Goal: Navigation & Orientation: Find specific page/section

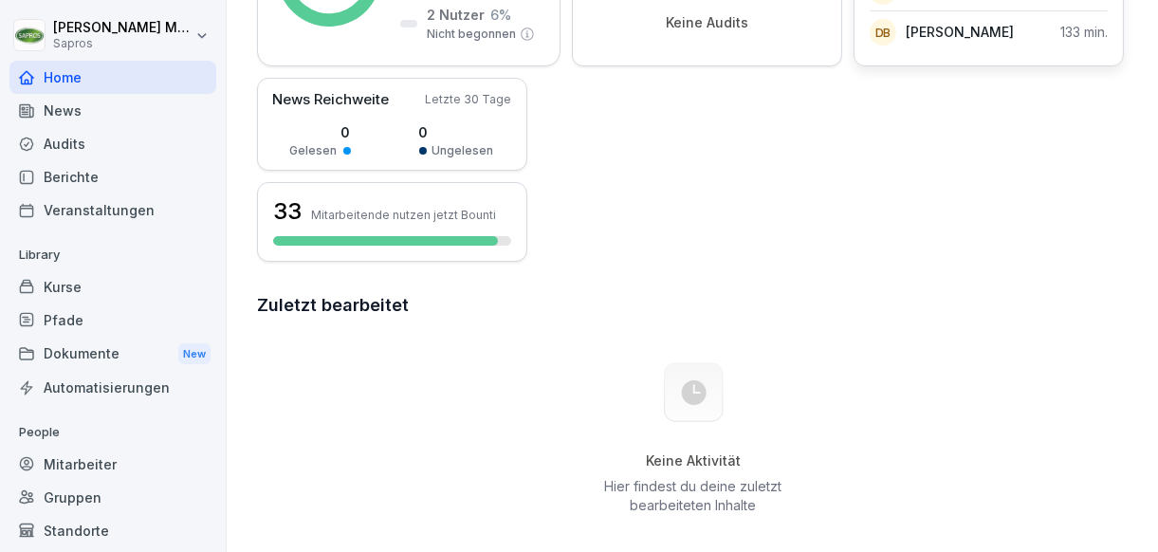
scroll to position [473, 0]
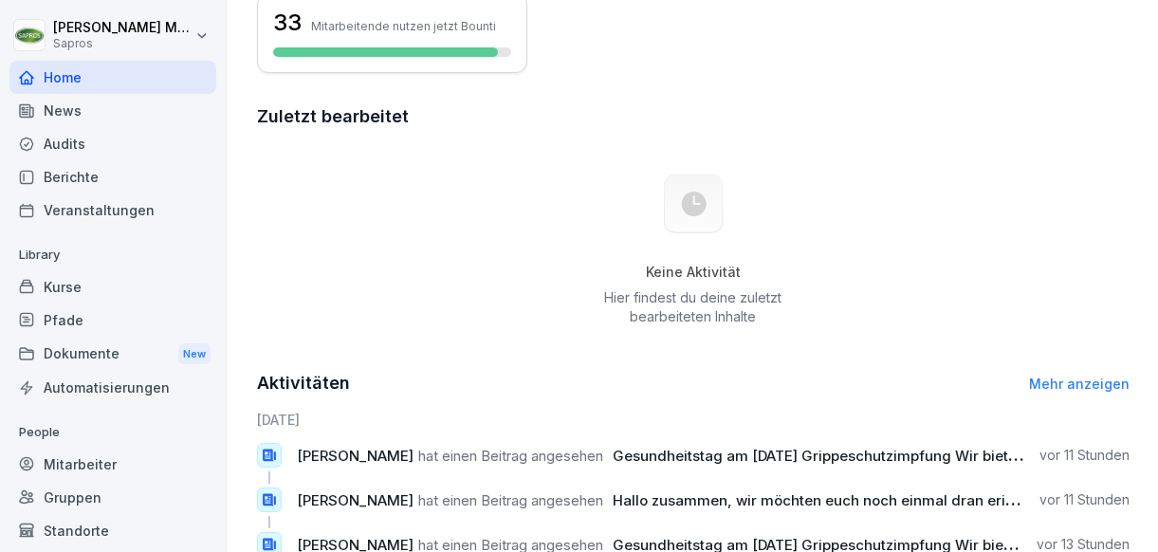
click at [89, 452] on div "Mitarbeiter" at bounding box center [112, 464] width 207 height 33
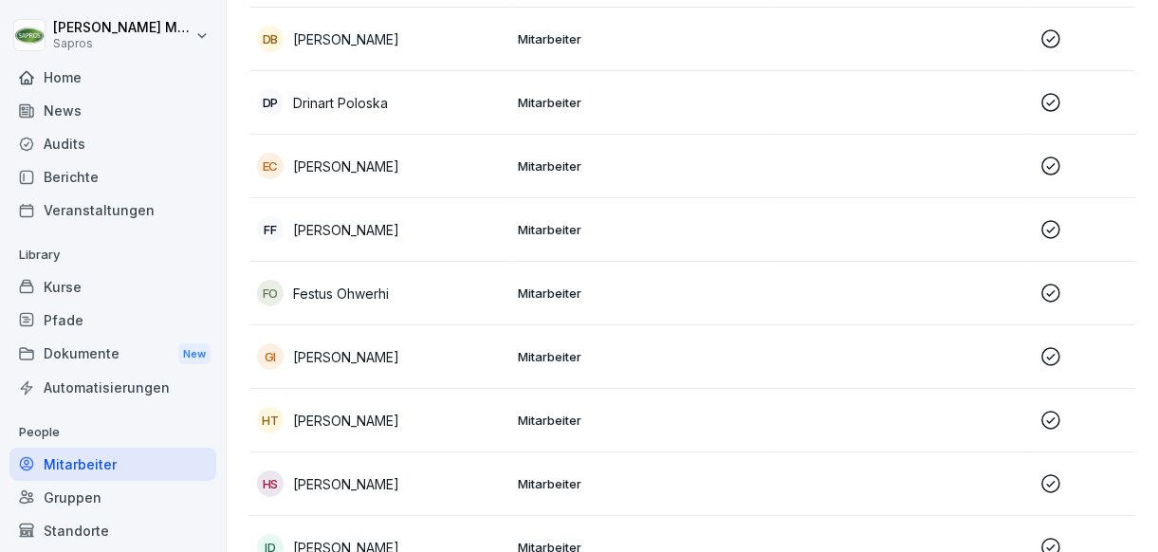
scroll to position [683, 0]
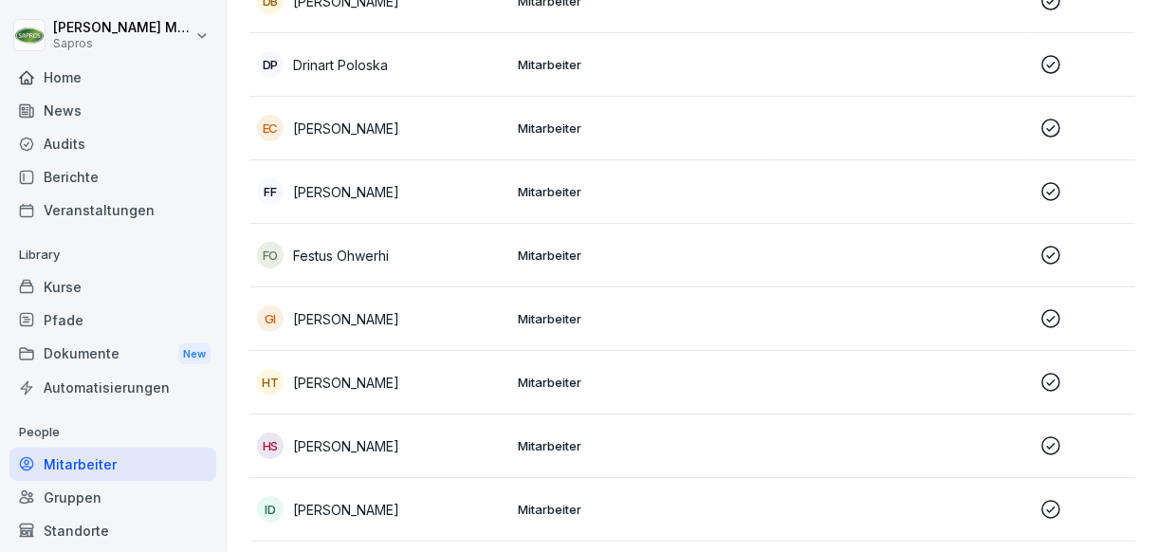
click at [362, 197] on p "[PERSON_NAME]" at bounding box center [346, 192] width 106 height 20
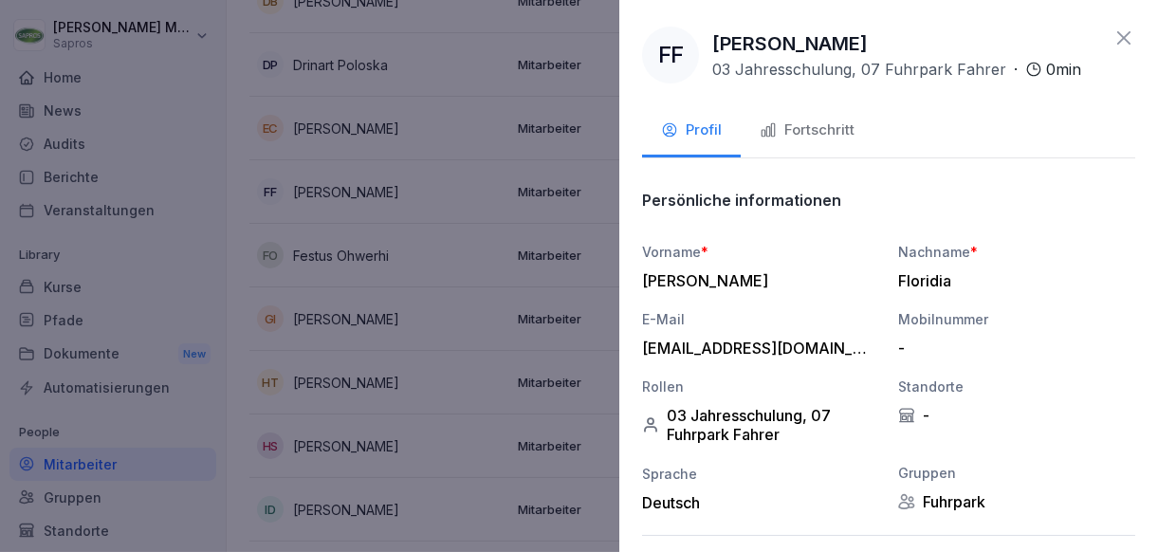
click at [831, 133] on div "Fortschritt" at bounding box center [806, 130] width 95 height 22
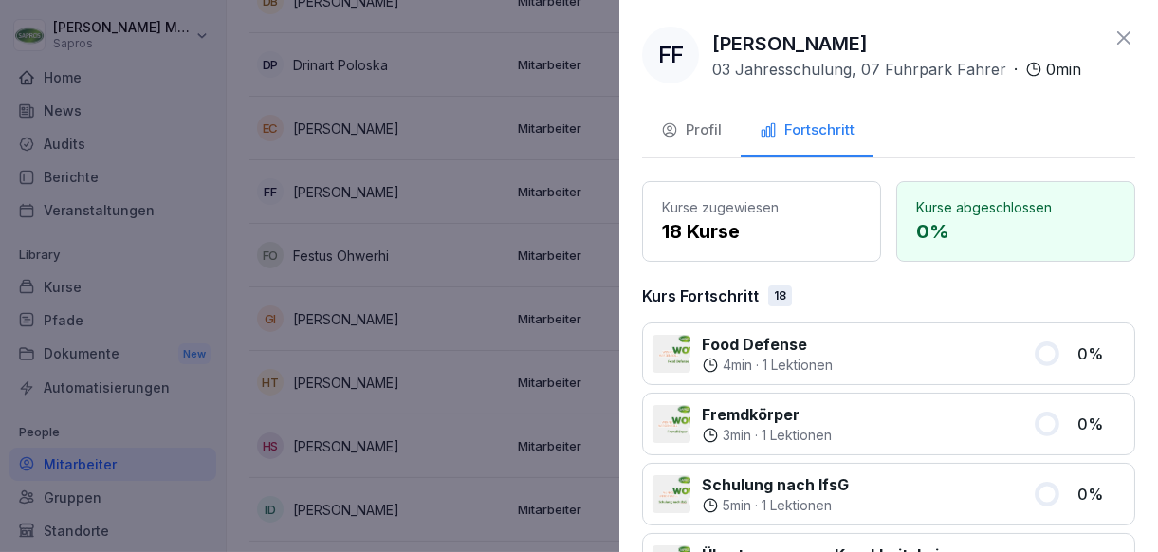
click at [704, 130] on div "Profil" at bounding box center [691, 130] width 61 height 22
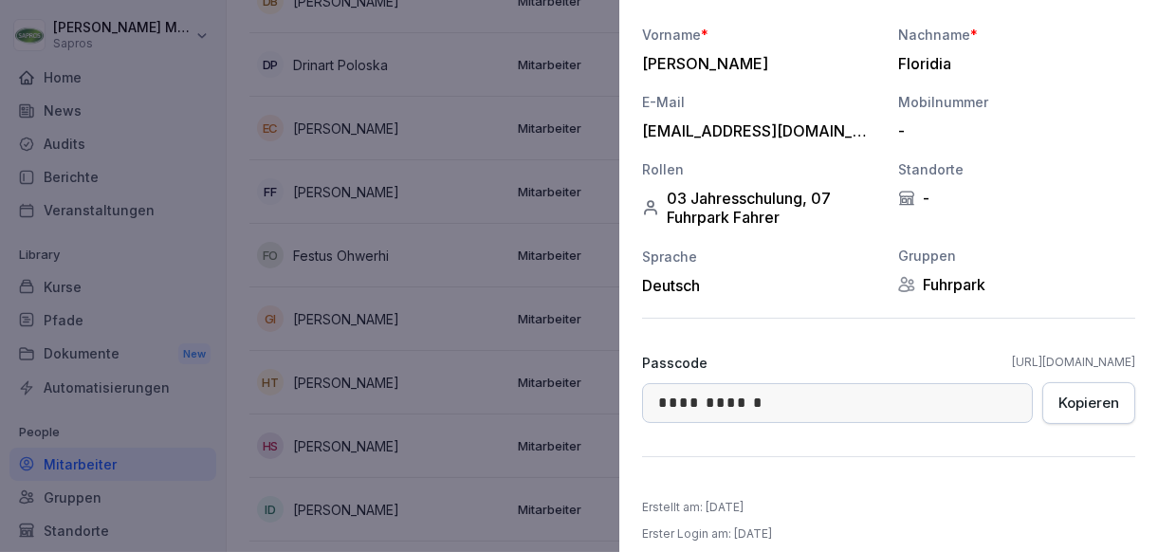
scroll to position [230, 0]
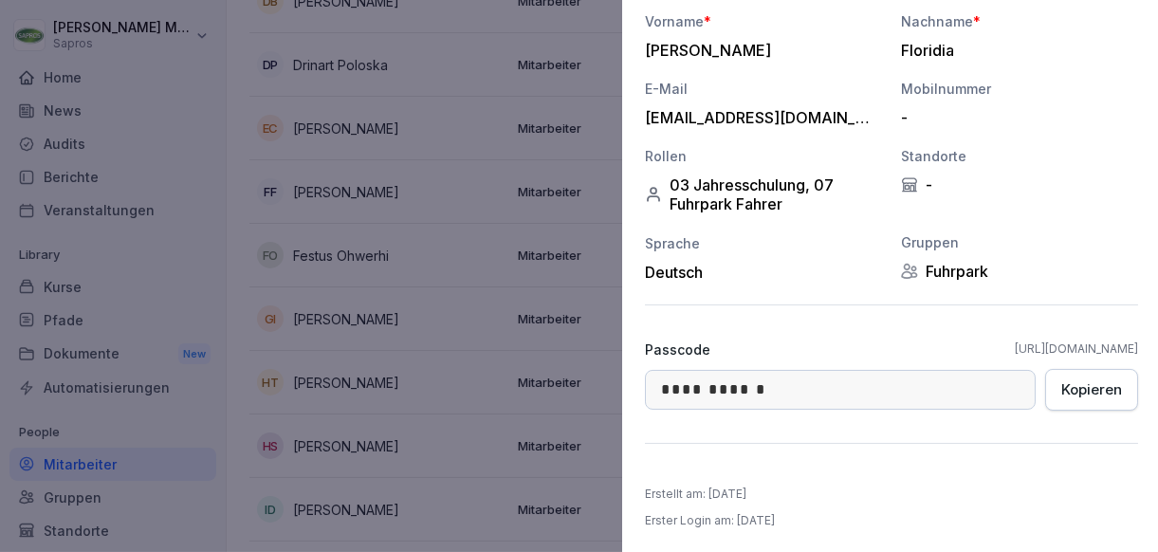
click at [406, 204] on div at bounding box center [579, 276] width 1158 height 552
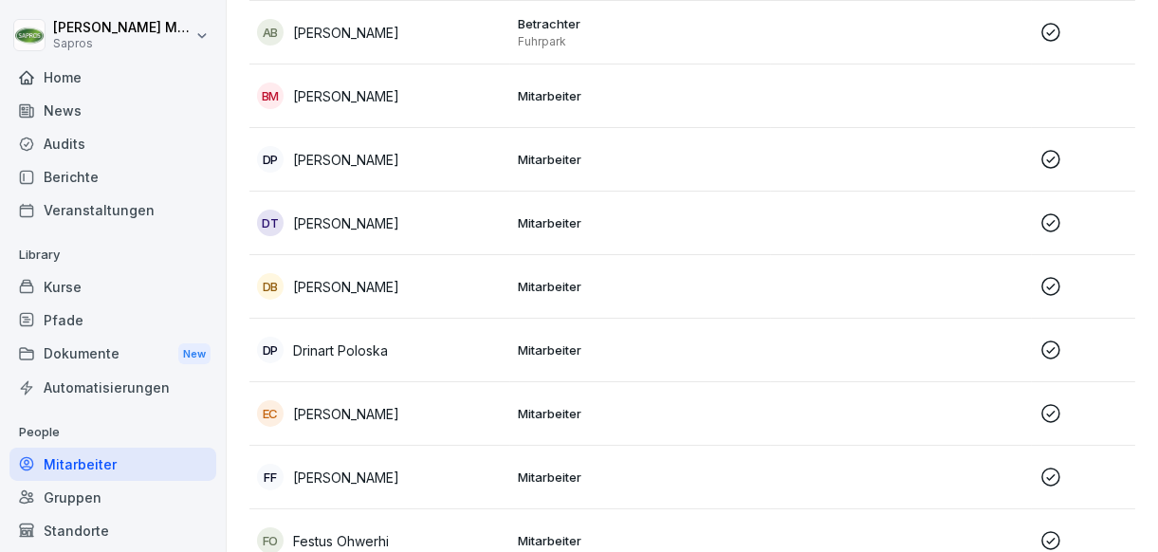
scroll to position [0, 0]
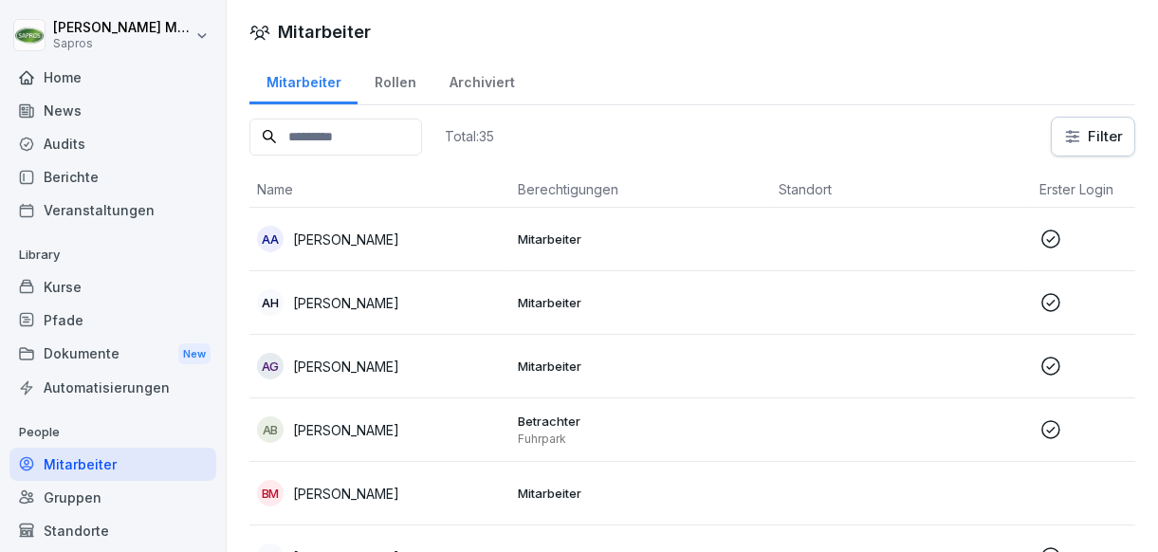
click at [127, 82] on div "Home" at bounding box center [112, 77] width 207 height 33
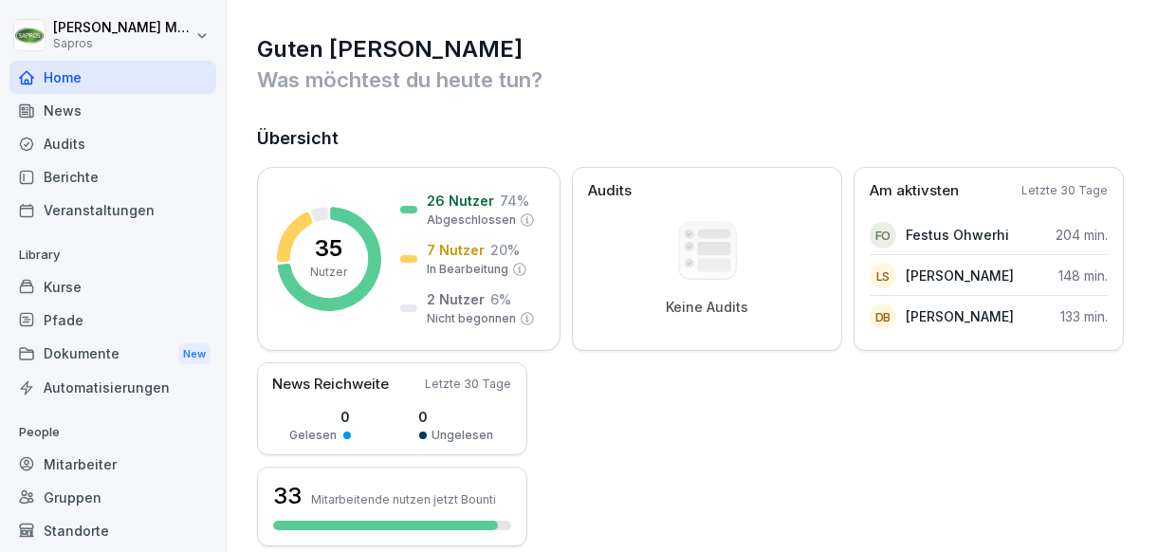
click at [119, 395] on div "Automatisierungen" at bounding box center [112, 387] width 207 height 33
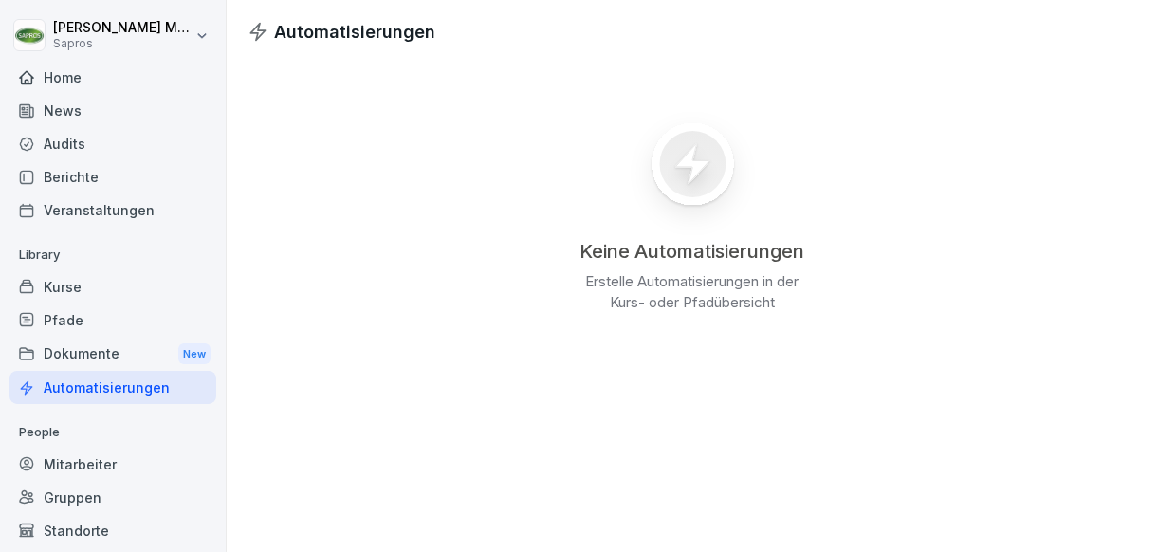
click at [101, 357] on div "Dokumente New" at bounding box center [112, 354] width 207 height 35
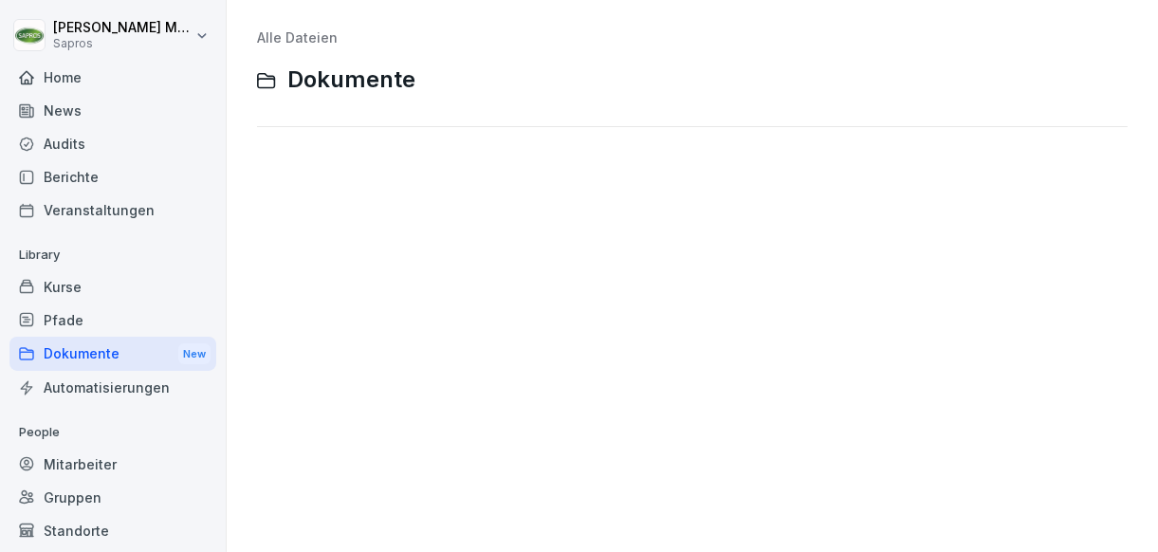
click at [94, 318] on div "Pfade" at bounding box center [112, 319] width 207 height 33
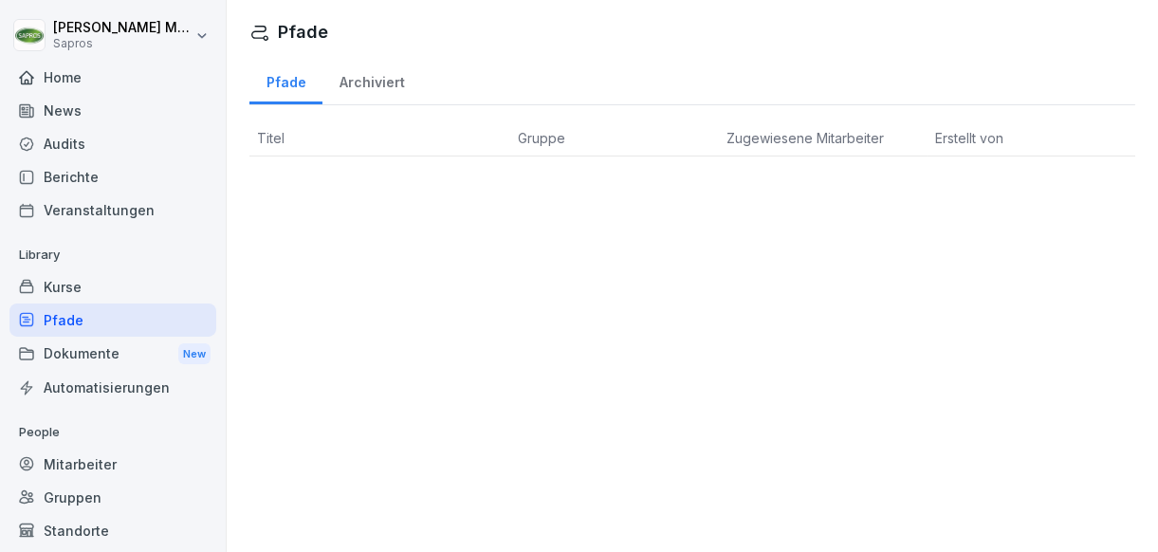
click at [104, 286] on div "Kurse" at bounding box center [112, 286] width 207 height 33
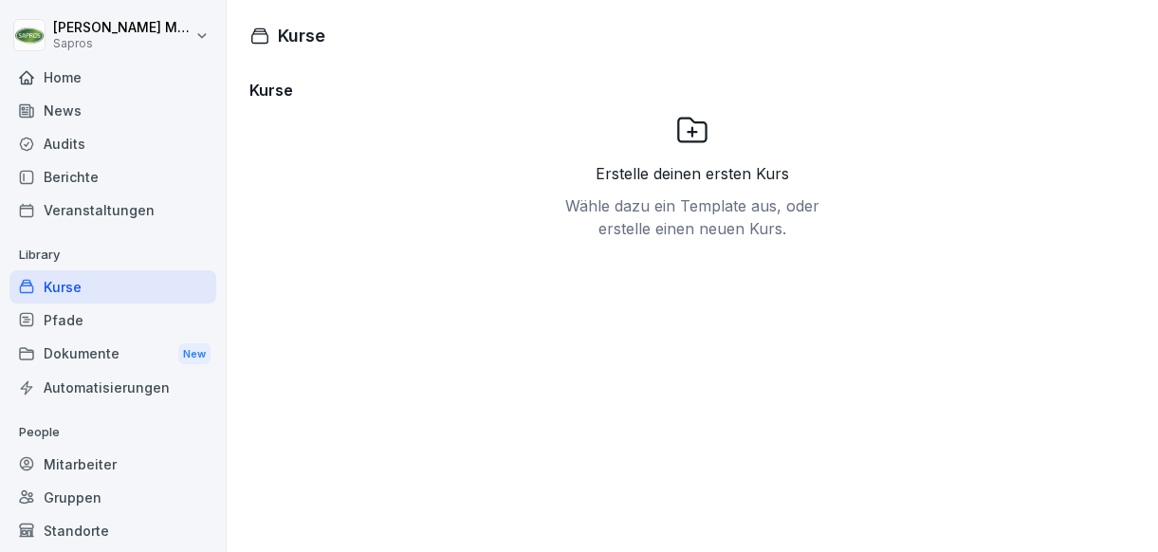
click at [109, 200] on div "Veranstaltungen" at bounding box center [112, 209] width 207 height 33
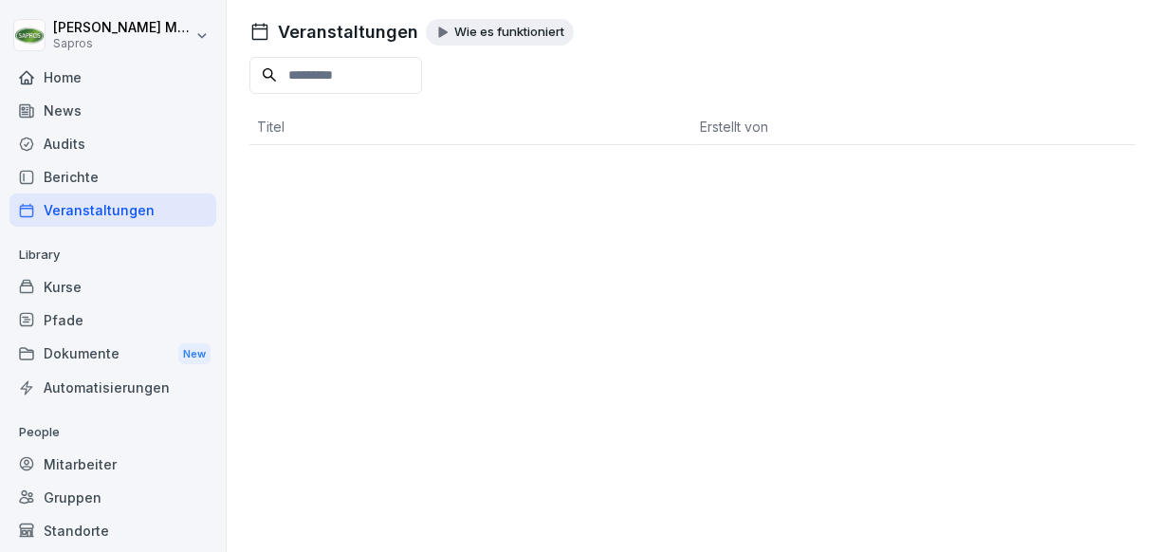
click at [107, 184] on div "Berichte" at bounding box center [112, 176] width 207 height 33
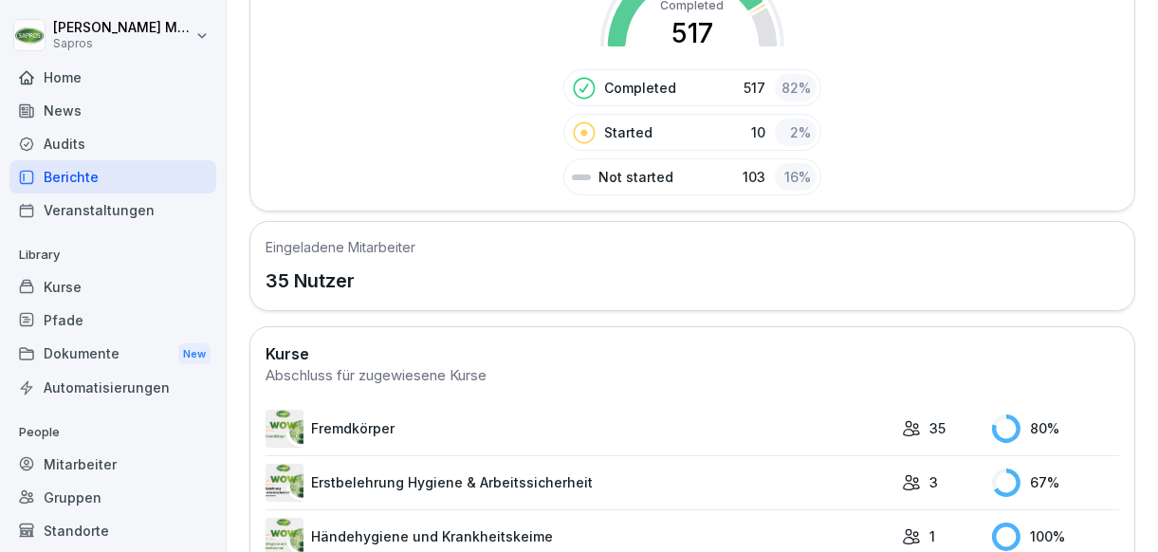
scroll to position [356, 0]
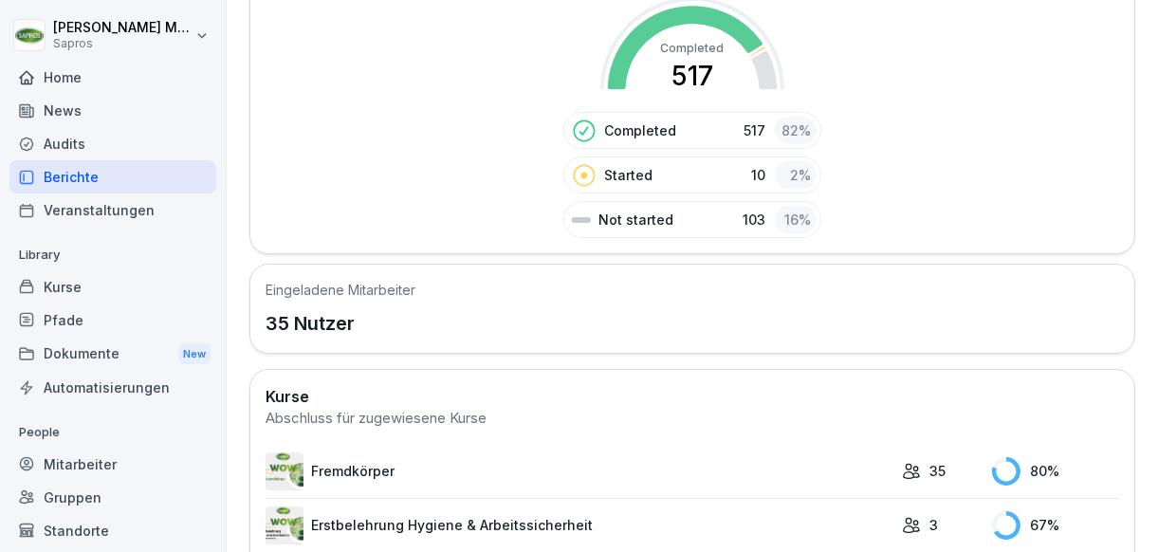
click at [69, 127] on div "Audits" at bounding box center [112, 143] width 207 height 33
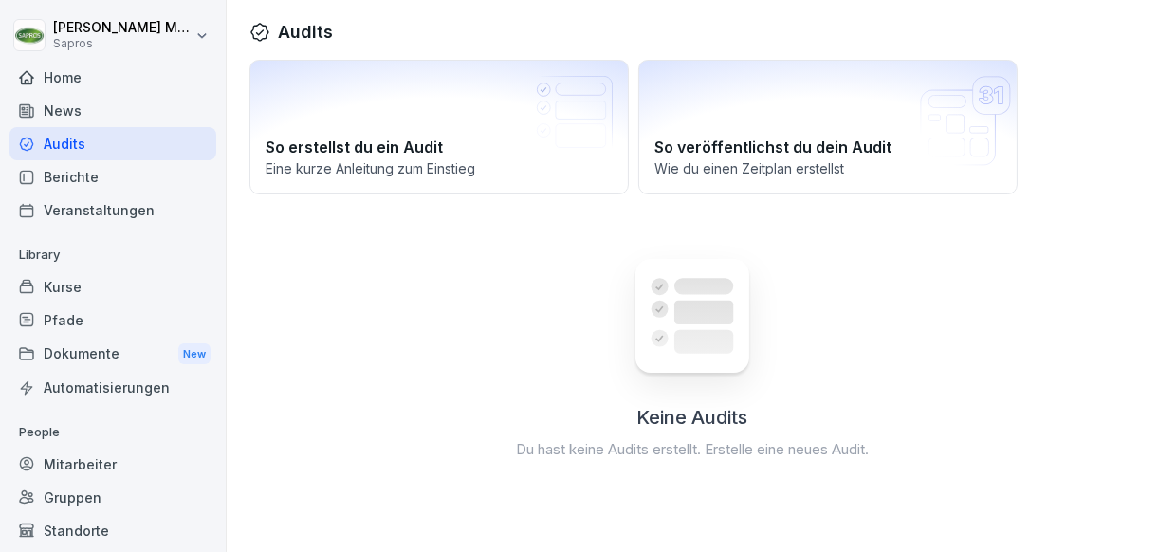
click at [72, 114] on div "News" at bounding box center [112, 110] width 207 height 33
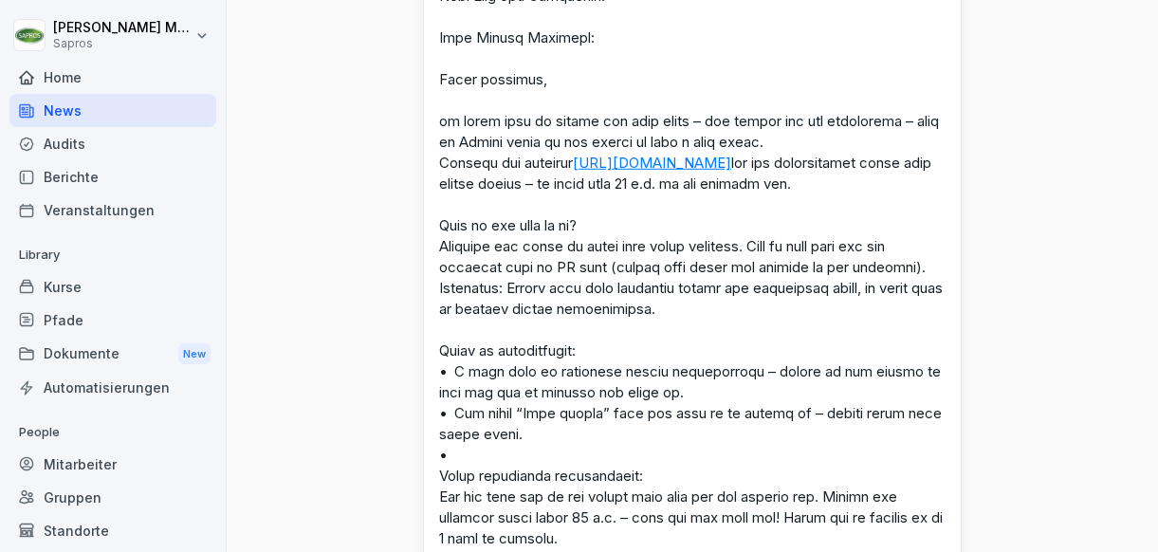
scroll to position [2086, 0]
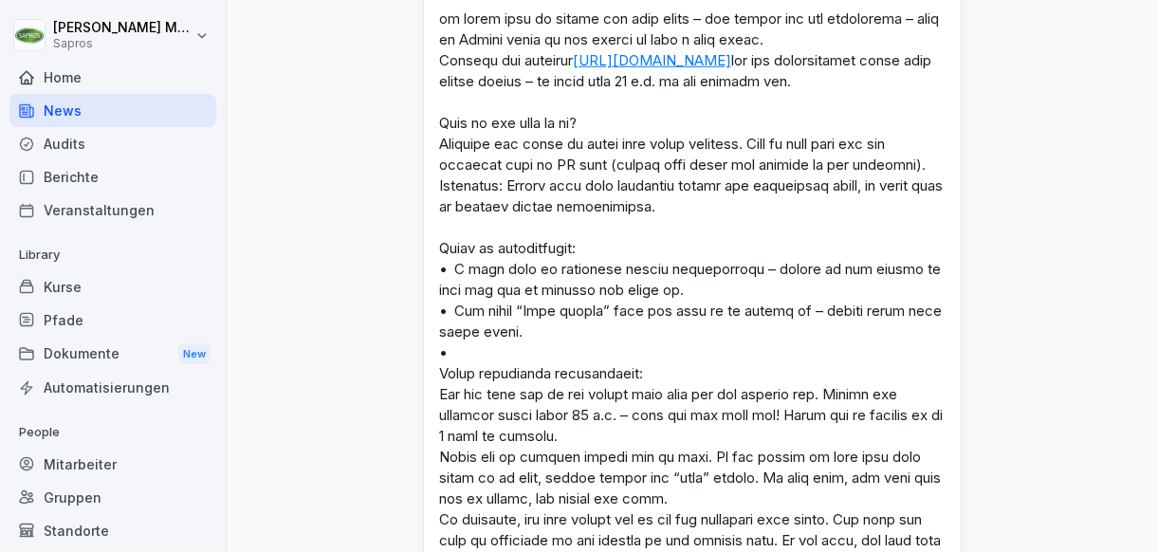
click at [71, 72] on div "Home" at bounding box center [112, 77] width 207 height 33
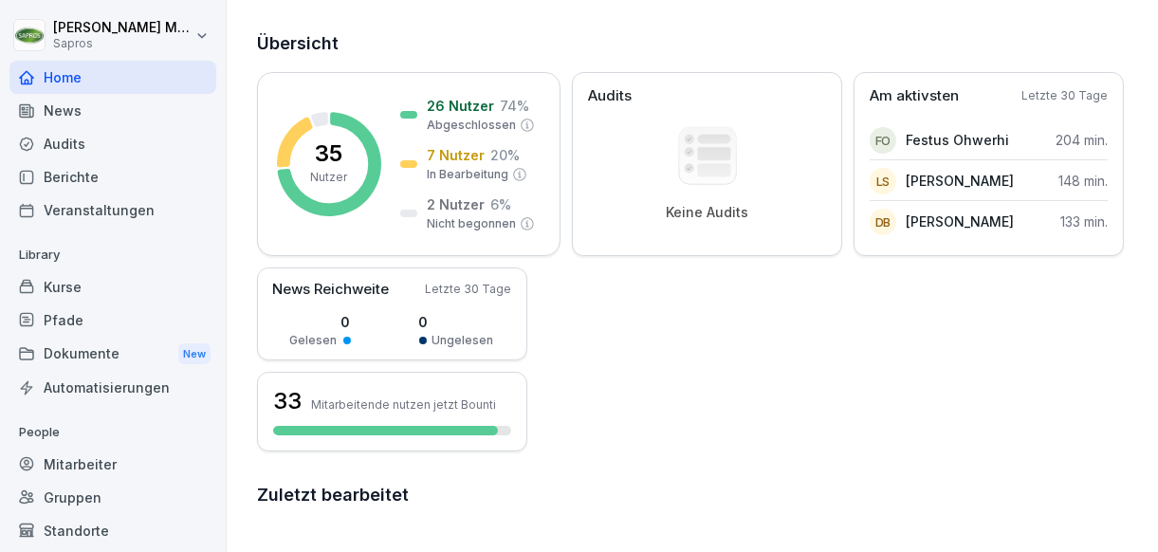
scroll to position [89, 0]
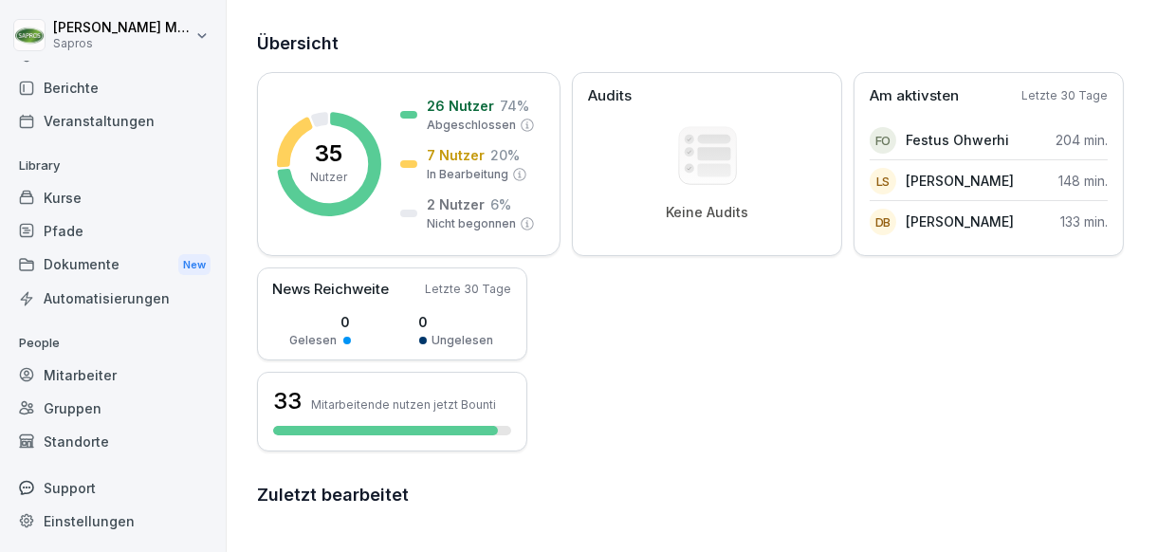
click at [124, 448] on div "Standorte" at bounding box center [112, 441] width 207 height 33
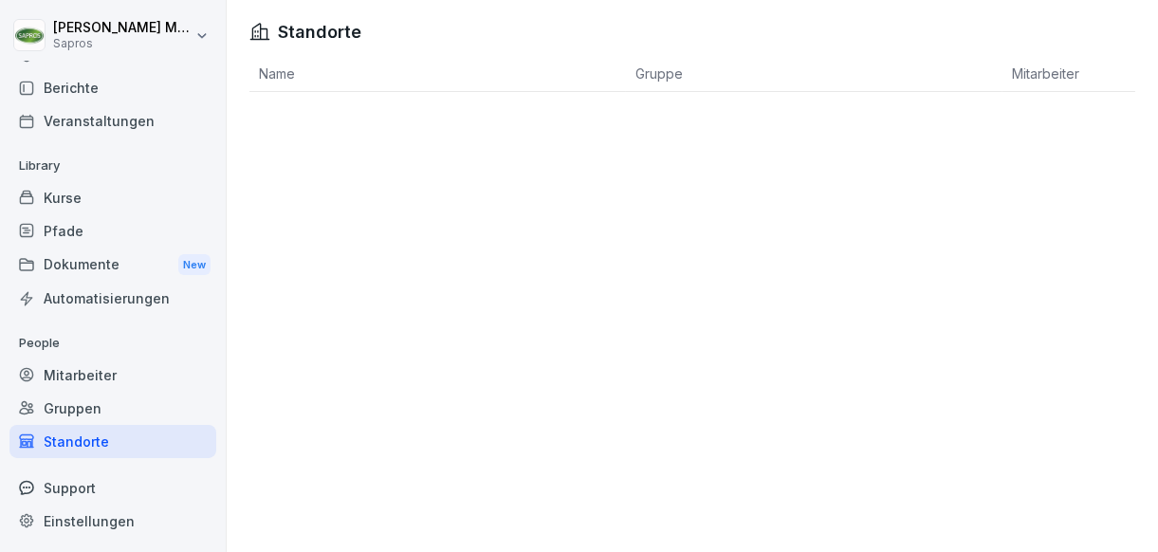
click at [122, 411] on div "Gruppen" at bounding box center [112, 408] width 207 height 33
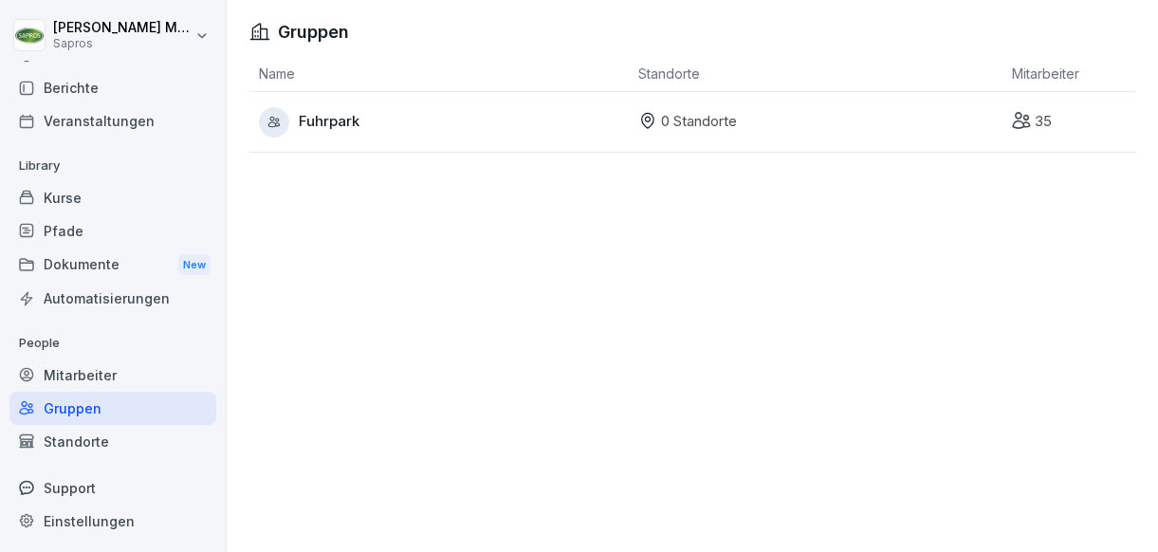
click at [116, 366] on div "Mitarbeiter" at bounding box center [112, 374] width 207 height 33
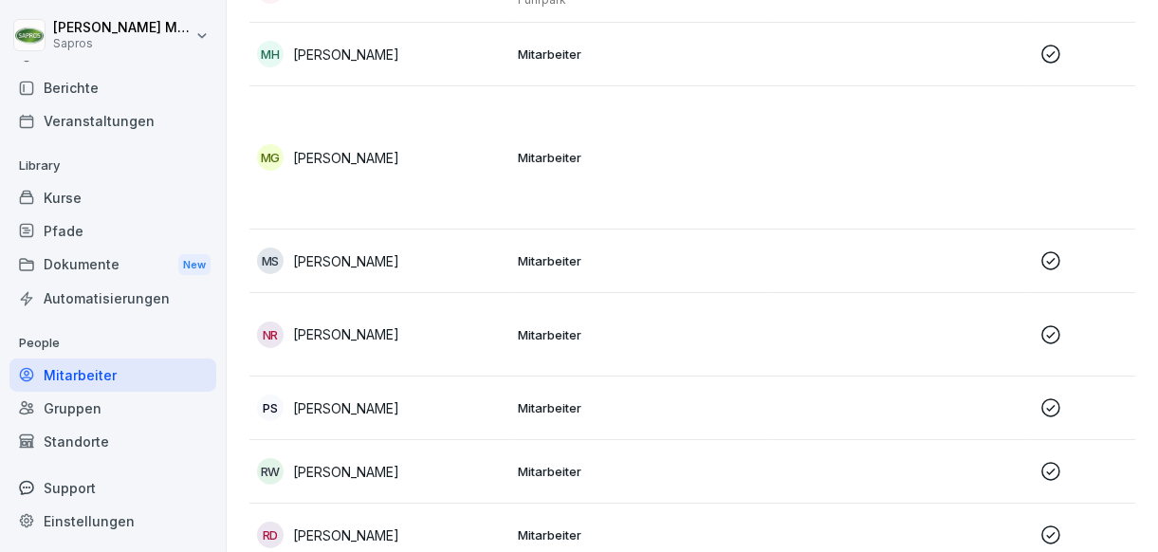
scroll to position [1611, 0]
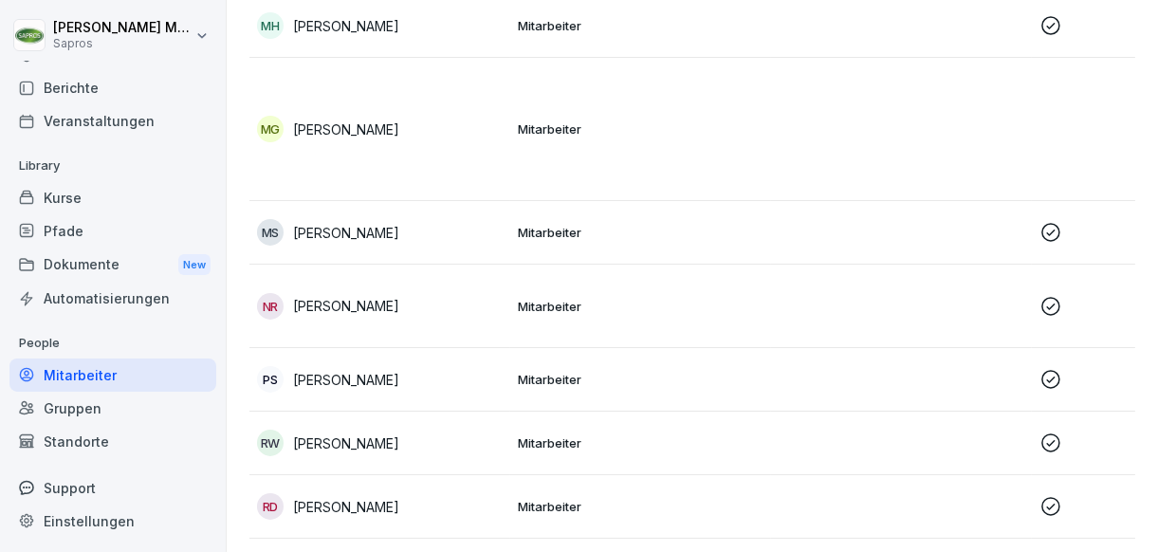
click at [1047, 303] on icon at bounding box center [1050, 306] width 19 height 19
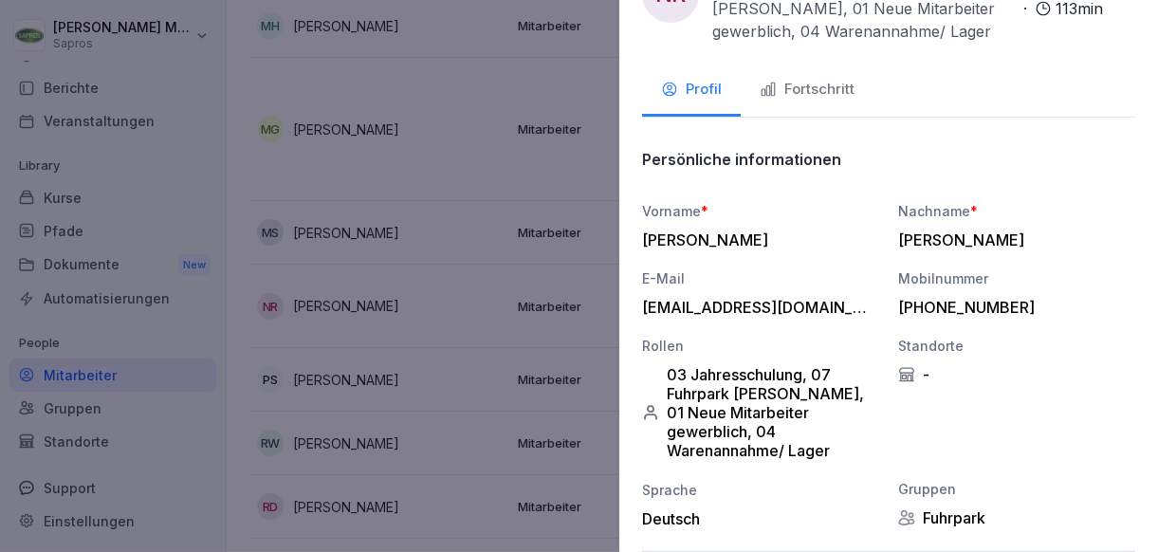
scroll to position [0, 0]
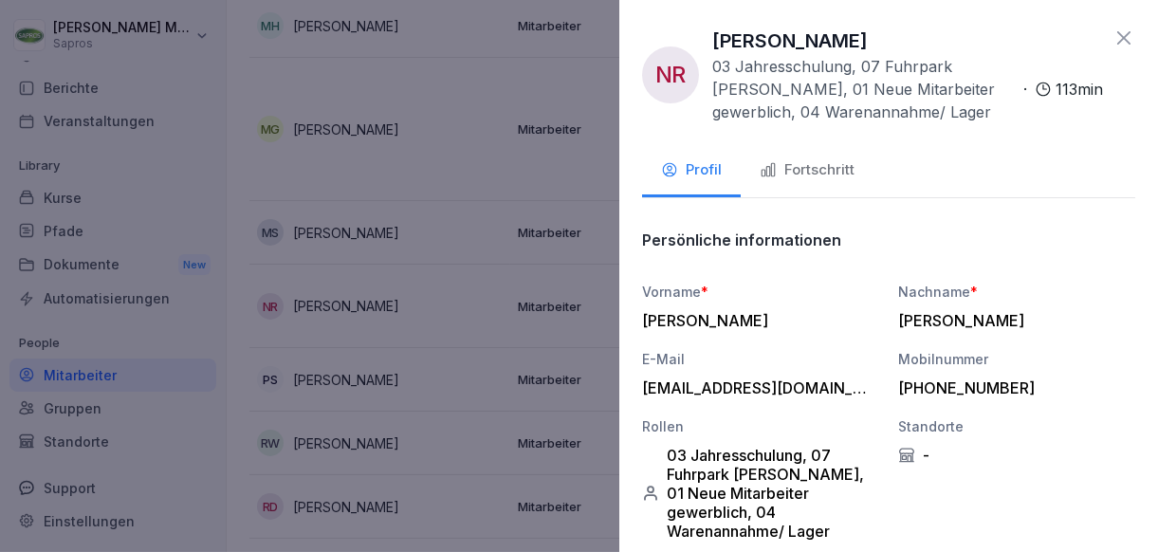
click at [798, 186] on button "Fortschritt" at bounding box center [806, 171] width 133 height 51
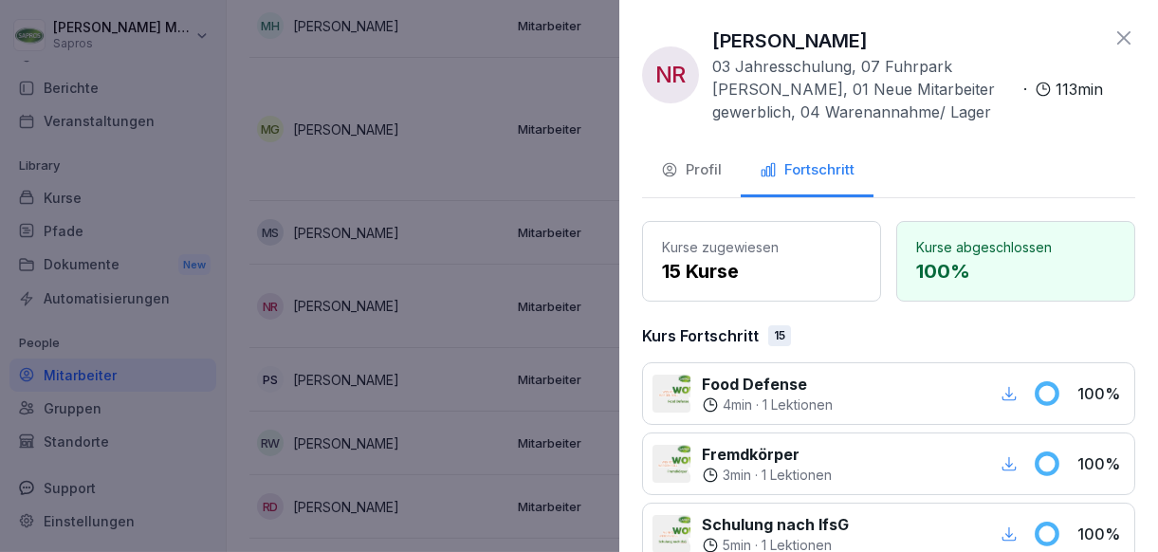
click at [692, 175] on div "Profil" at bounding box center [691, 170] width 61 height 22
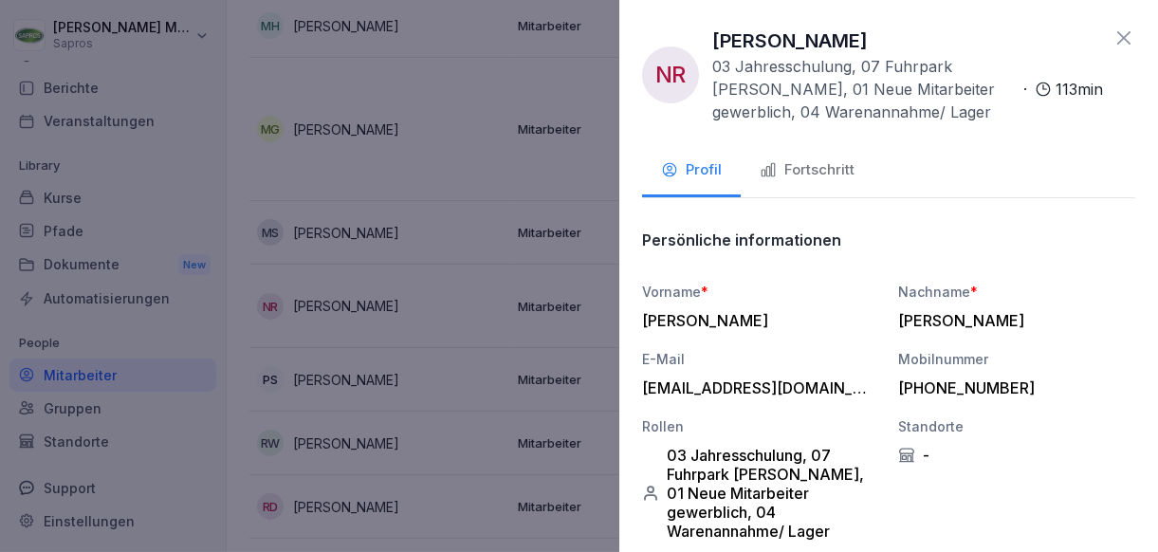
click at [501, 339] on div at bounding box center [579, 276] width 1158 height 552
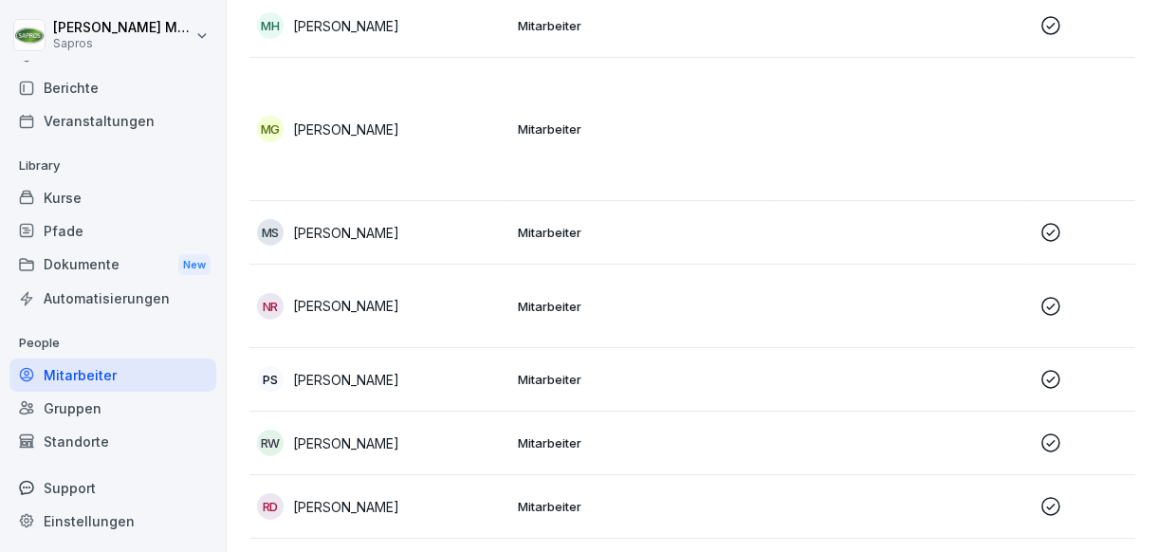
click at [753, 422] on td "Mitarbeiter" at bounding box center [640, 443] width 261 height 64
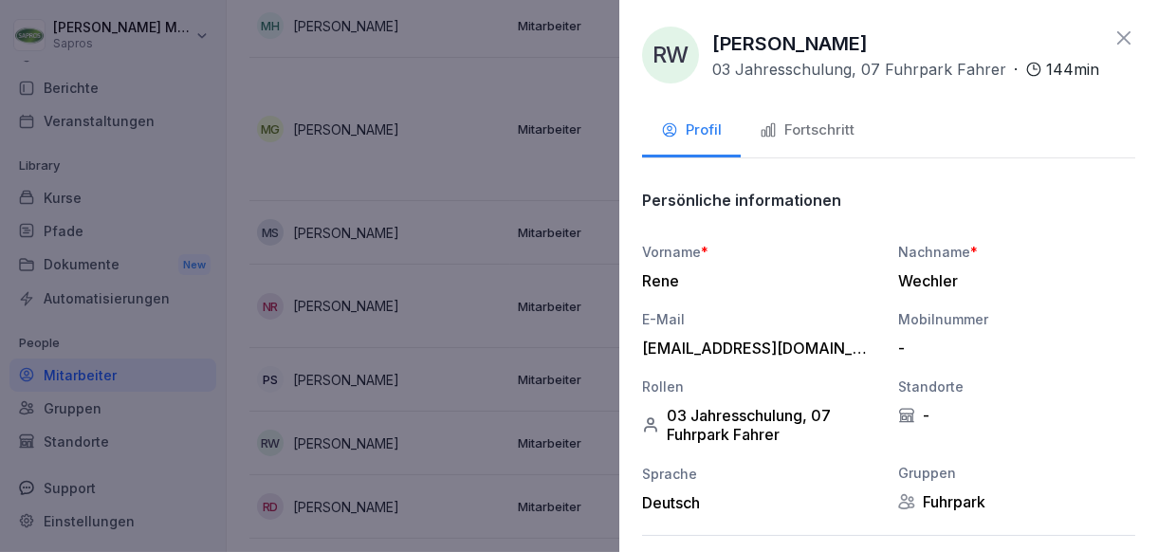
click at [798, 141] on div "Fortschritt" at bounding box center [806, 130] width 95 height 22
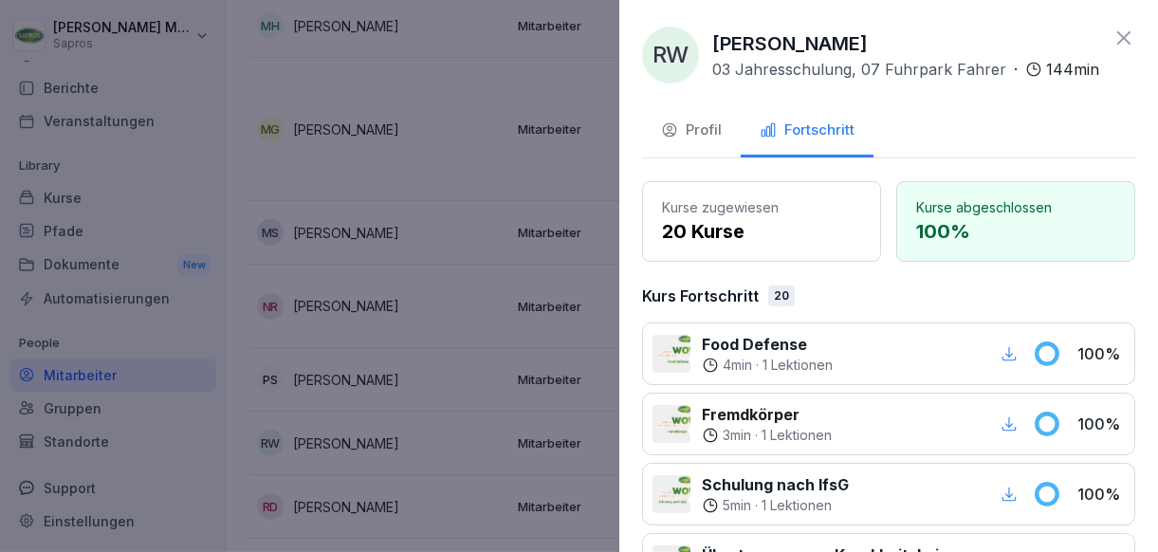
click at [498, 357] on div at bounding box center [579, 276] width 1158 height 552
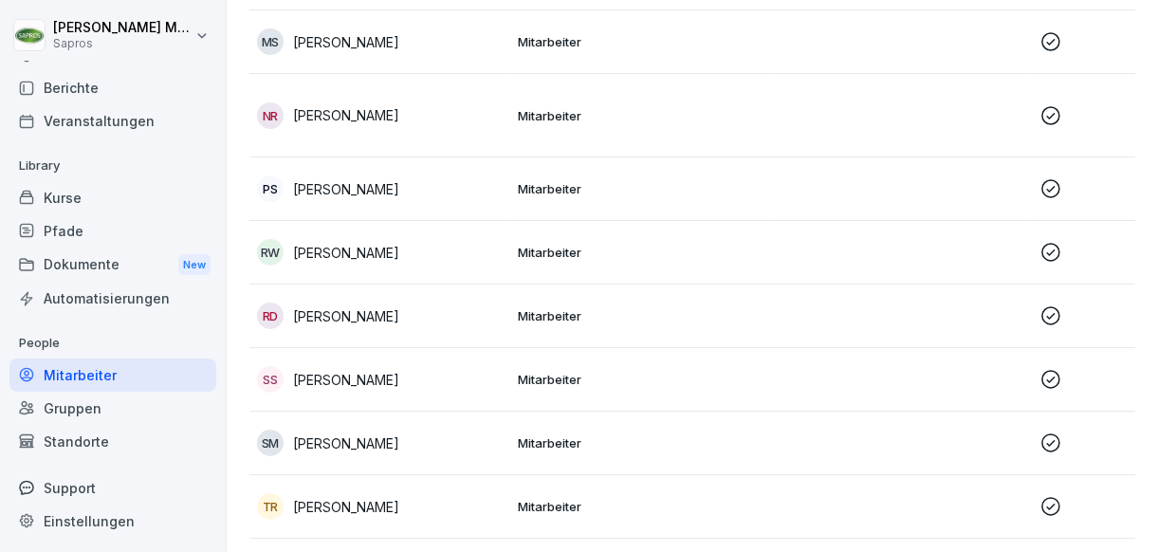
scroll to position [1896, 0]
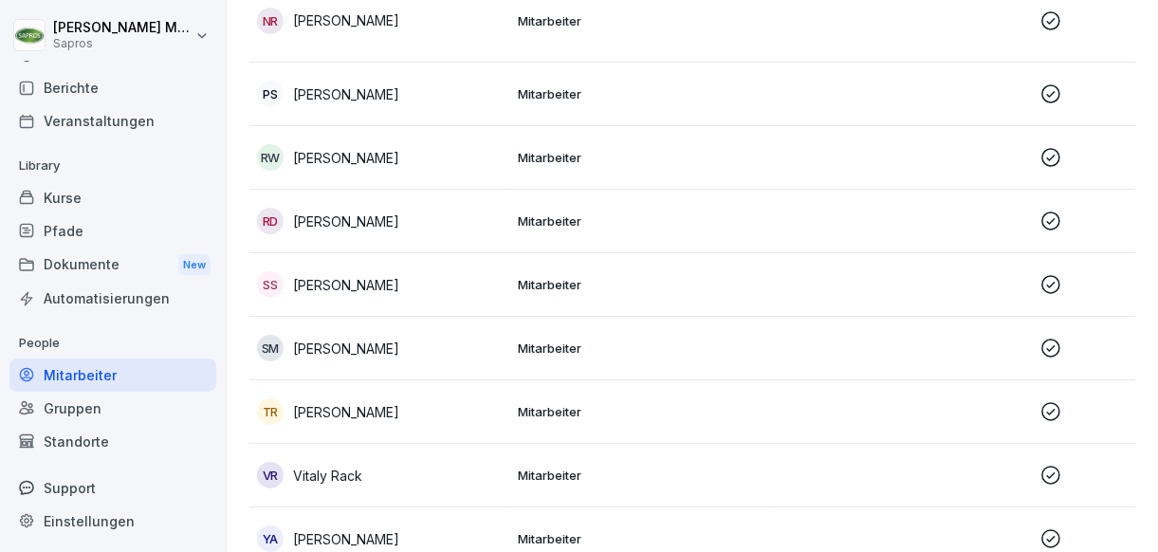
click at [766, 351] on td "Mitarbeiter" at bounding box center [640, 349] width 261 height 64
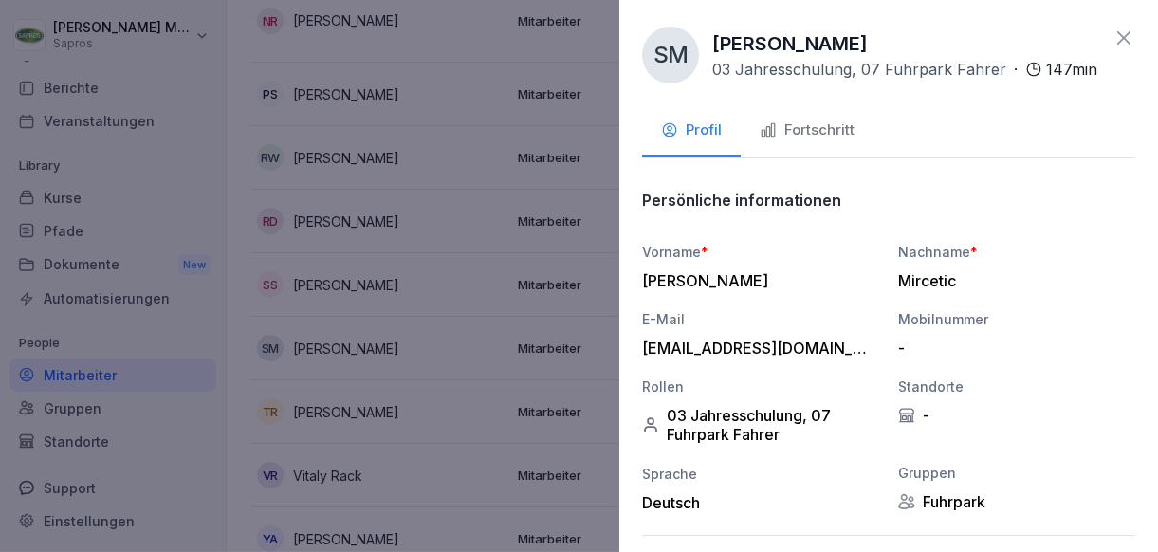
click at [830, 141] on div "Fortschritt" at bounding box center [806, 130] width 95 height 22
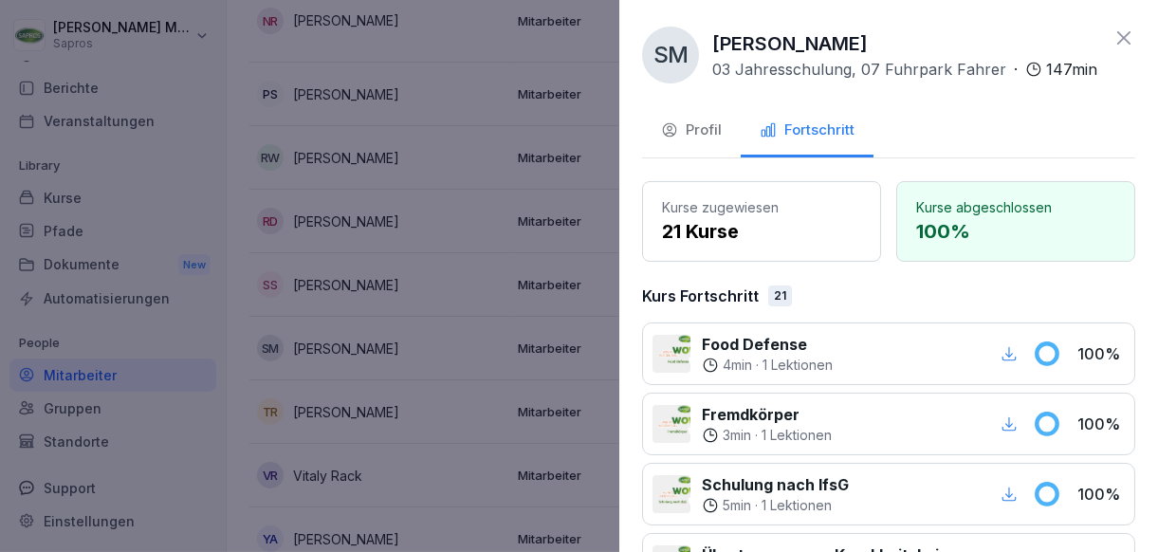
click at [705, 157] on button "Profil" at bounding box center [691, 131] width 99 height 51
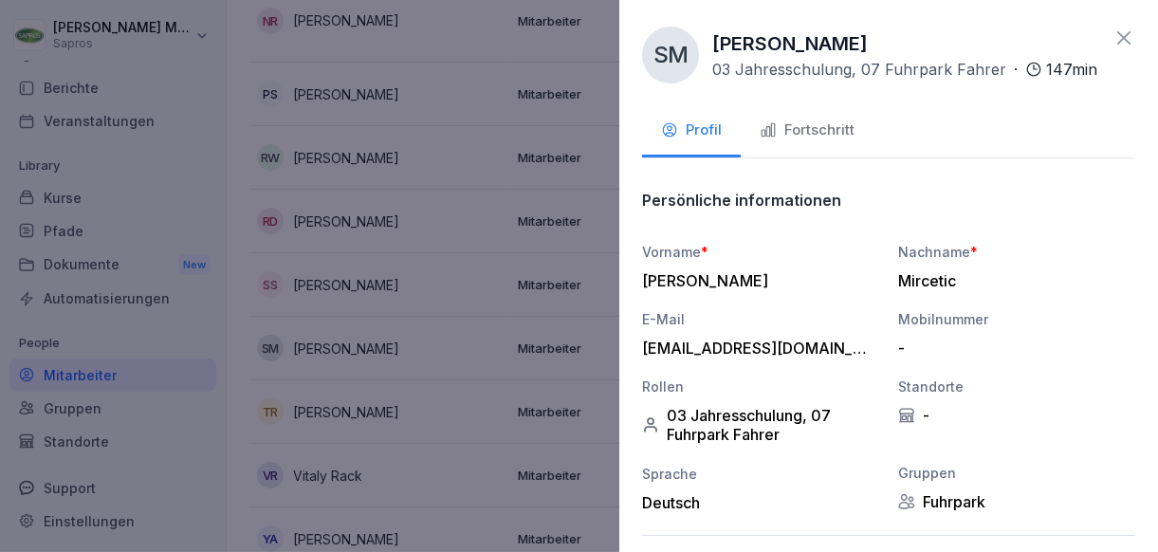
click at [509, 410] on div at bounding box center [579, 276] width 1158 height 552
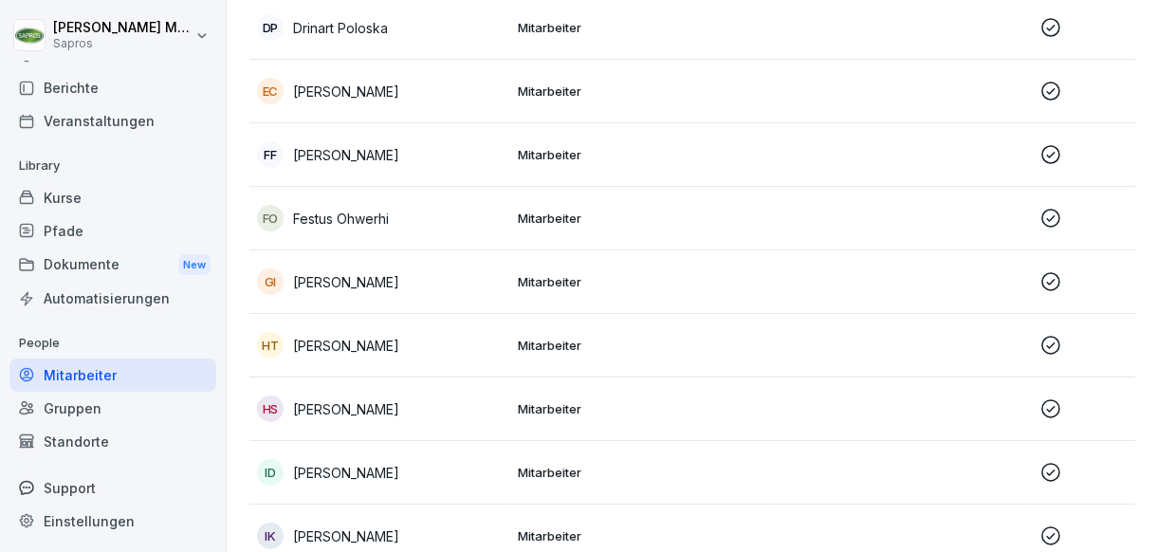
scroll to position [691, 0]
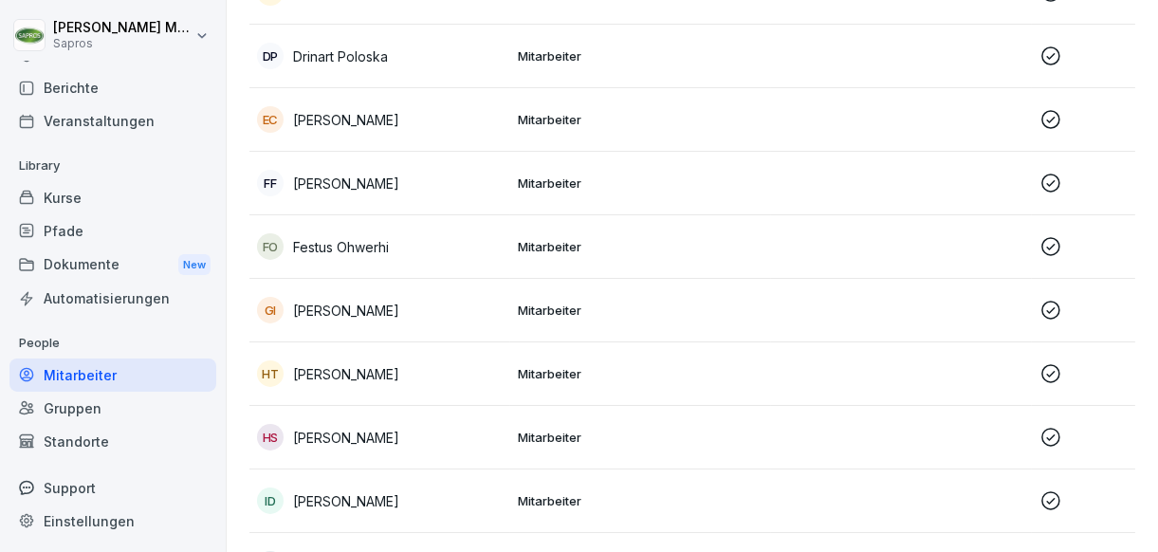
click at [1050, 506] on icon at bounding box center [1050, 500] width 19 height 19
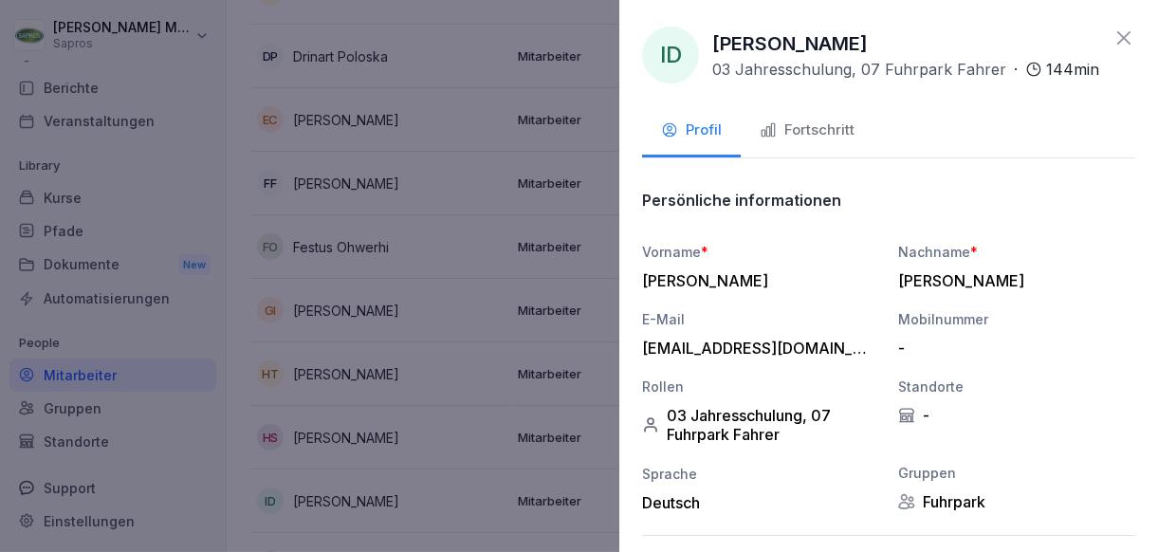
click at [851, 157] on button "Fortschritt" at bounding box center [806, 131] width 133 height 51
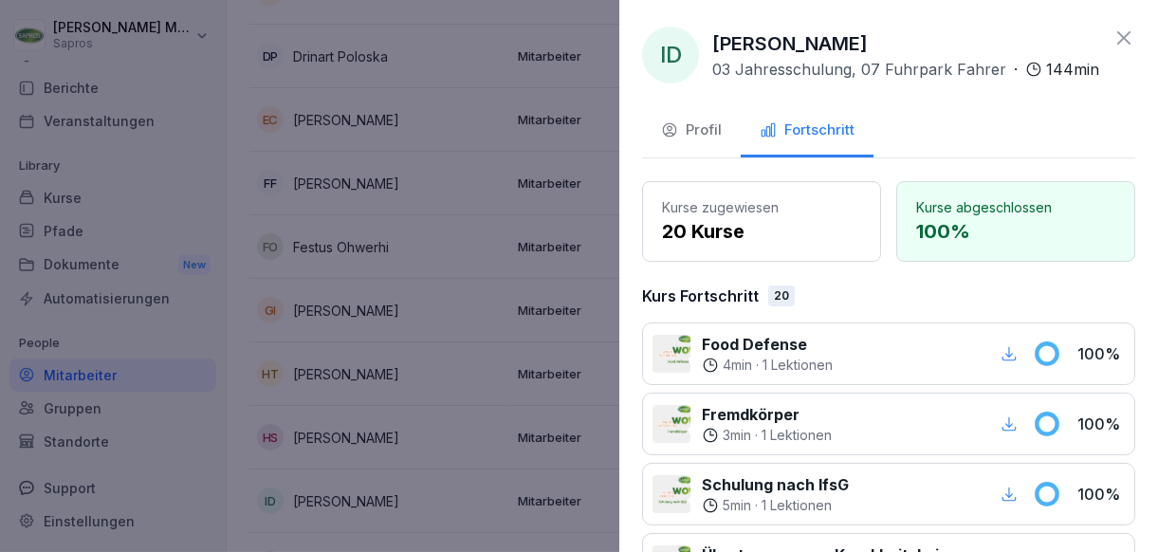
click at [712, 141] on div "Profil" at bounding box center [691, 130] width 61 height 22
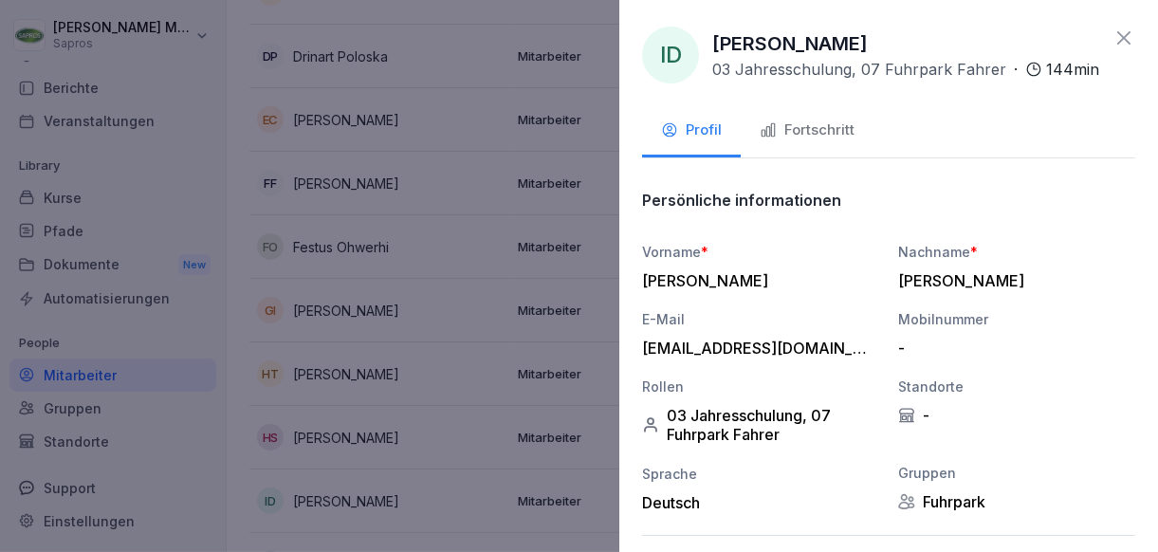
click at [504, 437] on div at bounding box center [579, 276] width 1158 height 552
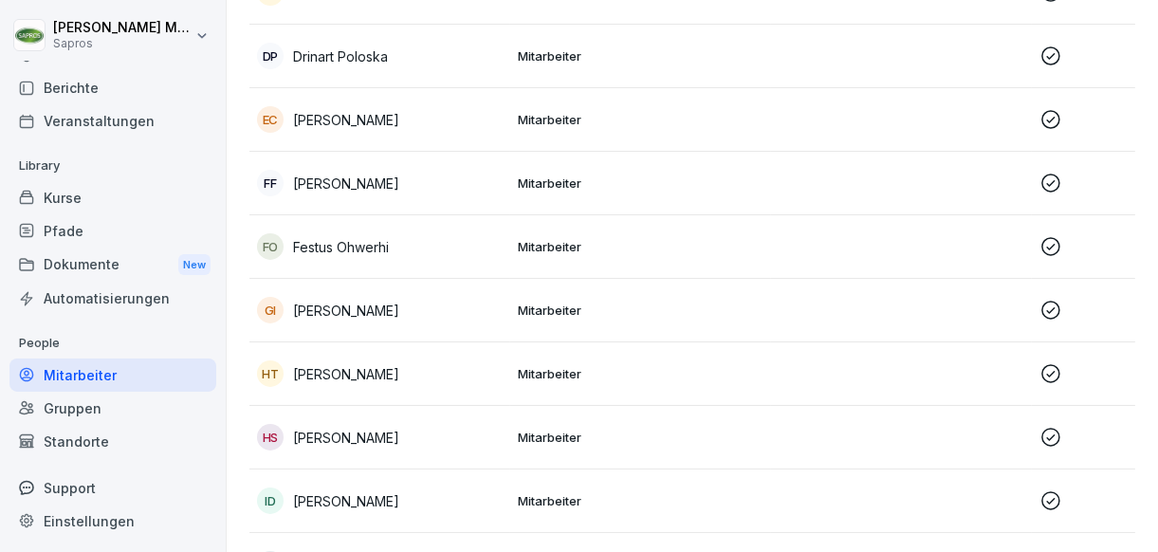
click at [1043, 372] on icon at bounding box center [1050, 373] width 23 height 23
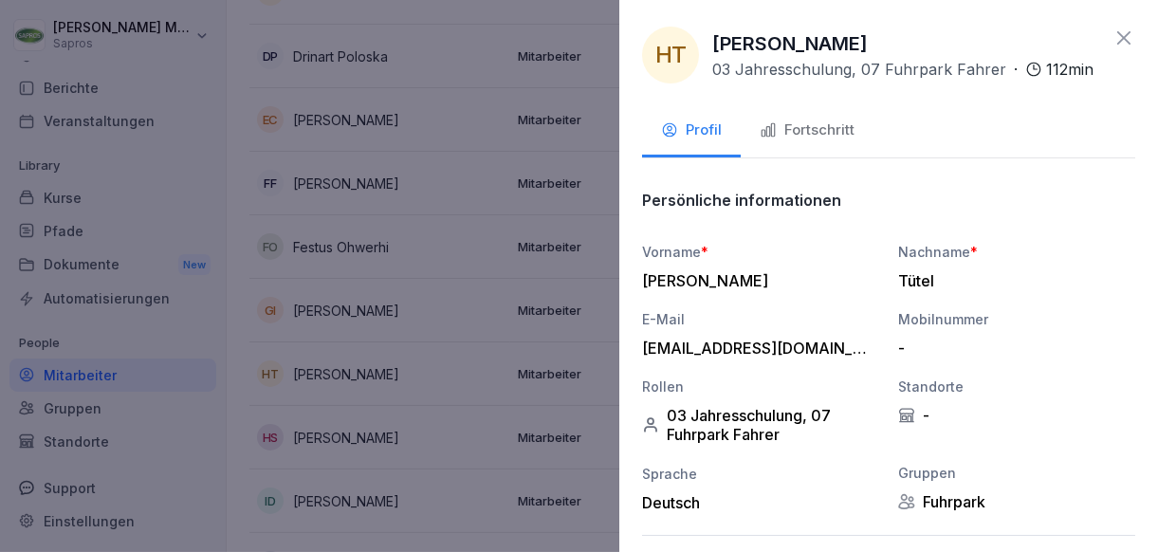
click at [798, 128] on div "Fortschritt" at bounding box center [806, 130] width 95 height 22
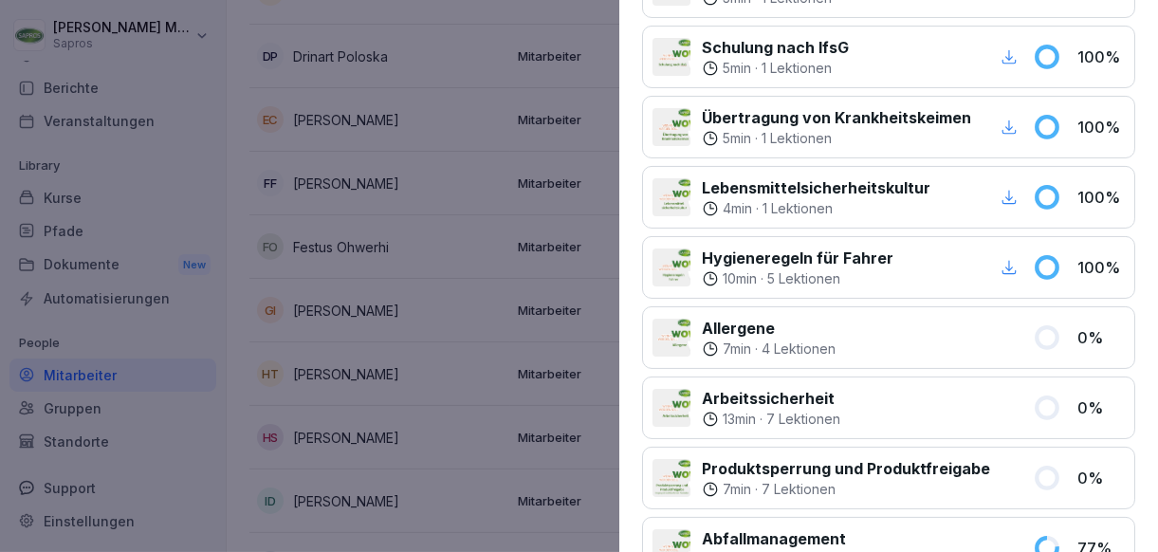
scroll to position [664, 0]
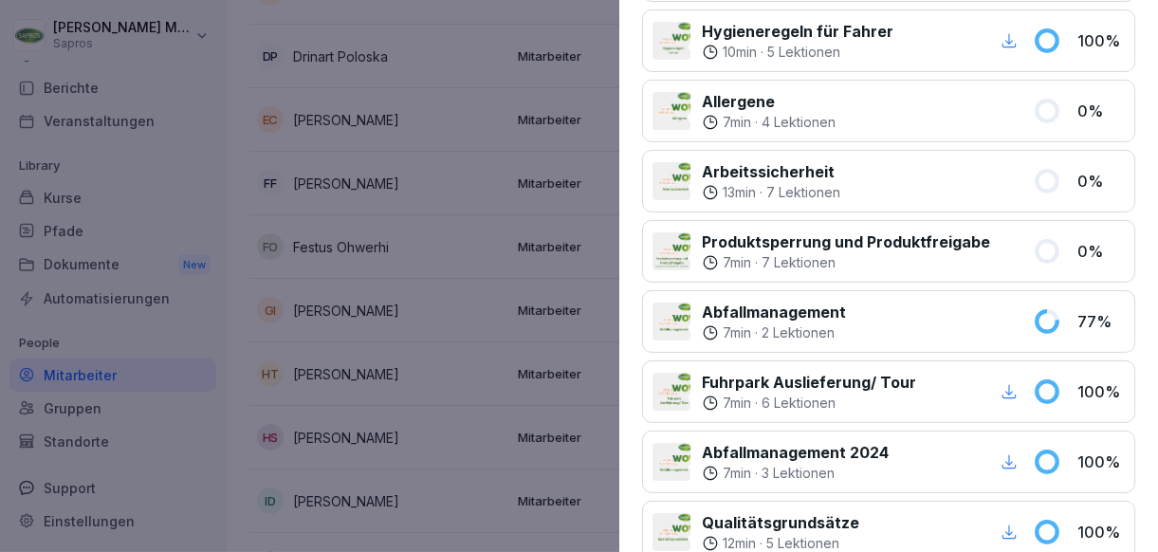
click at [424, 476] on div at bounding box center [579, 276] width 1158 height 552
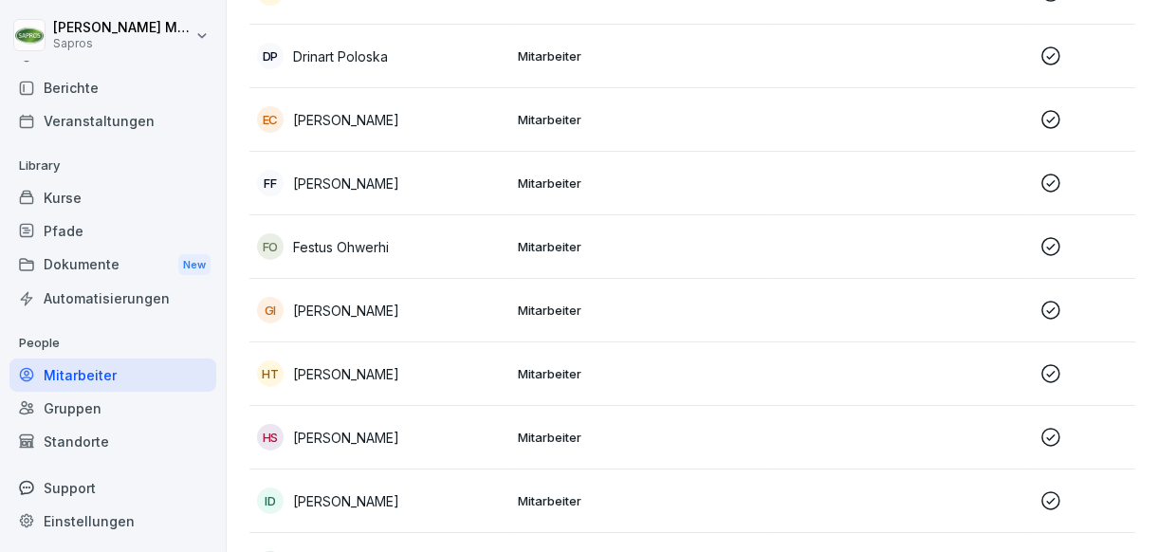
click at [1048, 436] on icon at bounding box center [1050, 437] width 19 height 19
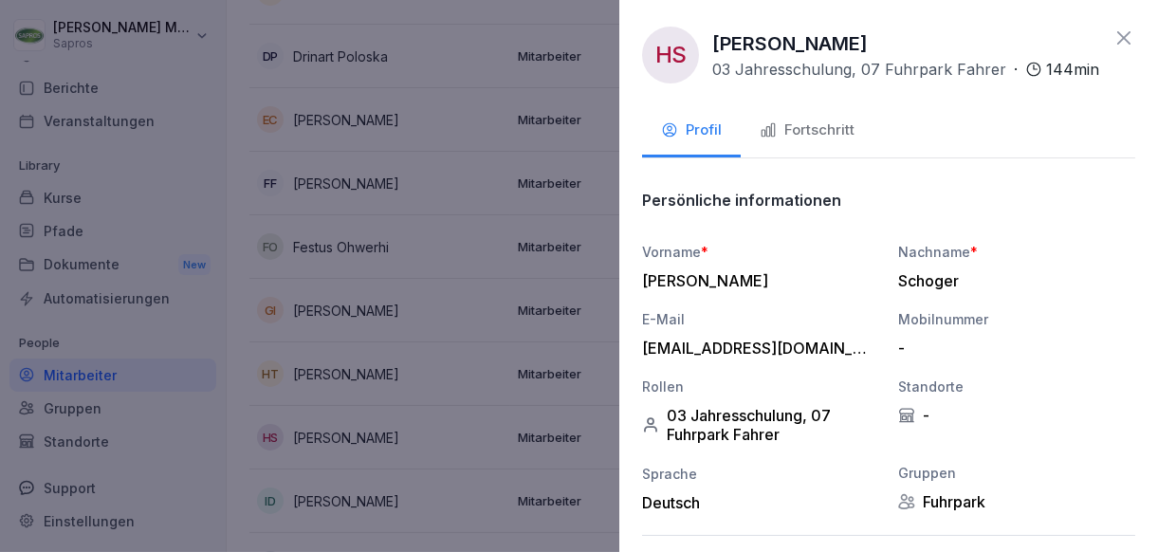
click at [833, 138] on div "Fortschritt" at bounding box center [806, 130] width 95 height 22
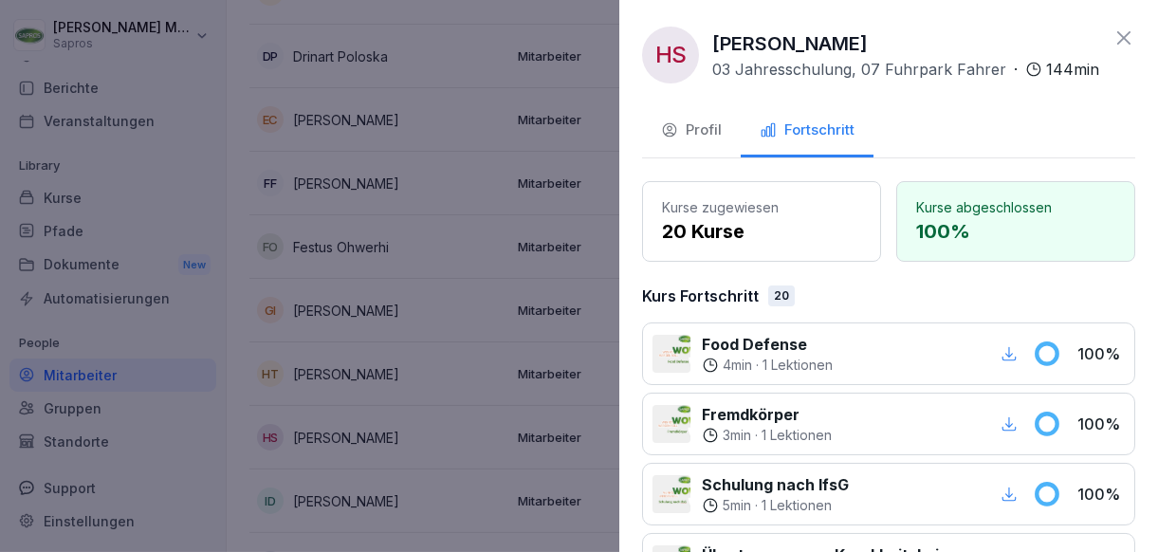
click at [556, 212] on div at bounding box center [579, 276] width 1158 height 552
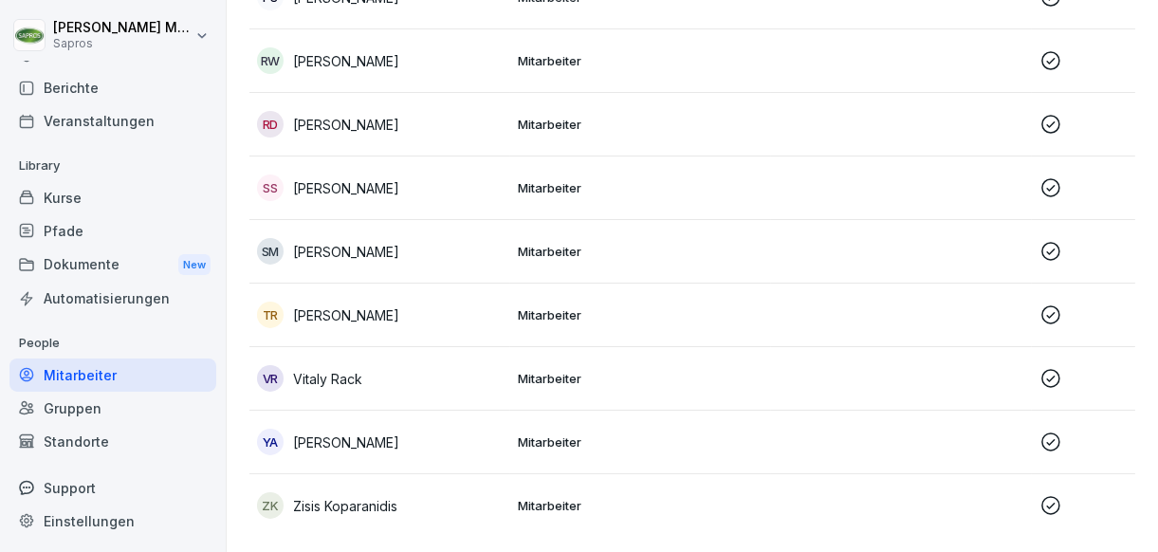
scroll to position [2019, 0]
click at [563, 433] on p "Mitarbeiter" at bounding box center [641, 441] width 246 height 17
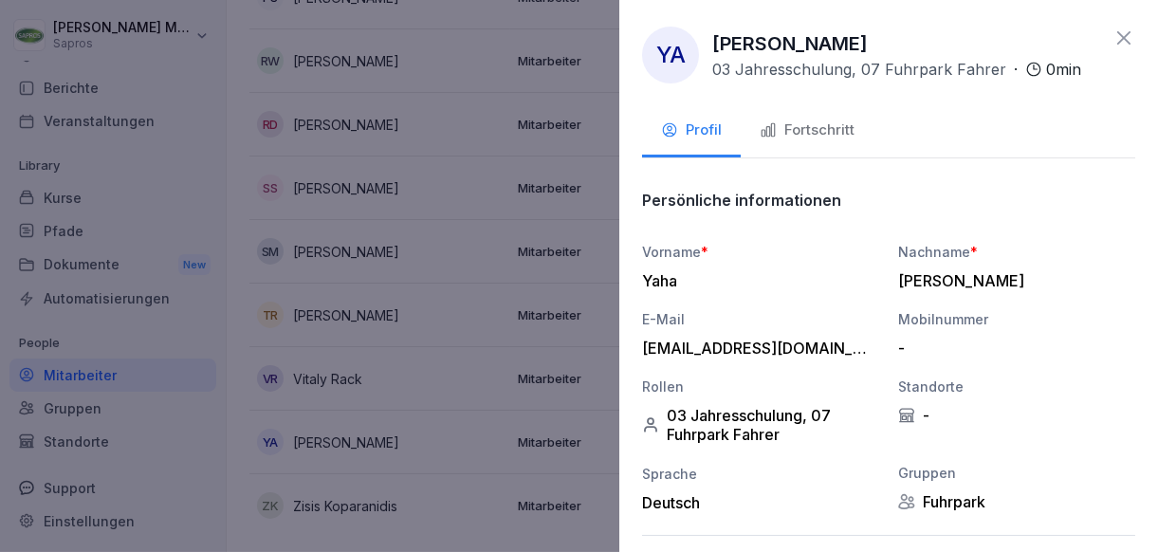
click at [759, 124] on icon "button" at bounding box center [767, 129] width 17 height 17
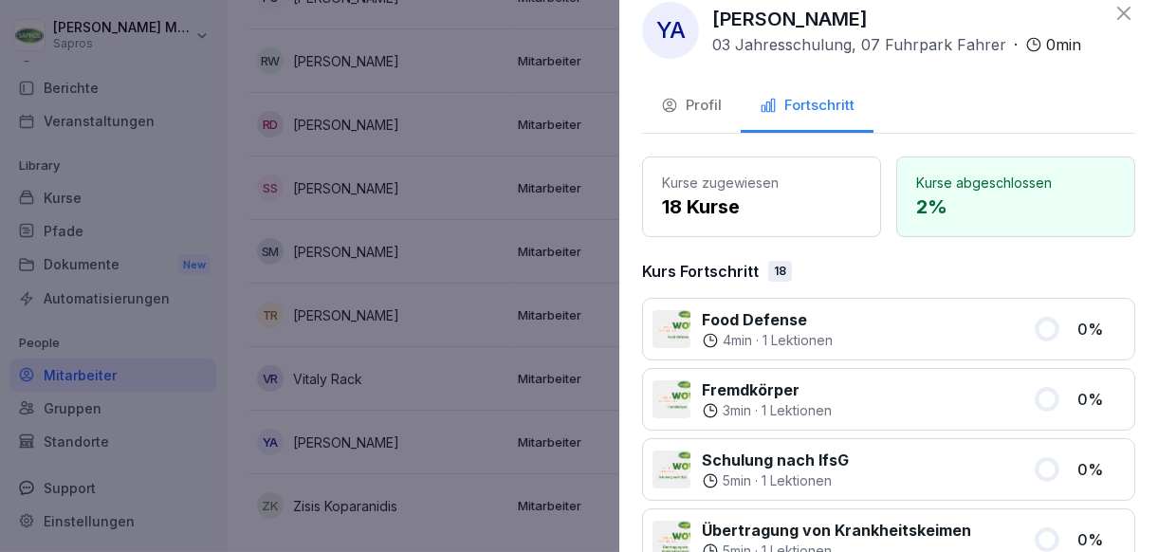
scroll to position [0, 0]
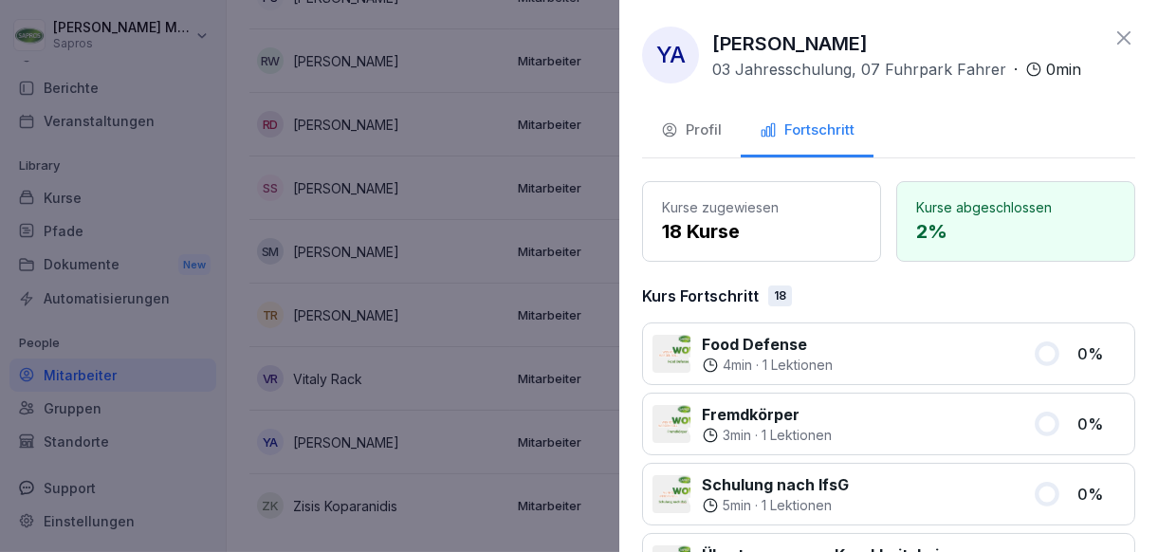
click at [700, 133] on div "Profil" at bounding box center [691, 130] width 61 height 22
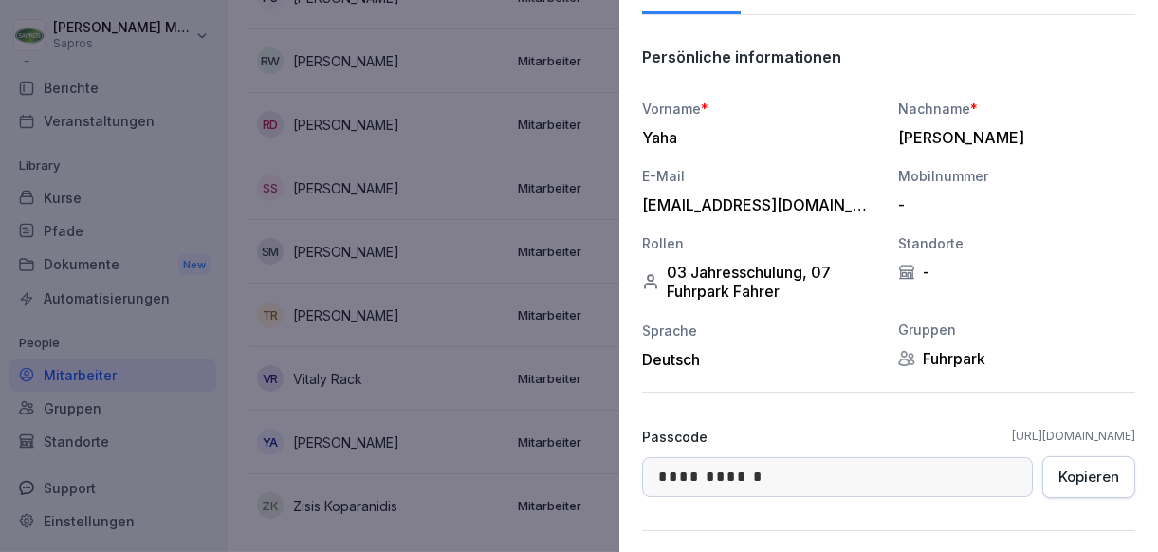
scroll to position [230, 0]
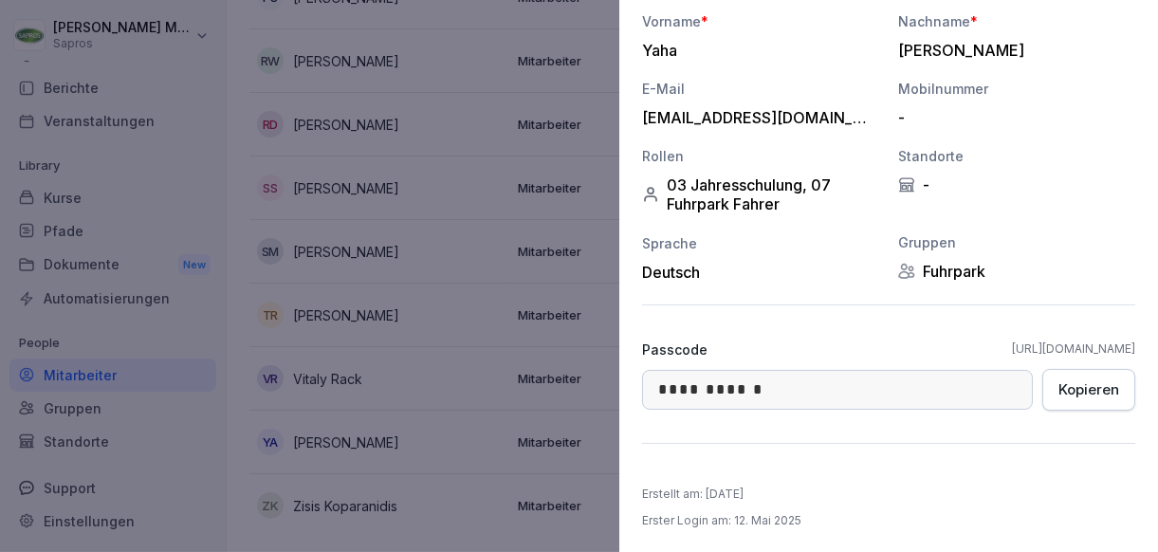
click at [394, 440] on div at bounding box center [579, 276] width 1158 height 552
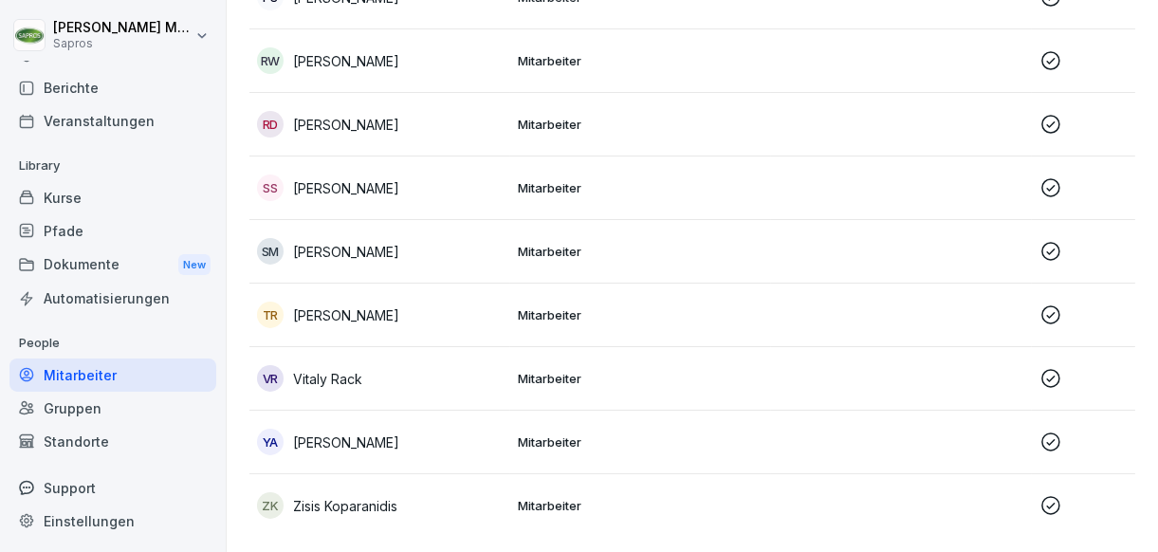
click at [1058, 369] on icon at bounding box center [1050, 378] width 19 height 19
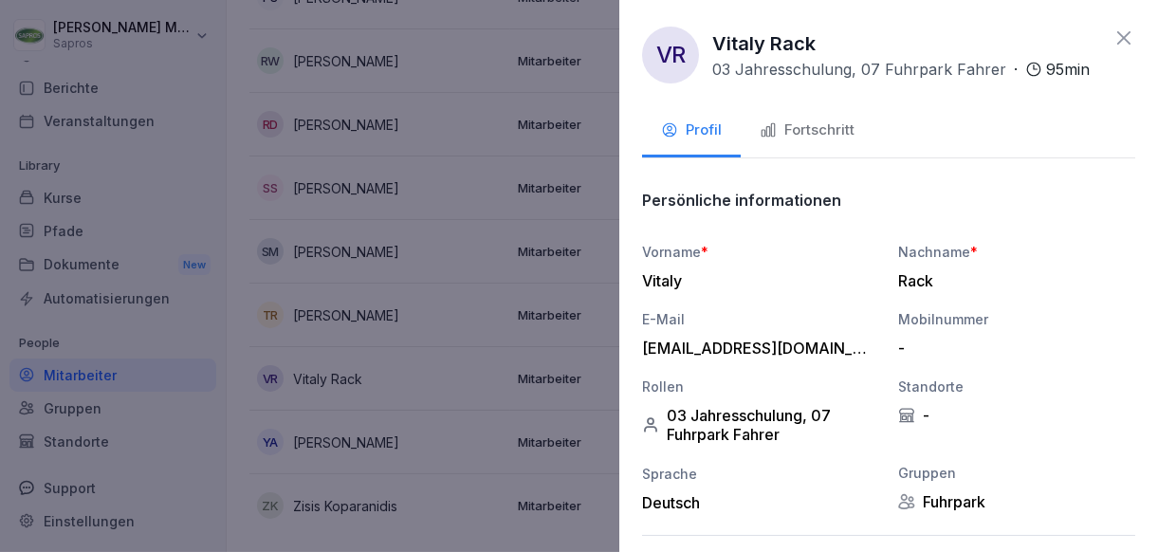
click at [845, 152] on button "Fortschritt" at bounding box center [806, 131] width 133 height 51
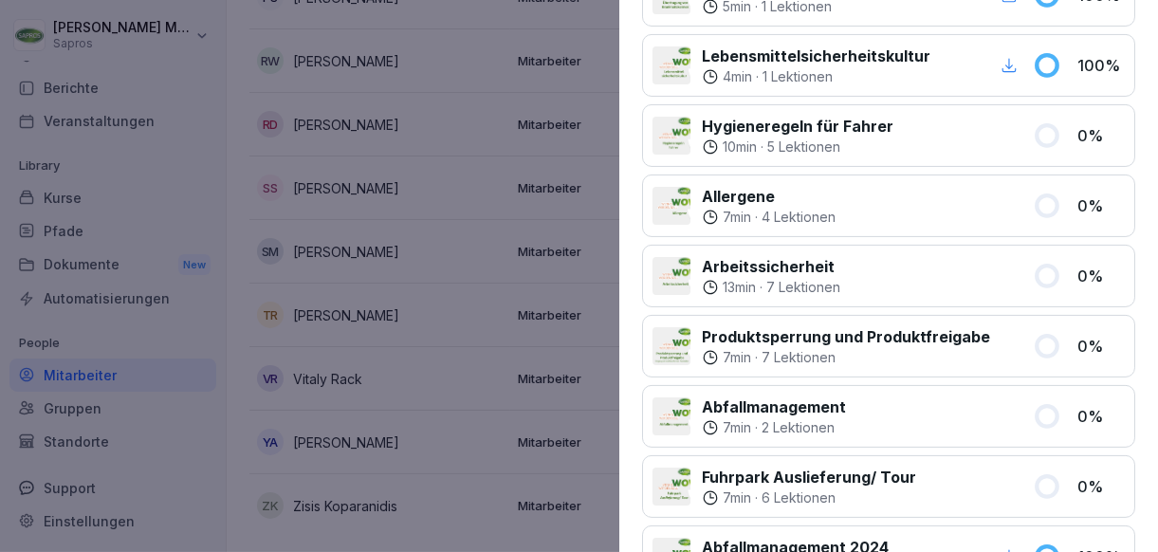
scroll to position [664, 0]
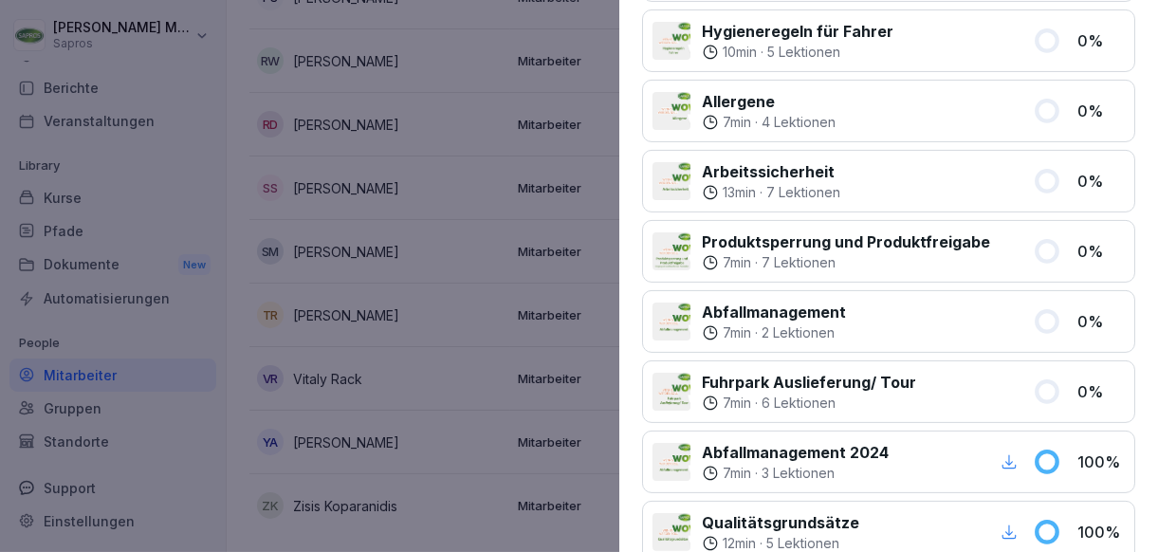
click at [491, 468] on div at bounding box center [579, 276] width 1158 height 552
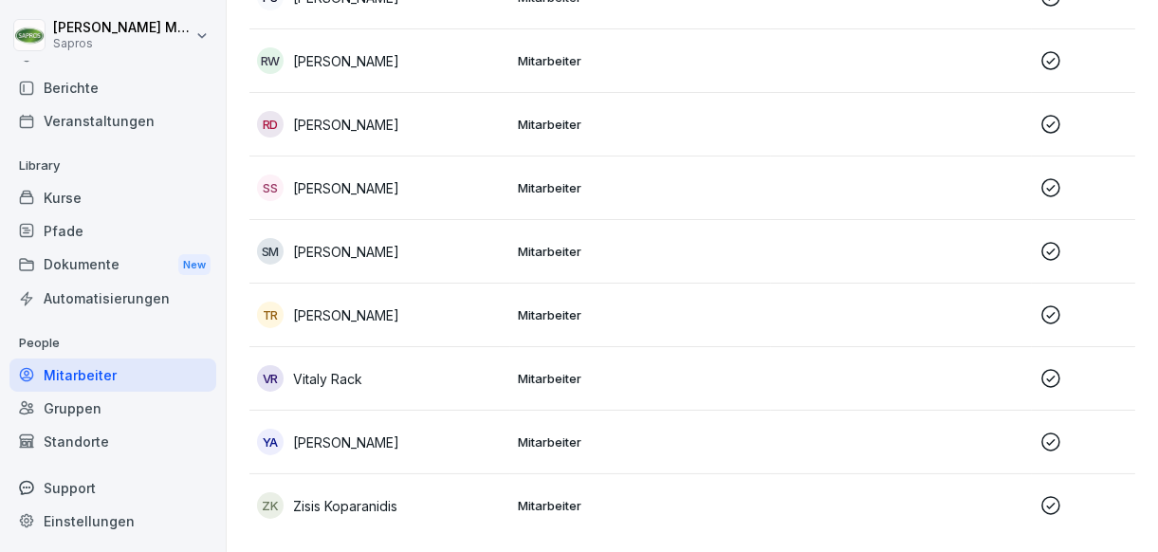
click at [649, 303] on td "Mitarbeiter" at bounding box center [640, 315] width 261 height 64
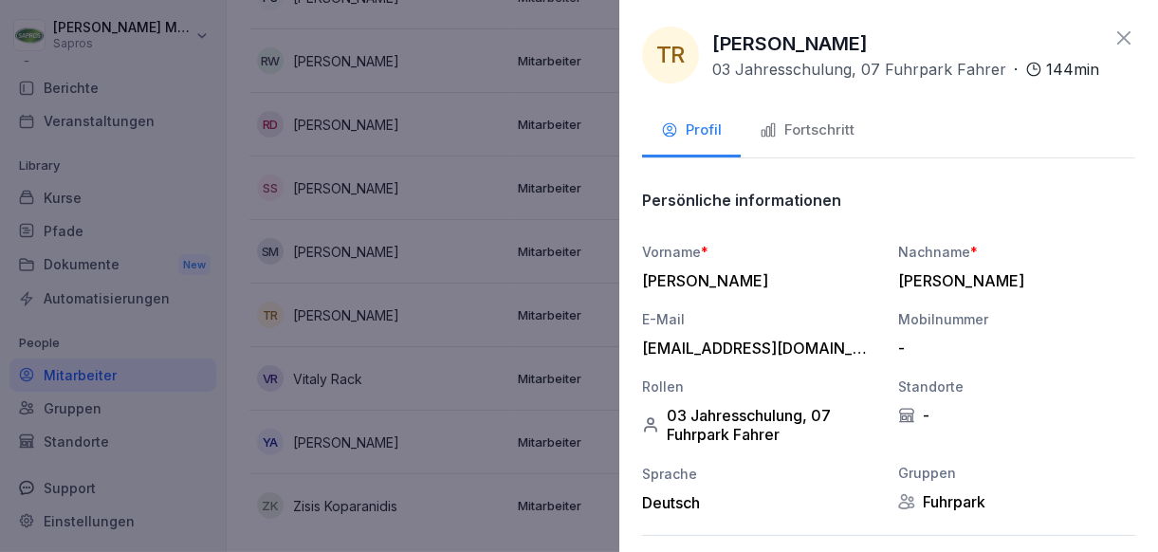
click at [835, 141] on div "Fortschritt" at bounding box center [806, 130] width 95 height 22
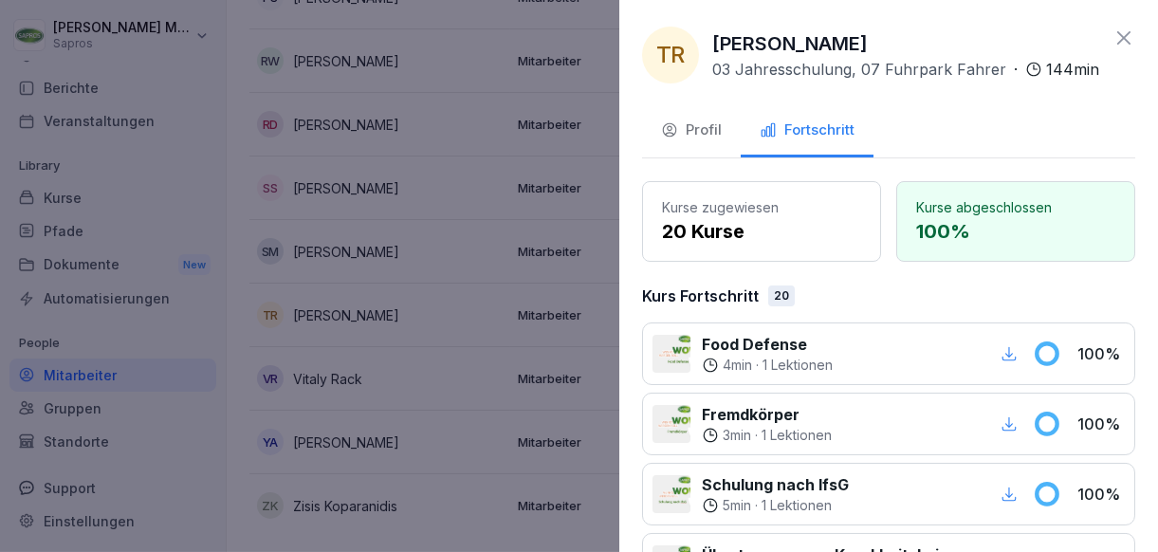
click at [473, 292] on div at bounding box center [579, 276] width 1158 height 552
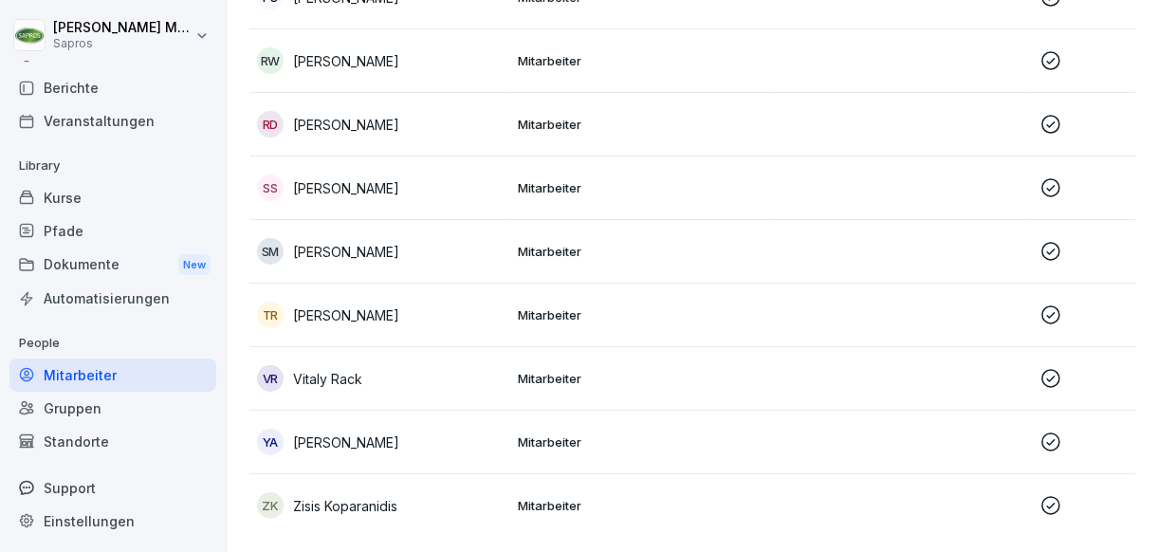
click at [508, 243] on td "SM [PERSON_NAME]" at bounding box center [379, 252] width 261 height 64
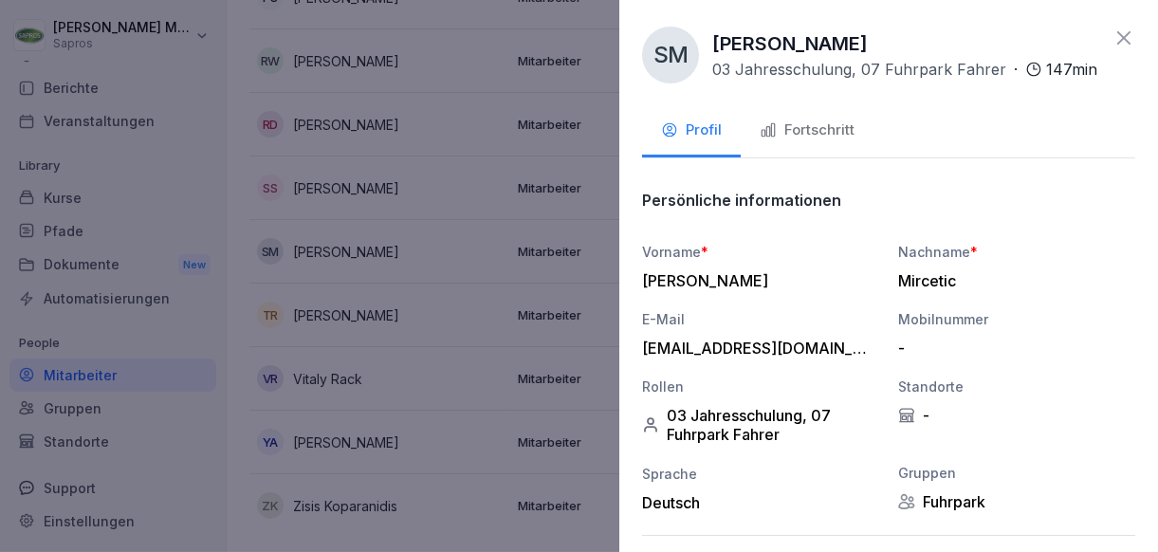
click at [793, 157] on button "Fortschritt" at bounding box center [806, 131] width 133 height 51
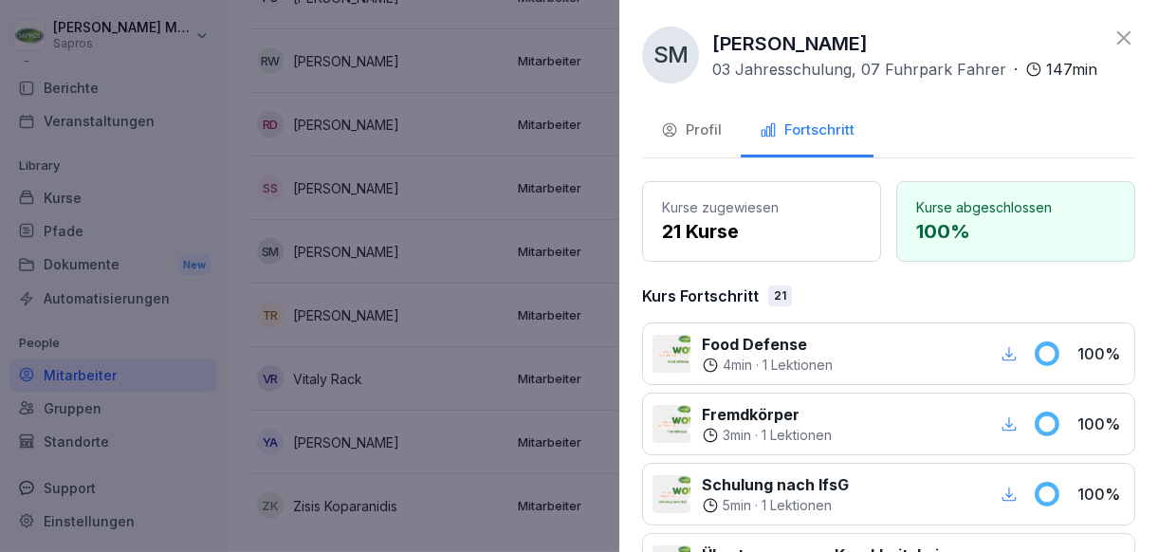
click at [437, 255] on div at bounding box center [579, 276] width 1158 height 552
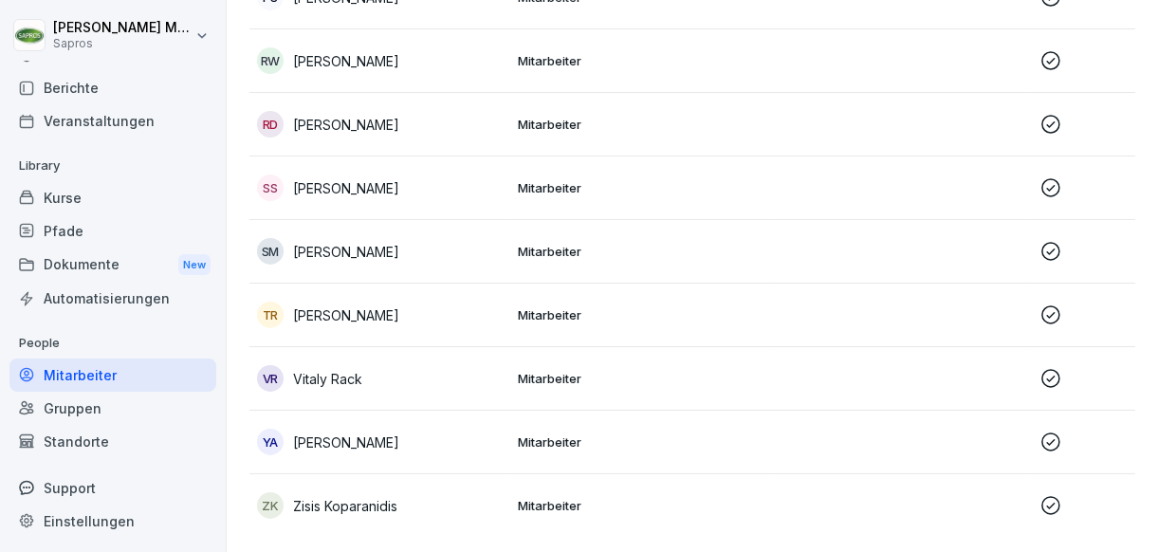
click at [470, 183] on td "SS [PERSON_NAME]" at bounding box center [379, 188] width 261 height 64
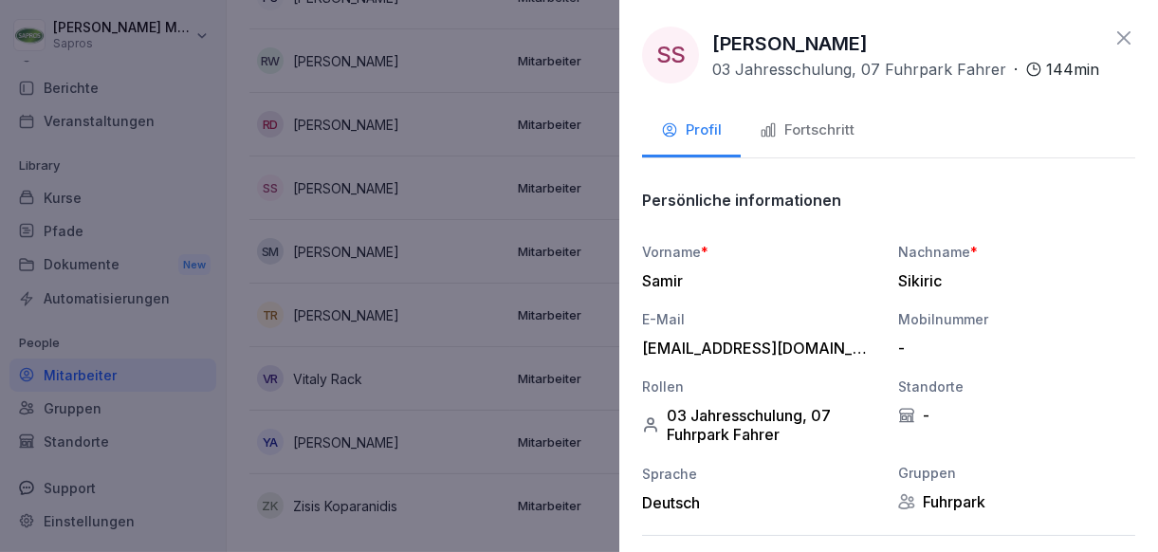
click at [813, 141] on div "Fortschritt" at bounding box center [806, 130] width 95 height 22
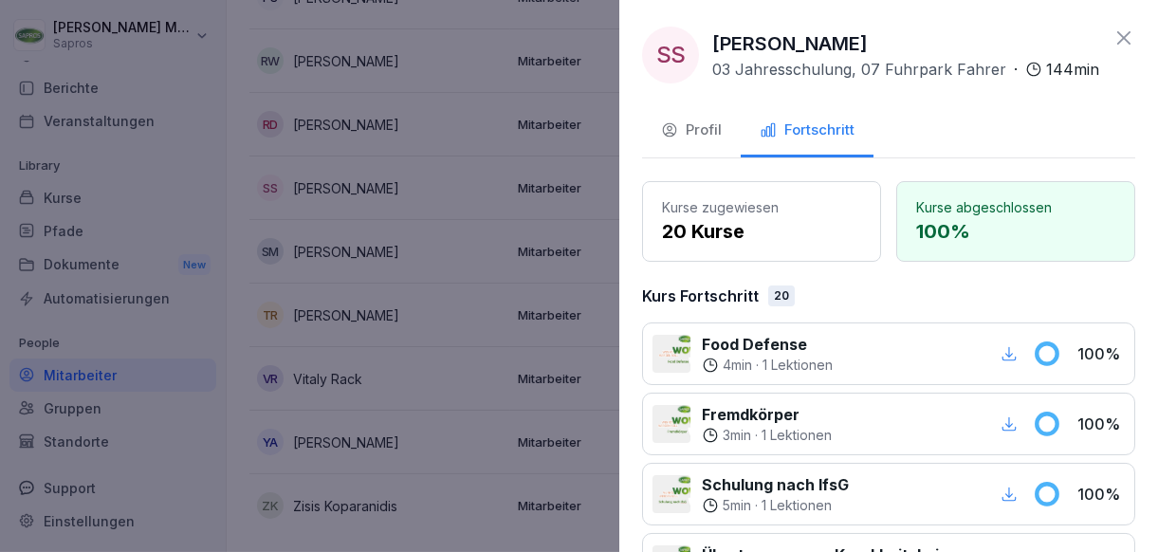
click at [478, 154] on div at bounding box center [579, 276] width 1158 height 552
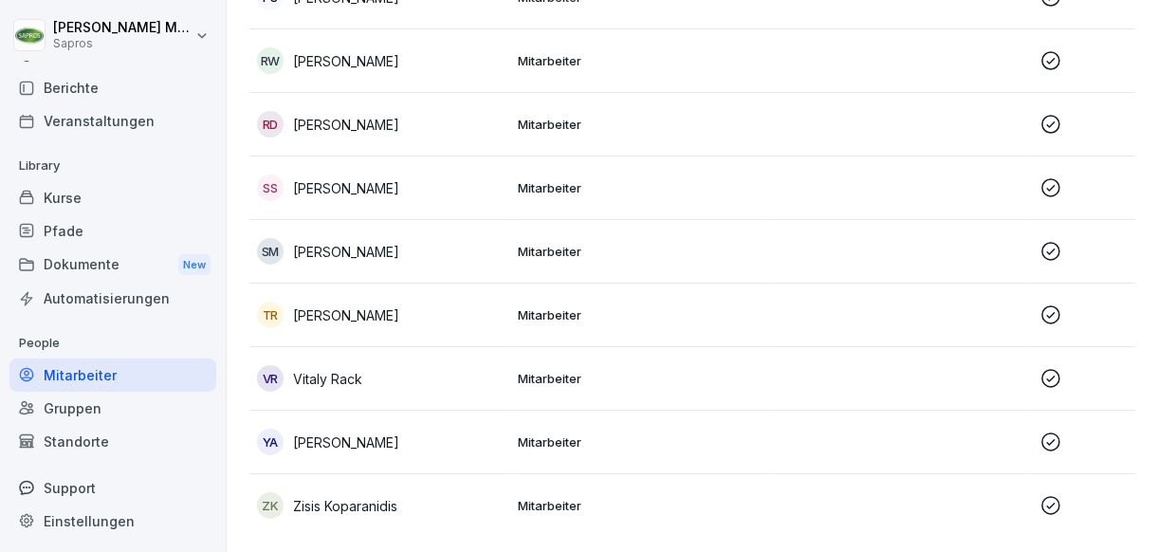
scroll to position [1829, 0]
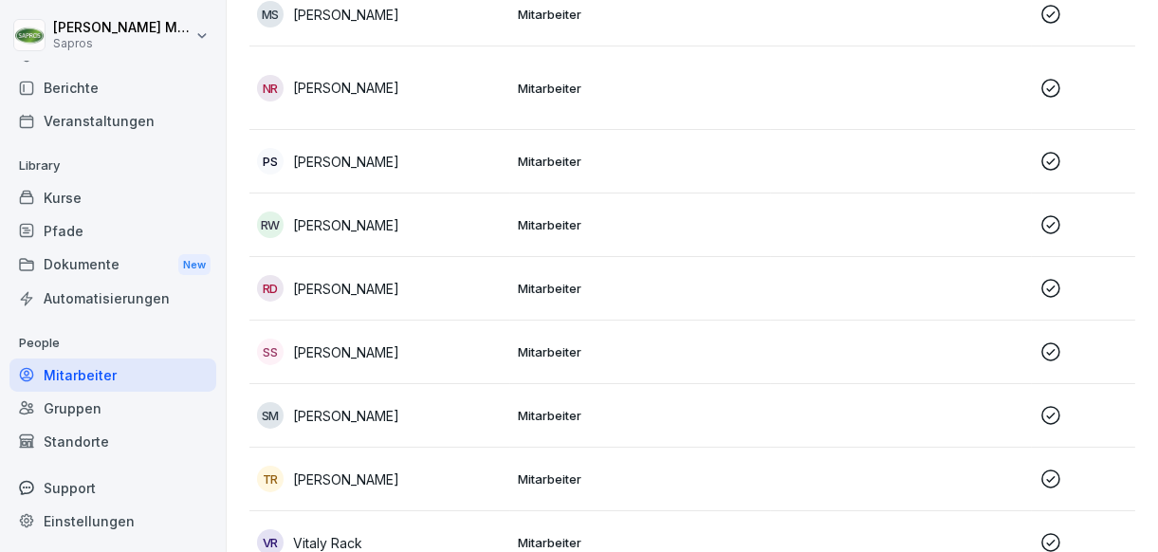
click at [492, 301] on td "RD [PERSON_NAME]" at bounding box center [379, 289] width 261 height 64
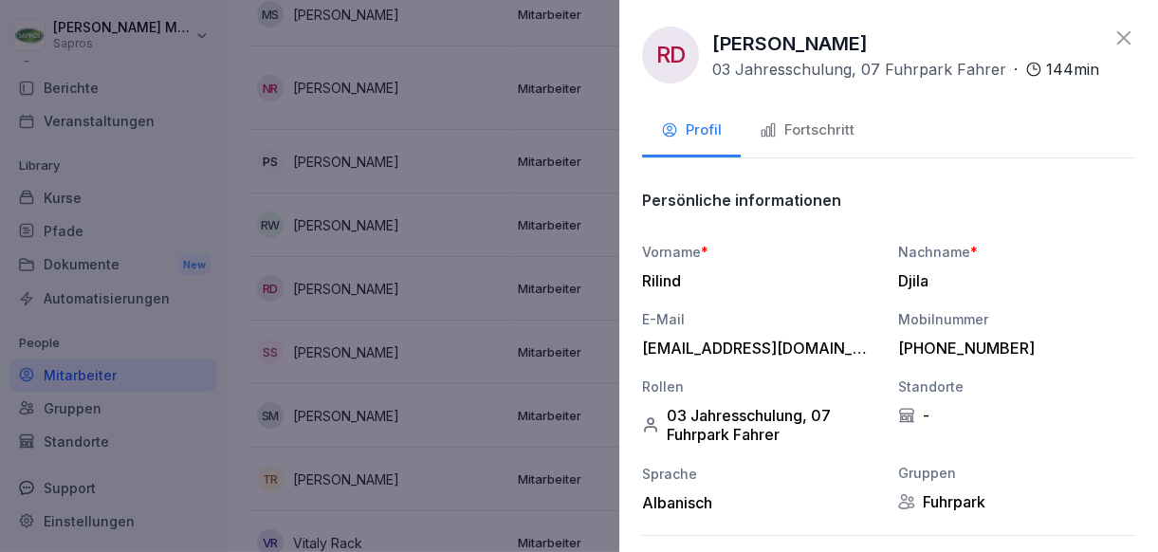
click at [812, 157] on button "Fortschritt" at bounding box center [806, 131] width 133 height 51
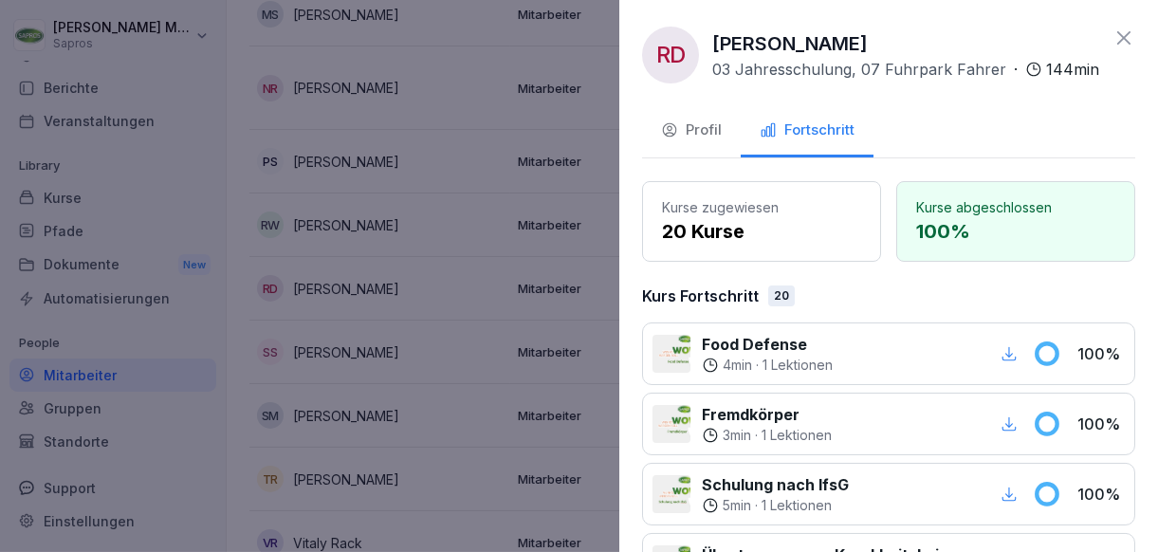
click at [531, 245] on div at bounding box center [579, 276] width 1158 height 552
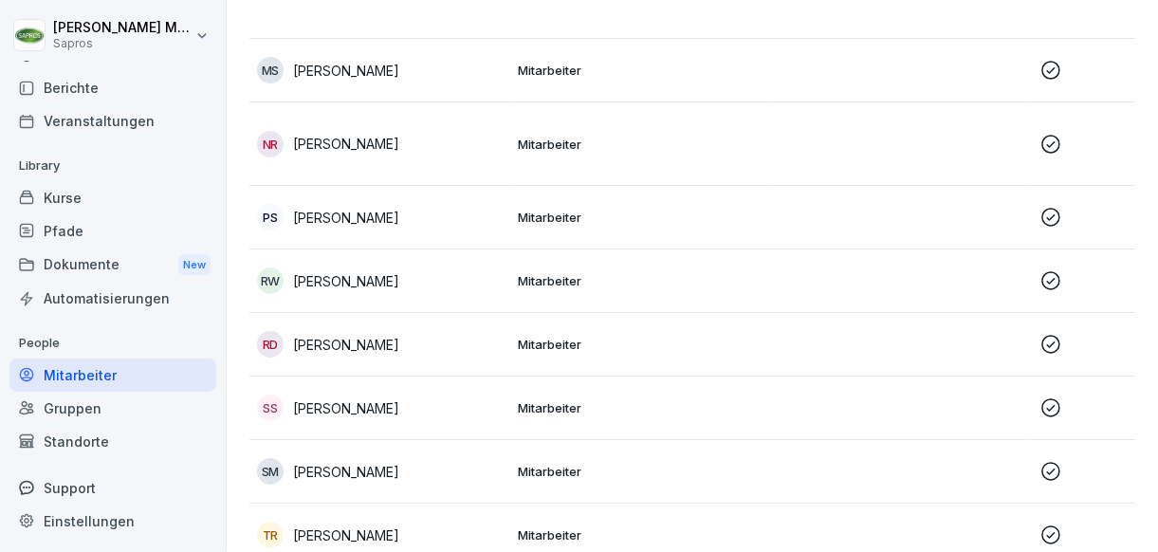
scroll to position [1734, 0]
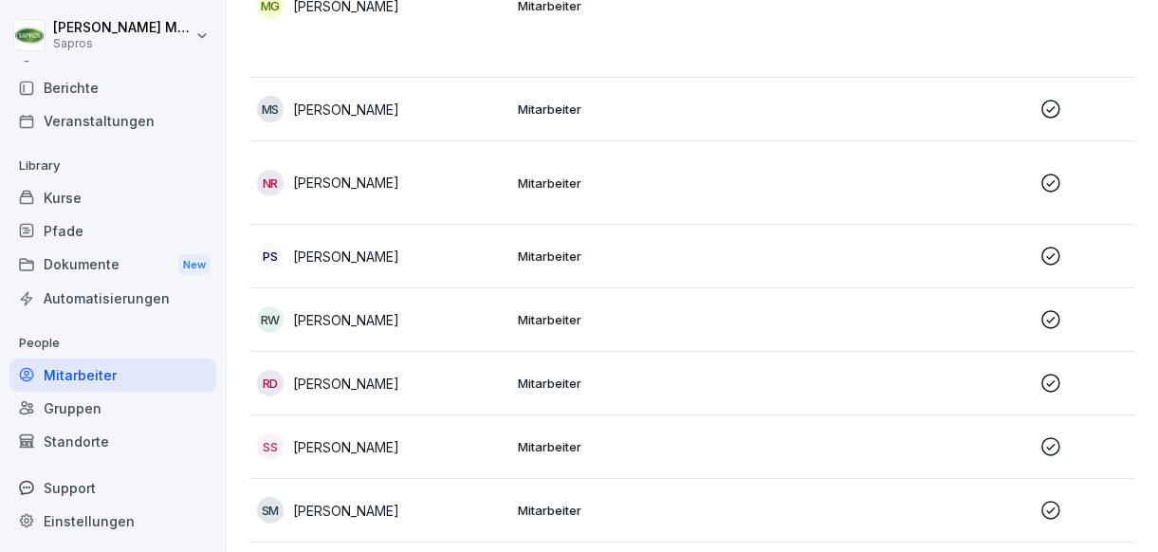
click at [522, 265] on td "Mitarbeiter" at bounding box center [640, 257] width 261 height 64
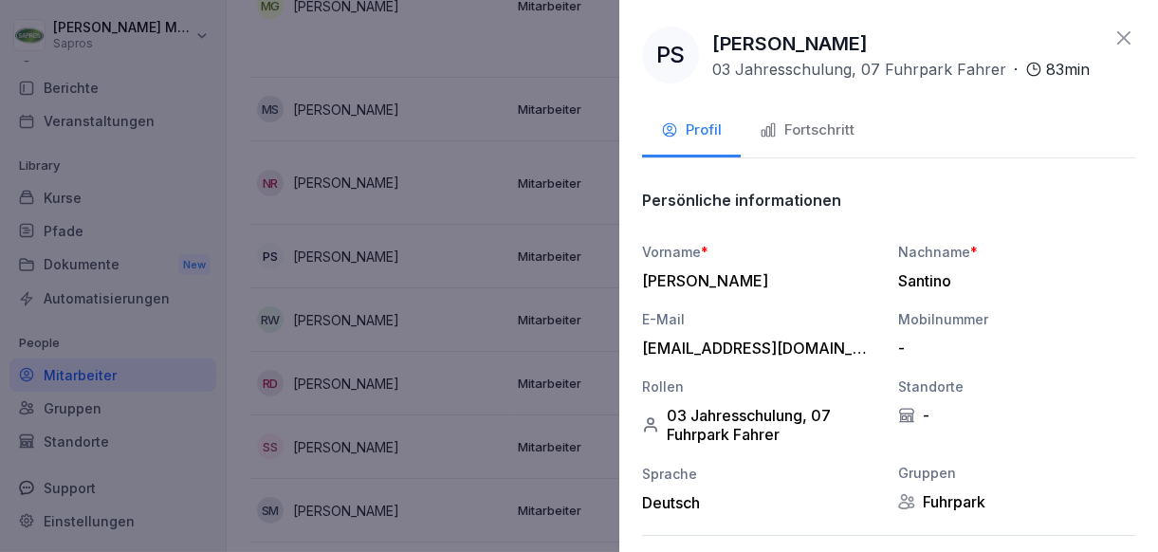
click at [785, 142] on button "Fortschritt" at bounding box center [806, 131] width 133 height 51
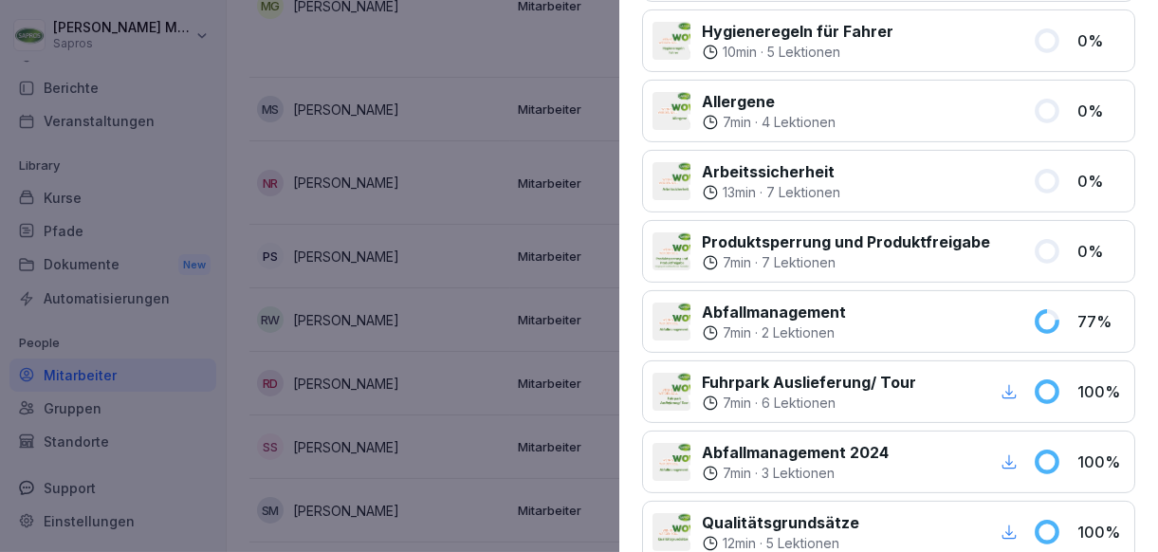
scroll to position [569, 0]
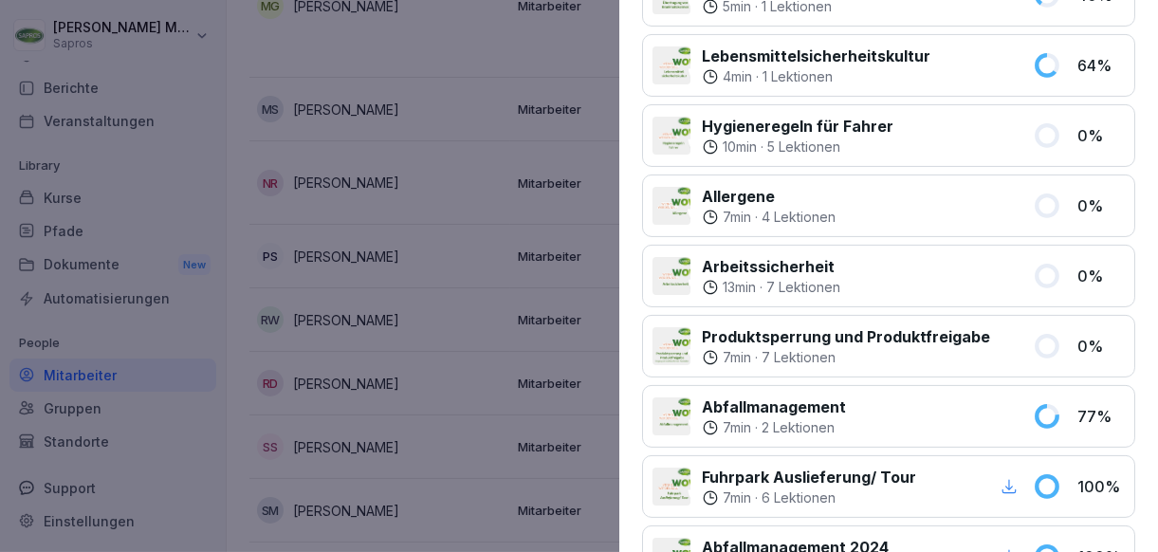
click at [415, 165] on div at bounding box center [579, 276] width 1158 height 552
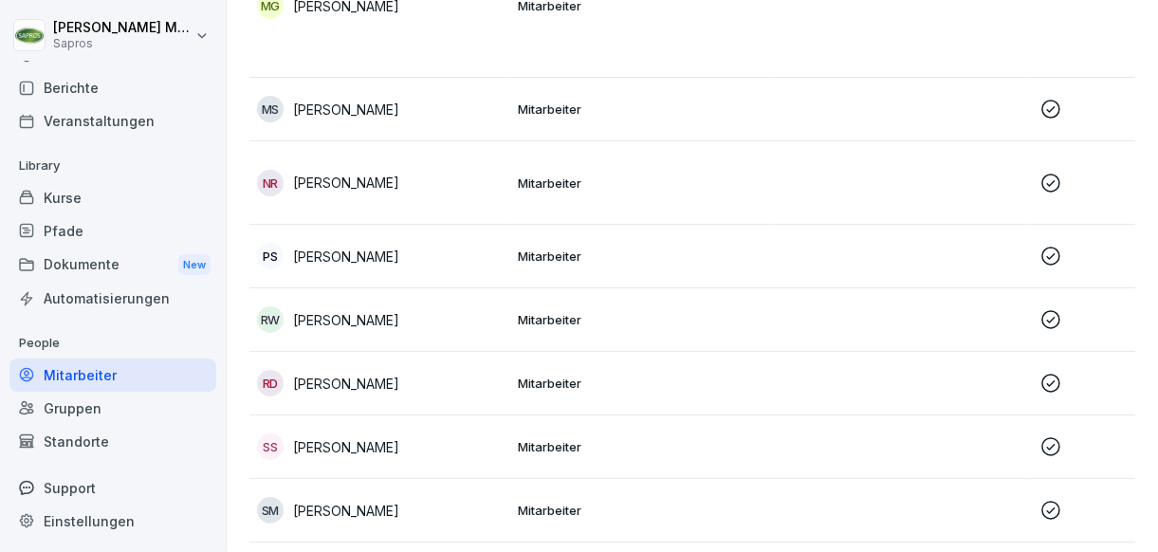
scroll to position [1450, 0]
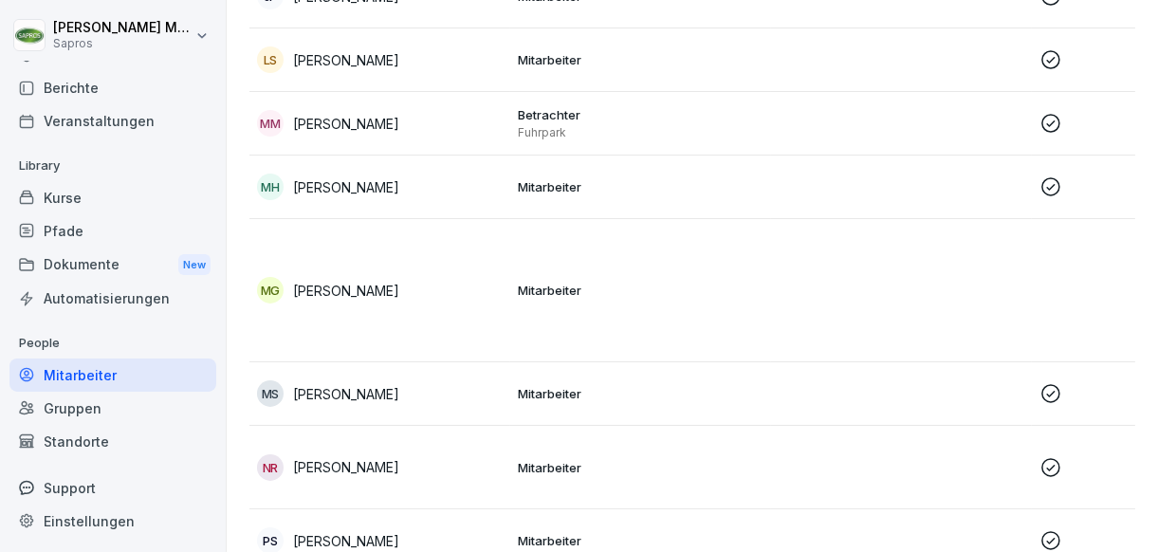
click at [612, 396] on p "Mitarbeiter" at bounding box center [641, 393] width 246 height 17
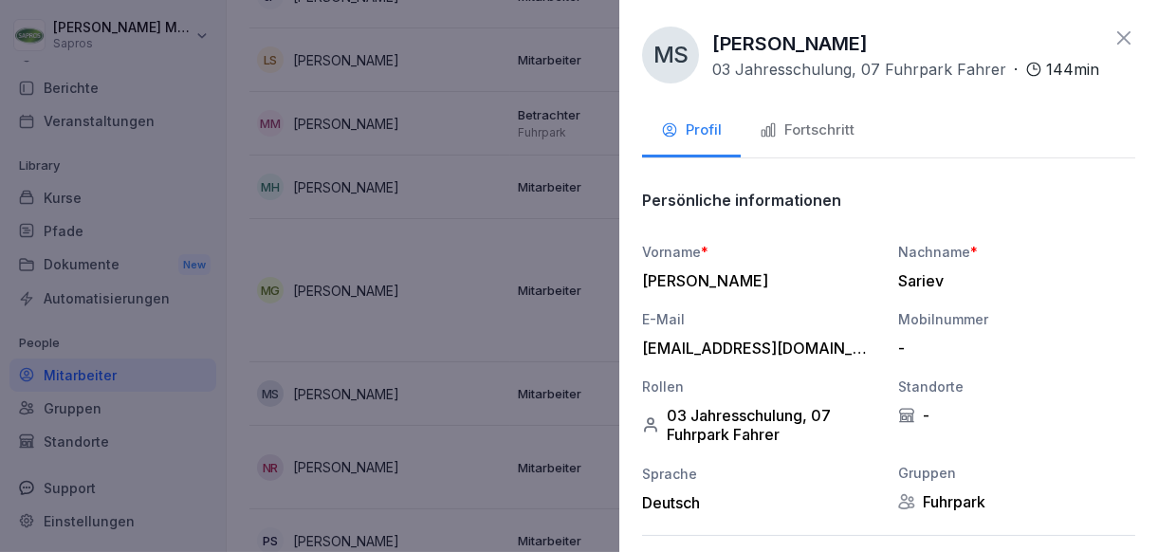
click at [802, 134] on button "Fortschritt" at bounding box center [806, 131] width 133 height 51
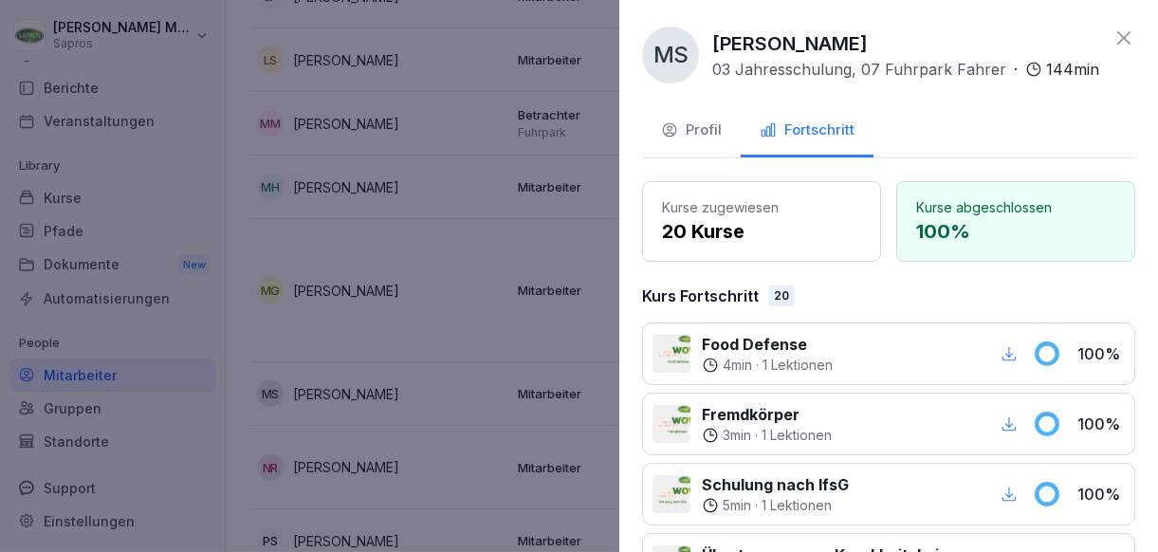
click at [804, 141] on div "Fortschritt" at bounding box center [806, 130] width 95 height 22
click at [484, 347] on div at bounding box center [579, 276] width 1158 height 552
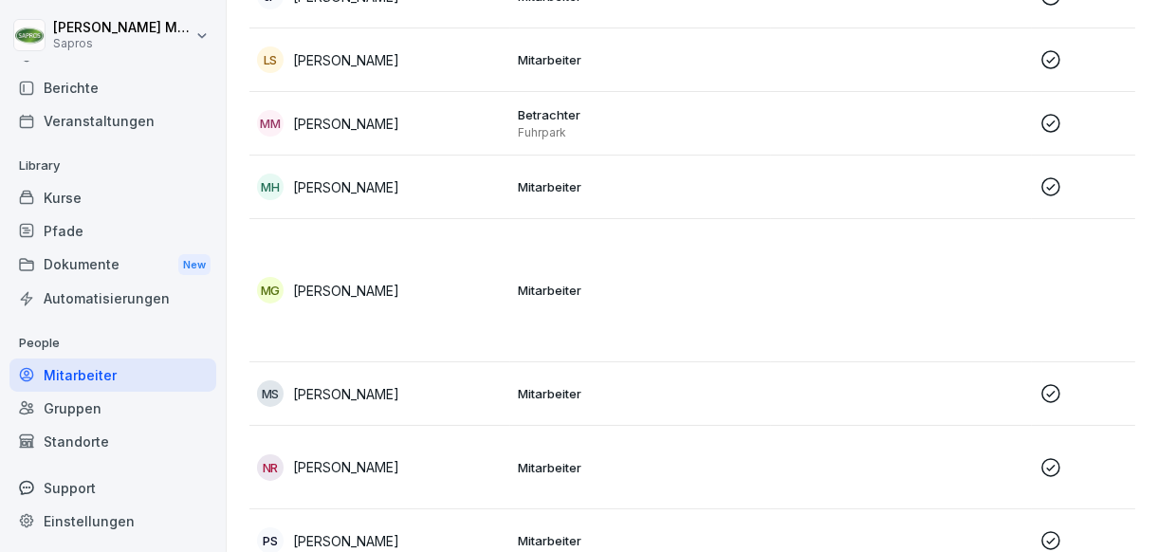
click at [519, 311] on td "Mitarbeiter" at bounding box center [640, 290] width 261 height 143
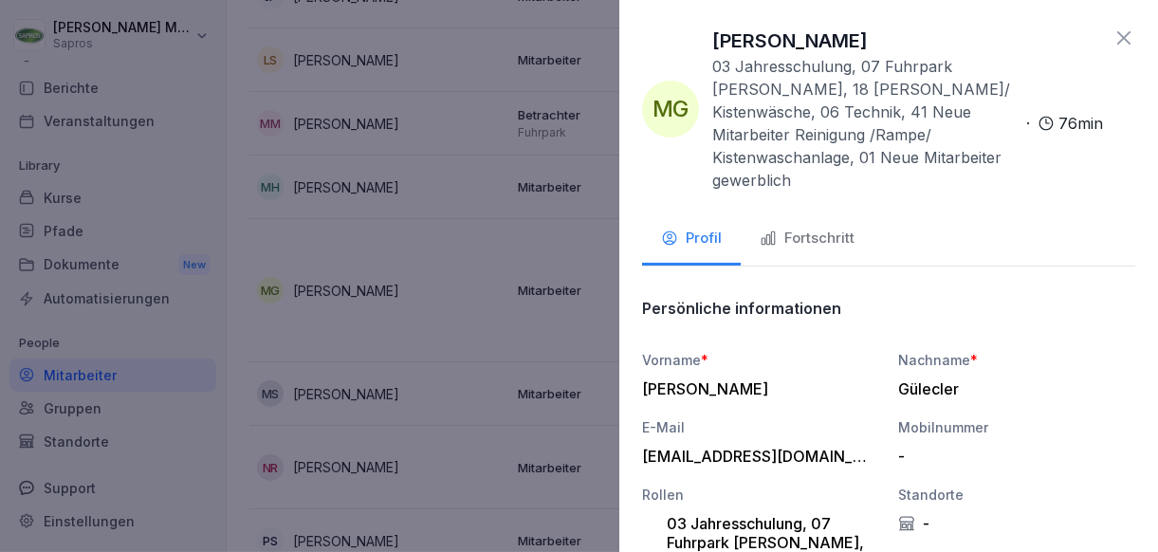
click at [816, 214] on button "Fortschritt" at bounding box center [806, 239] width 133 height 51
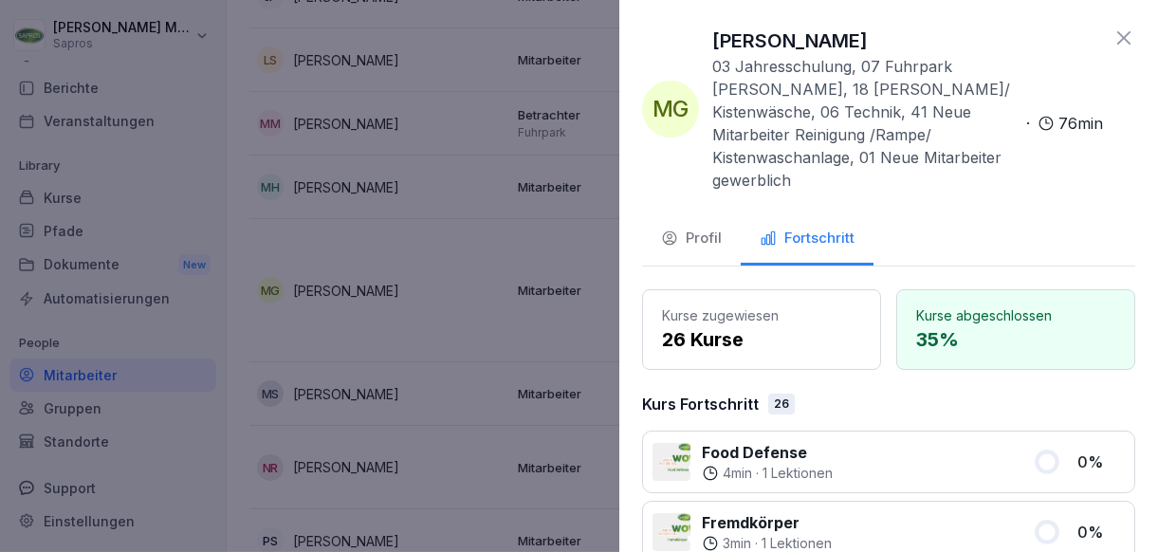
click at [812, 228] on div "Fortschritt" at bounding box center [806, 239] width 95 height 22
click at [517, 288] on div at bounding box center [579, 276] width 1158 height 552
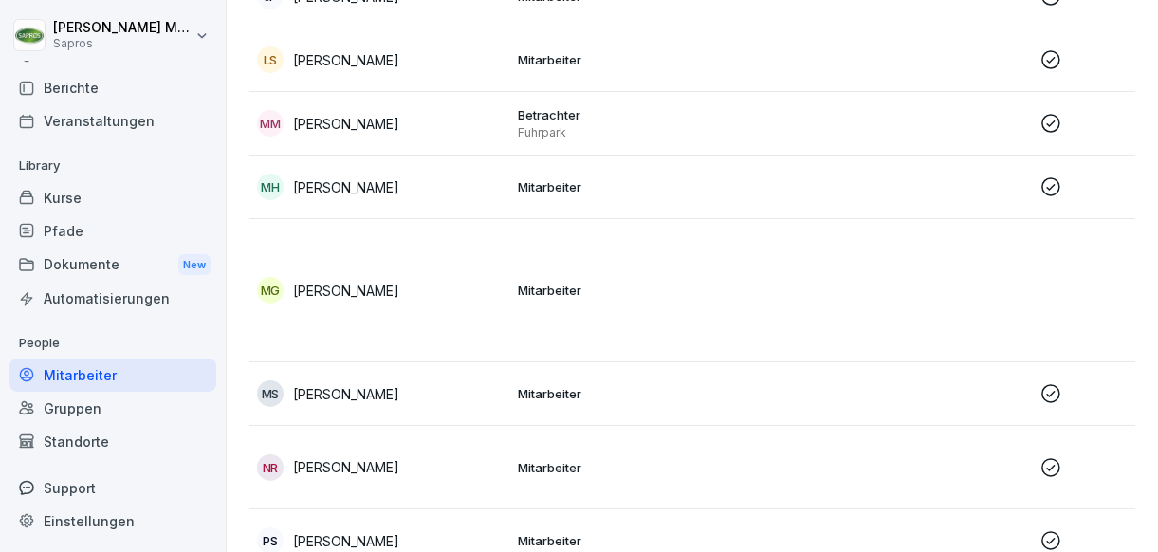
click at [565, 195] on td "Mitarbeiter" at bounding box center [640, 187] width 261 height 64
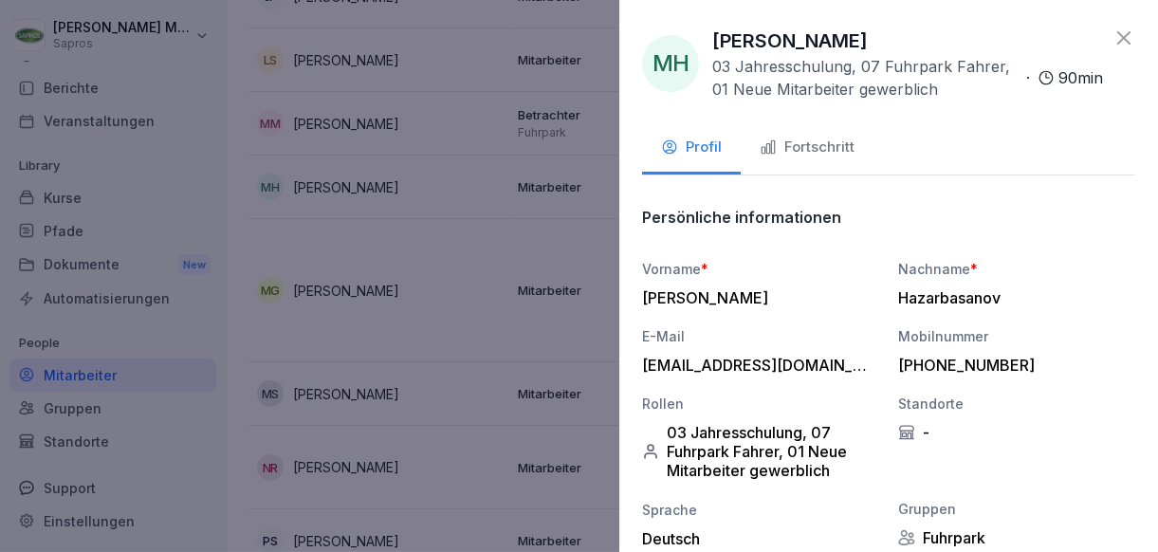
click at [756, 149] on button "Fortschritt" at bounding box center [806, 148] width 133 height 51
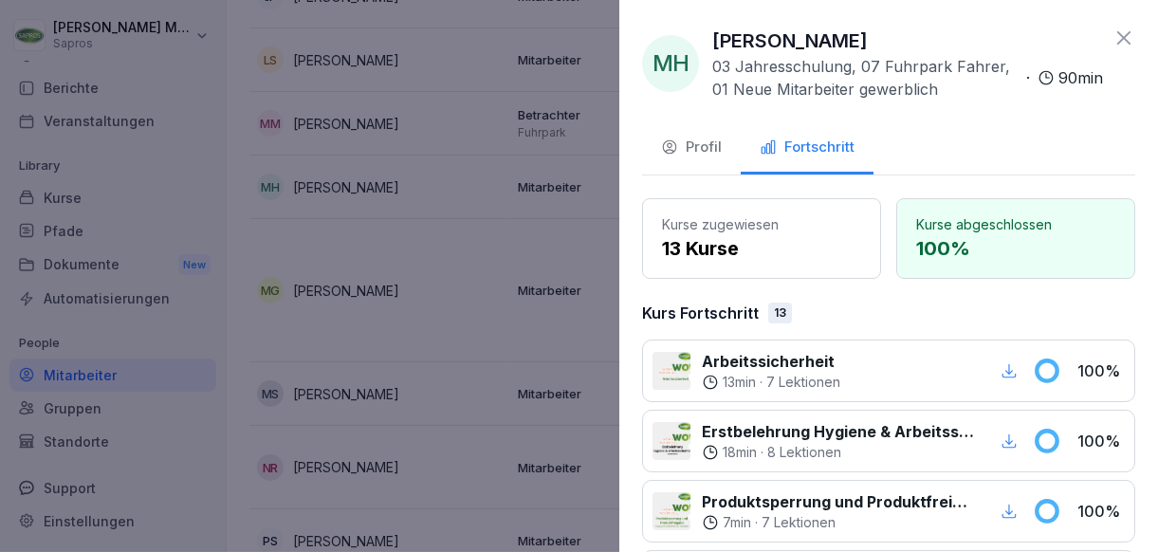
click at [518, 203] on div at bounding box center [579, 276] width 1158 height 552
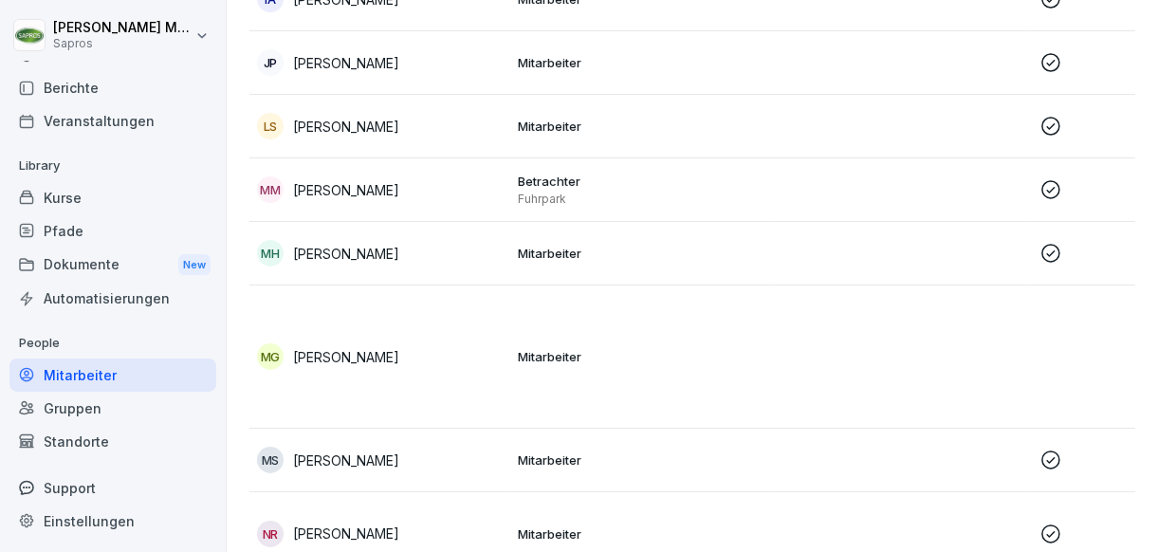
scroll to position [1355, 0]
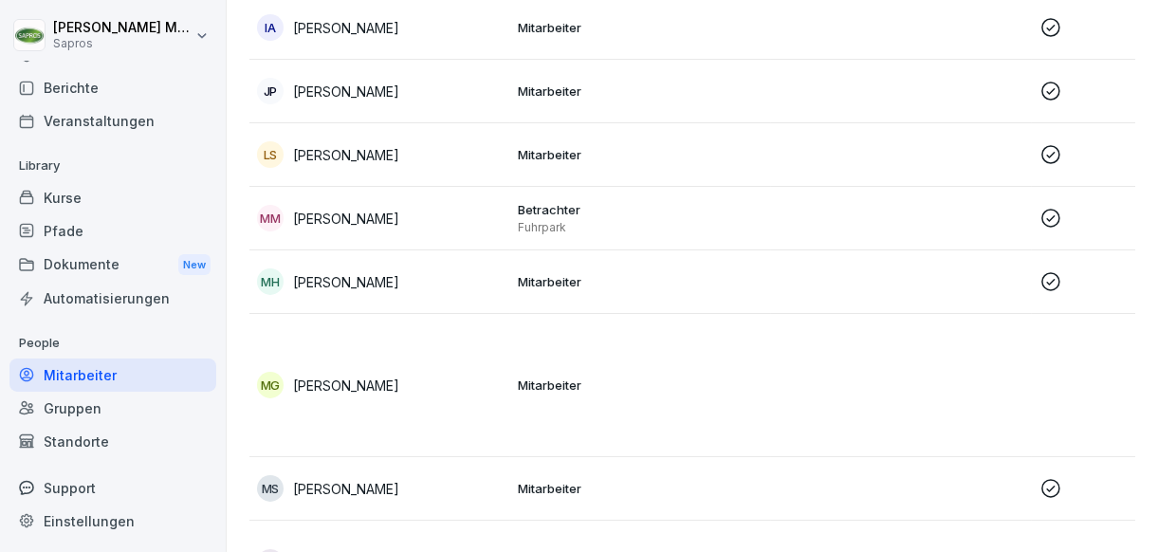
click at [525, 220] on p "Fuhrpark" at bounding box center [641, 227] width 246 height 15
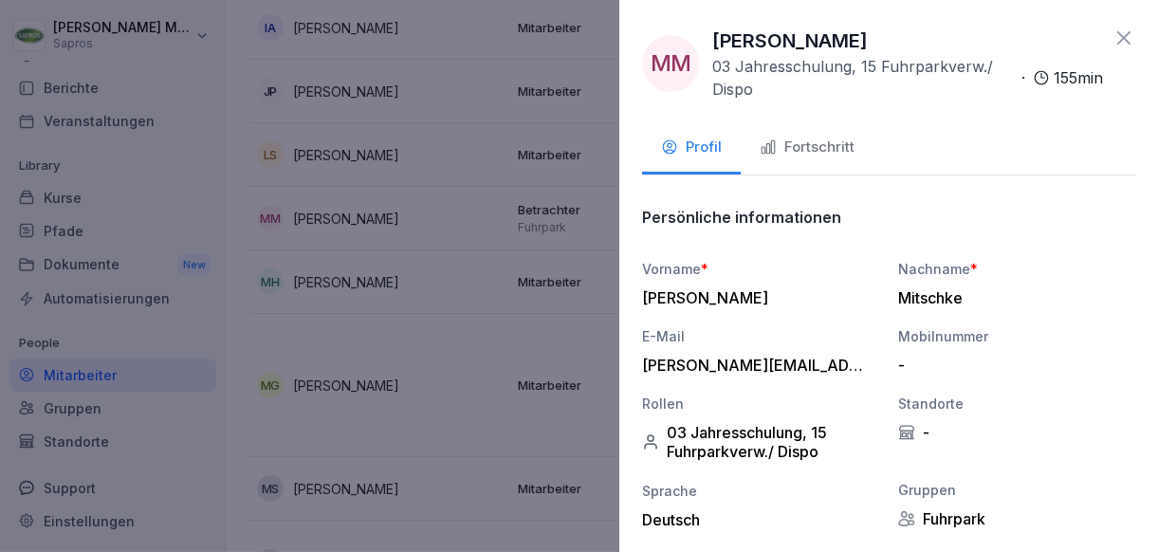
click at [795, 149] on div "Fortschritt" at bounding box center [806, 148] width 95 height 22
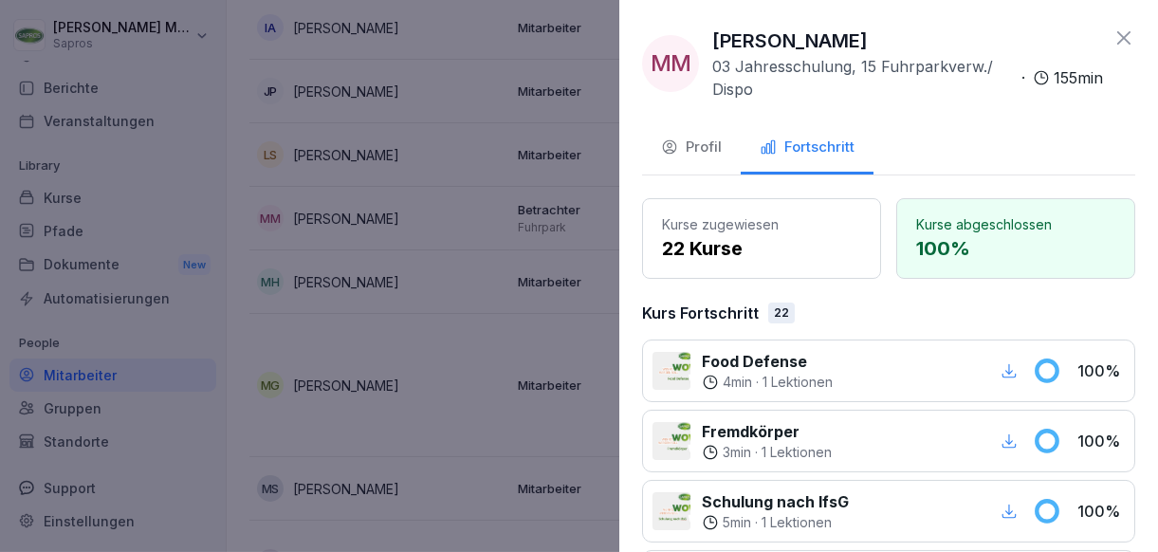
click at [576, 220] on div at bounding box center [579, 276] width 1158 height 552
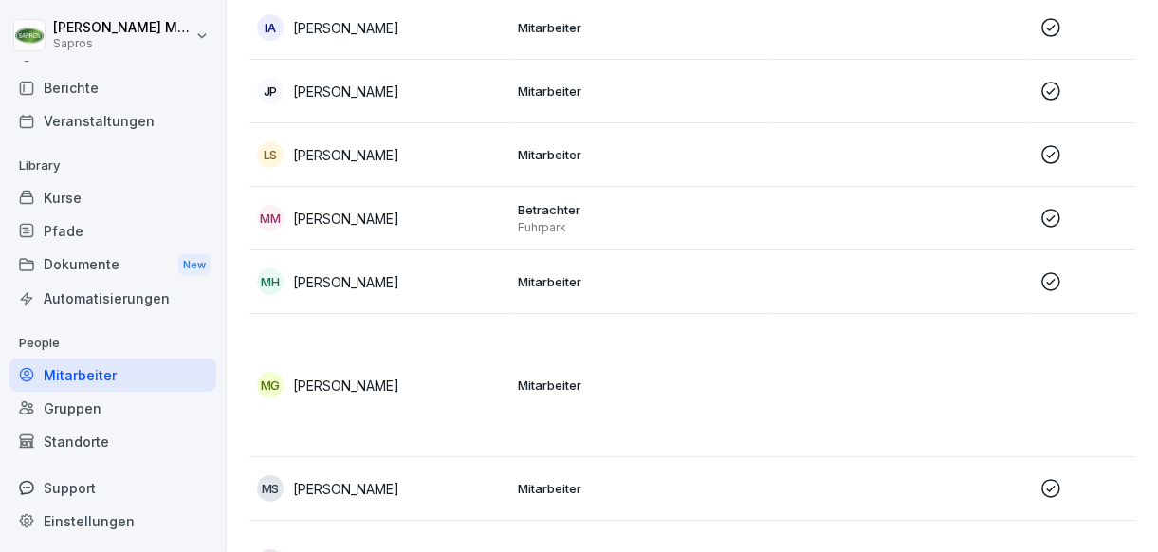
scroll to position [1260, 0]
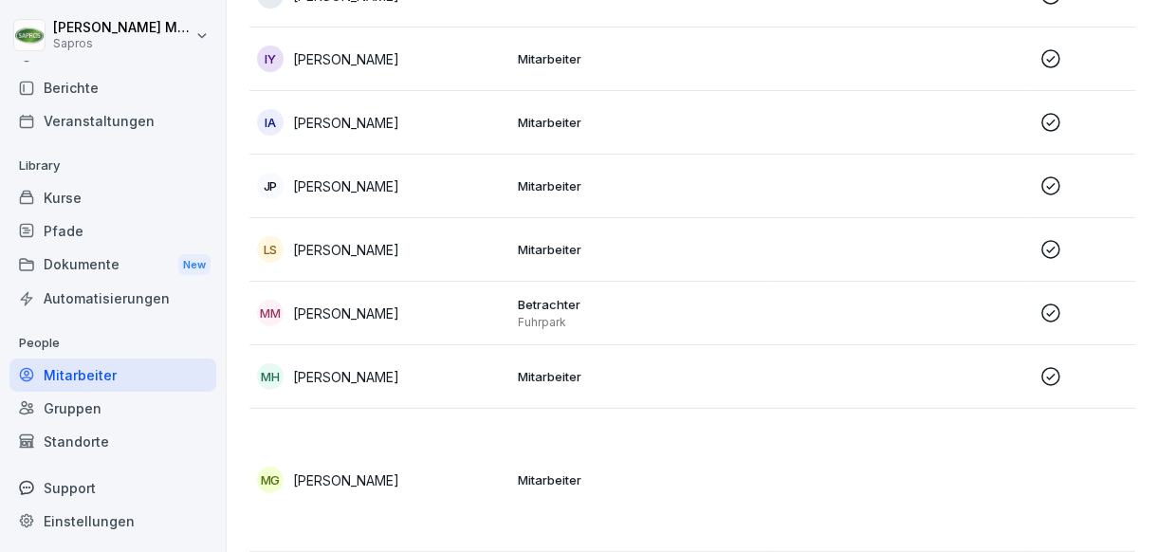
click at [540, 263] on td "Mitarbeiter" at bounding box center [640, 250] width 261 height 64
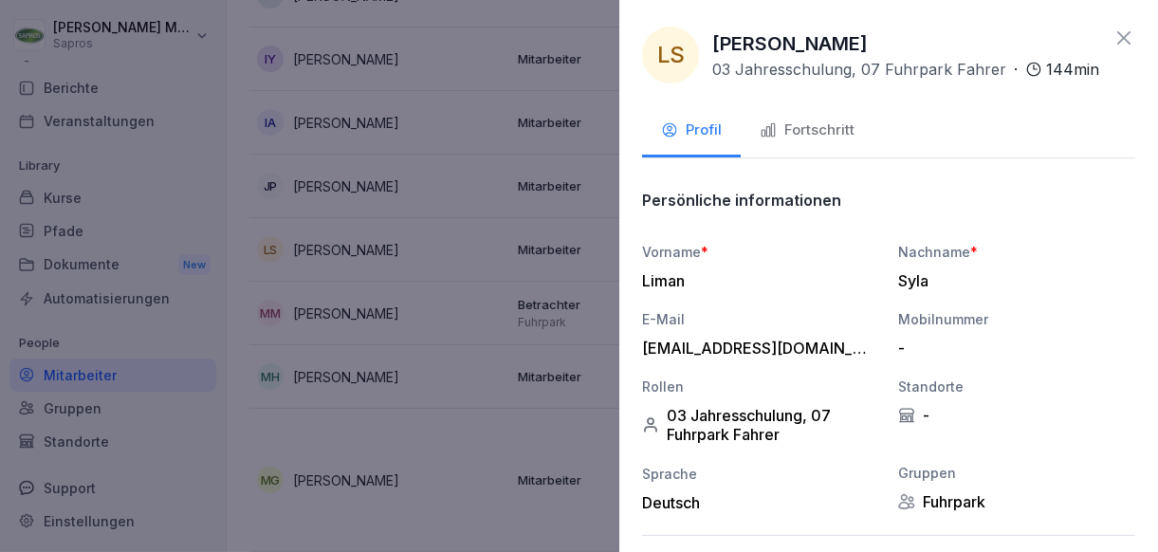
drag, startPoint x: 827, startPoint y: 123, endPoint x: 822, endPoint y: 134, distance: 11.5
click at [829, 125] on button "Fortschritt" at bounding box center [806, 131] width 133 height 51
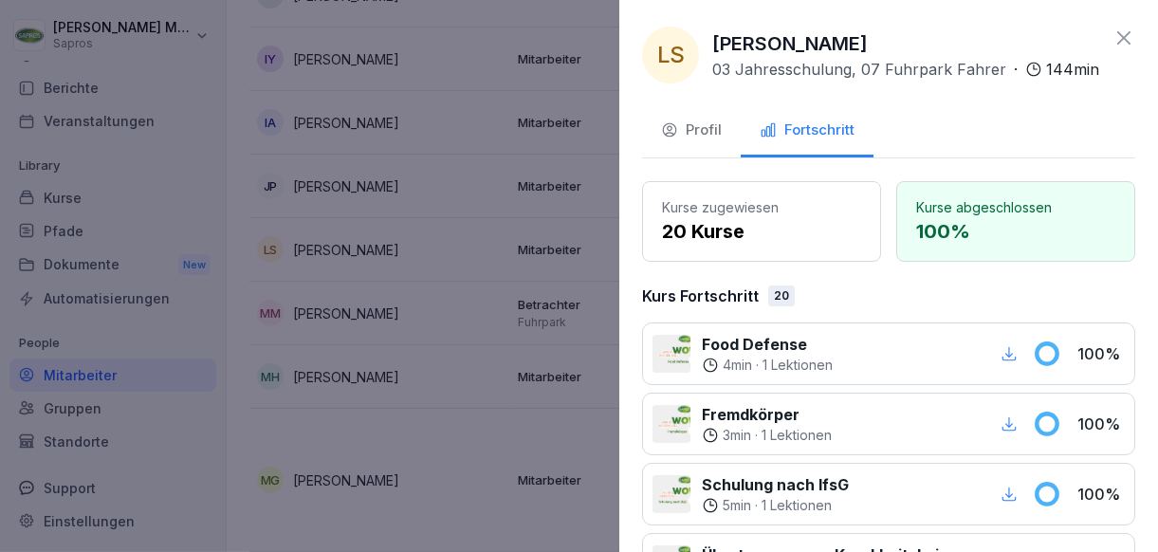
click at [820, 137] on div "Fortschritt" at bounding box center [806, 130] width 95 height 22
click at [473, 207] on div at bounding box center [579, 276] width 1158 height 552
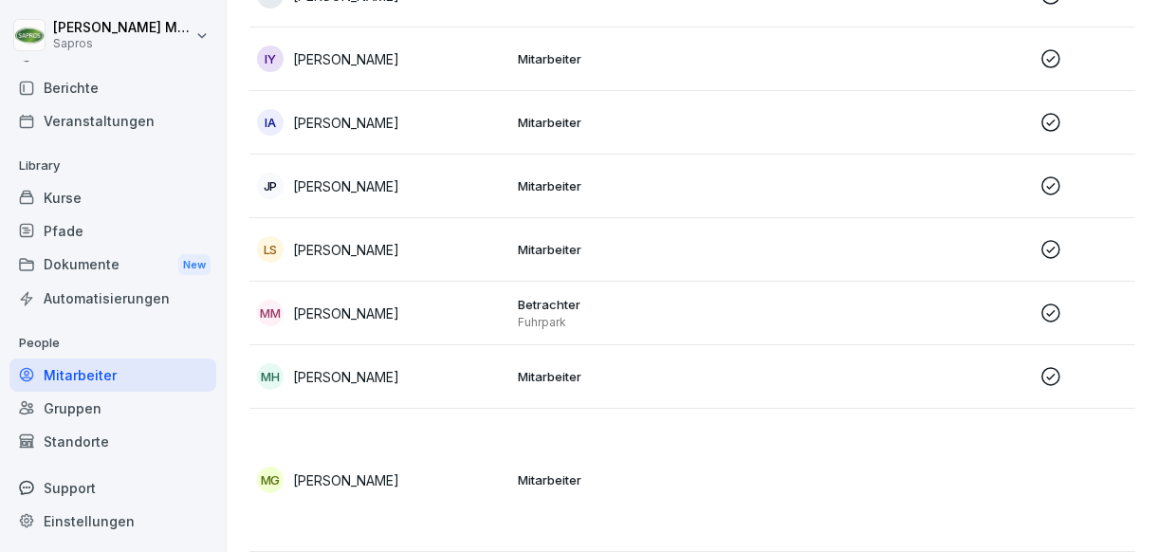
click at [557, 131] on td "Mitarbeiter" at bounding box center [640, 123] width 261 height 64
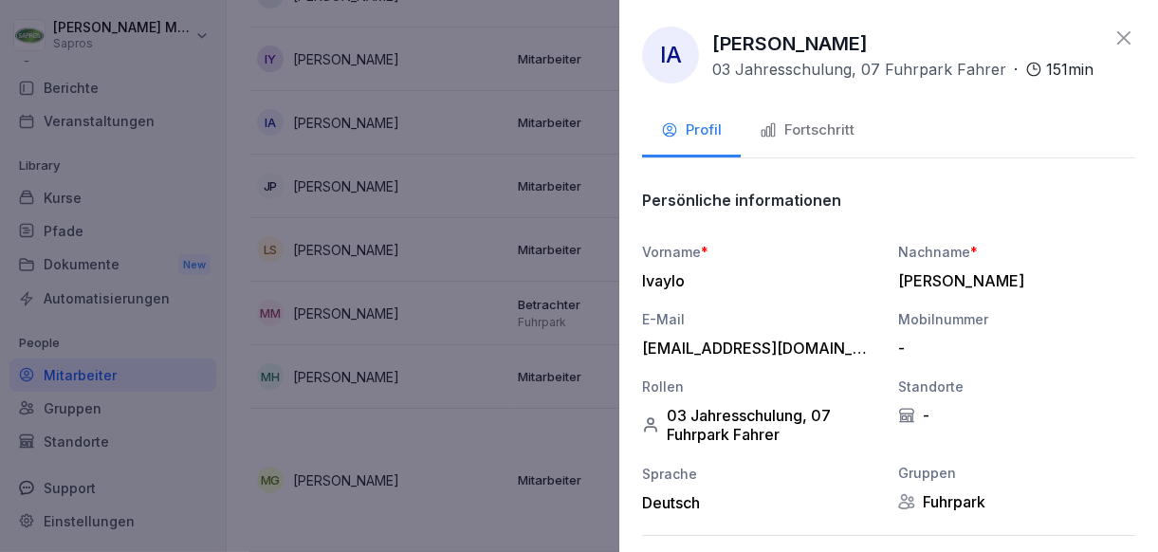
drag, startPoint x: 775, startPoint y: 154, endPoint x: 779, endPoint y: 138, distance: 15.9
click at [775, 154] on button "Fortschritt" at bounding box center [806, 131] width 133 height 51
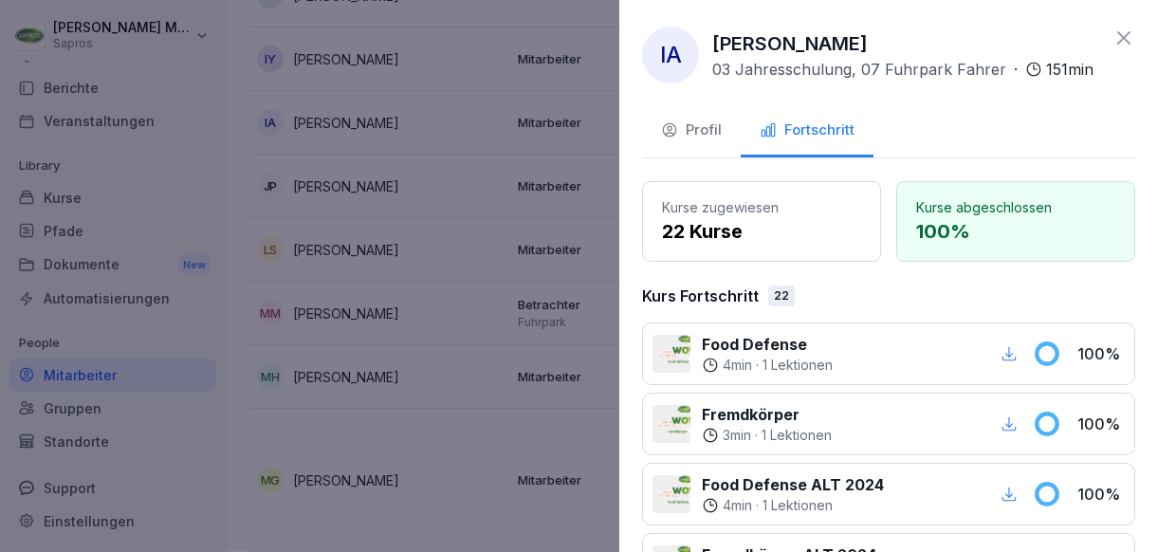
click at [571, 194] on div at bounding box center [579, 276] width 1158 height 552
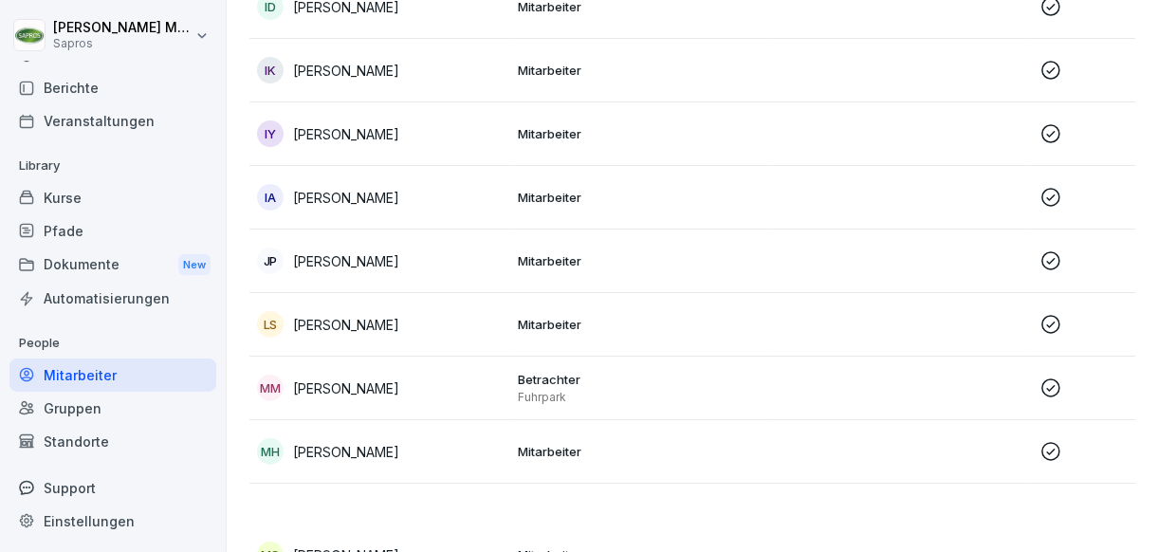
scroll to position [1070, 0]
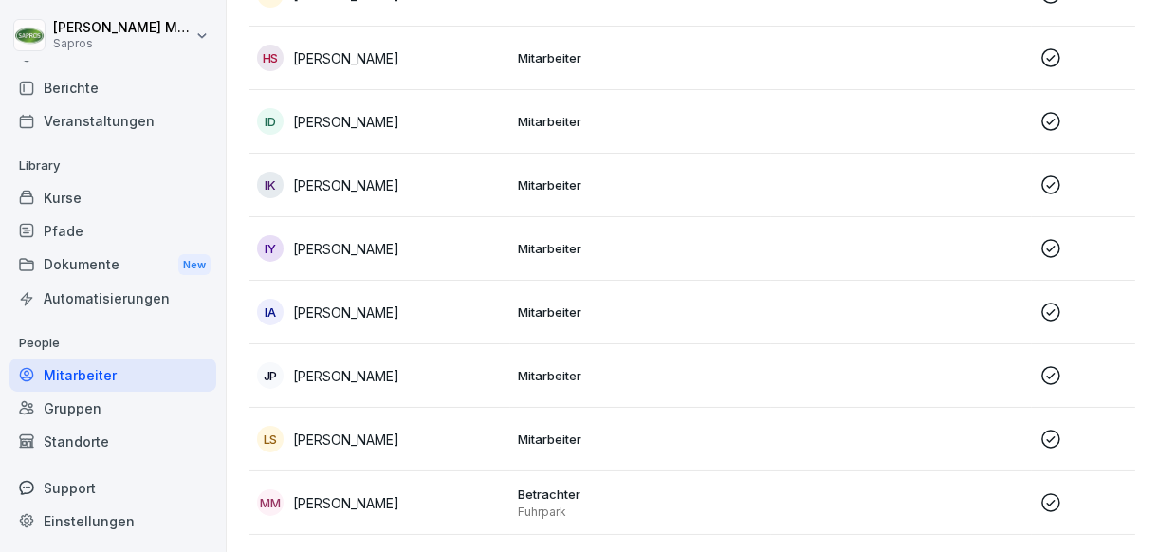
click at [566, 256] on td "Mitarbeiter" at bounding box center [640, 249] width 261 height 64
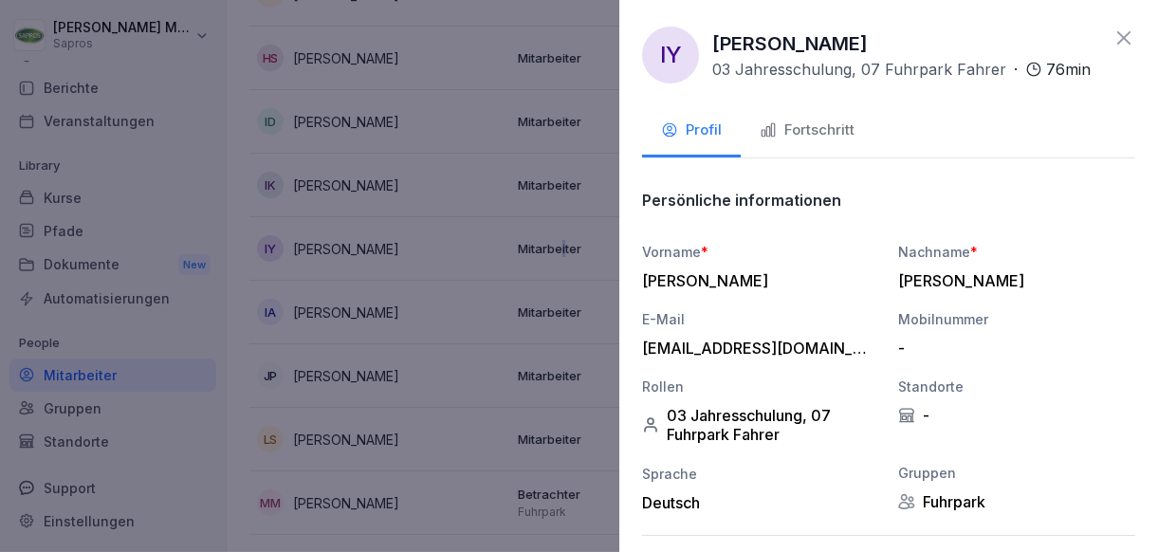
drag, startPoint x: 566, startPoint y: 256, endPoint x: 773, endPoint y: 134, distance: 240.2
click at [773, 134] on icon "button" at bounding box center [767, 129] width 17 height 17
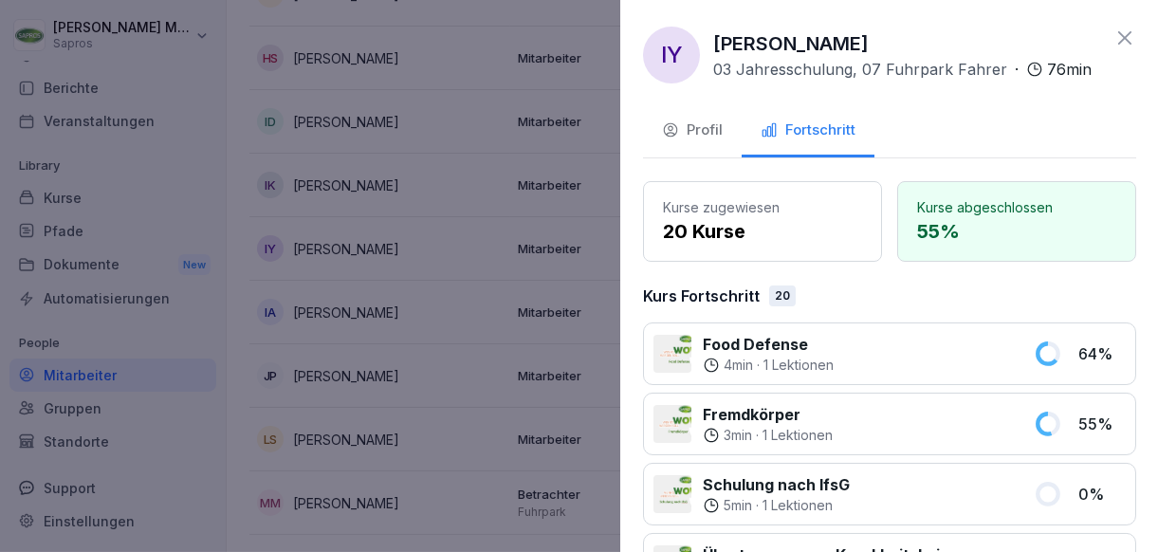
click at [579, 201] on div at bounding box center [579, 276] width 1158 height 552
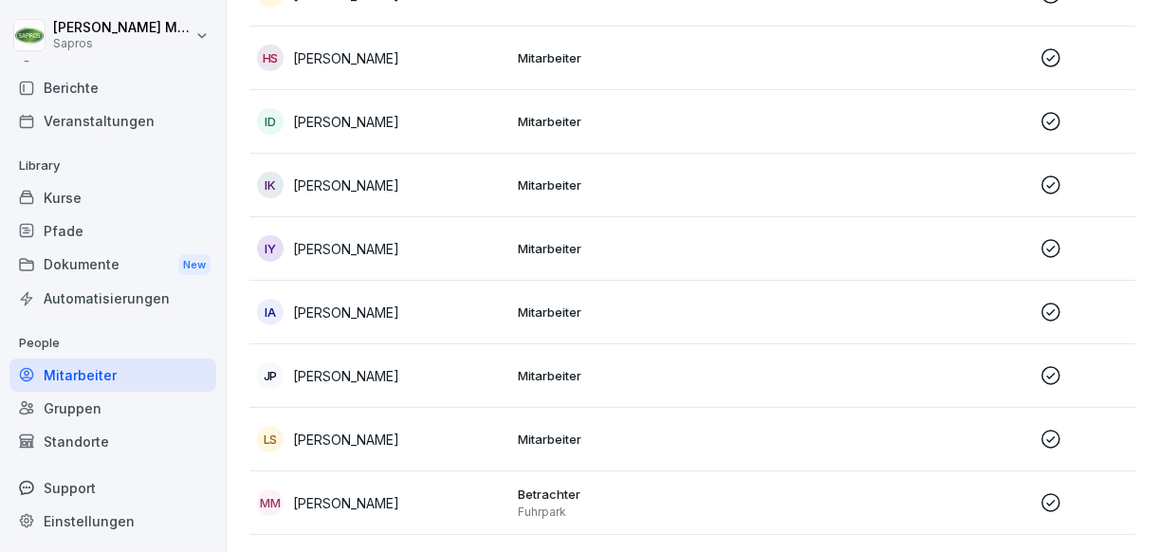
scroll to position [881, 0]
click at [552, 367] on p "Mitarbeiter" at bounding box center [641, 374] width 246 height 17
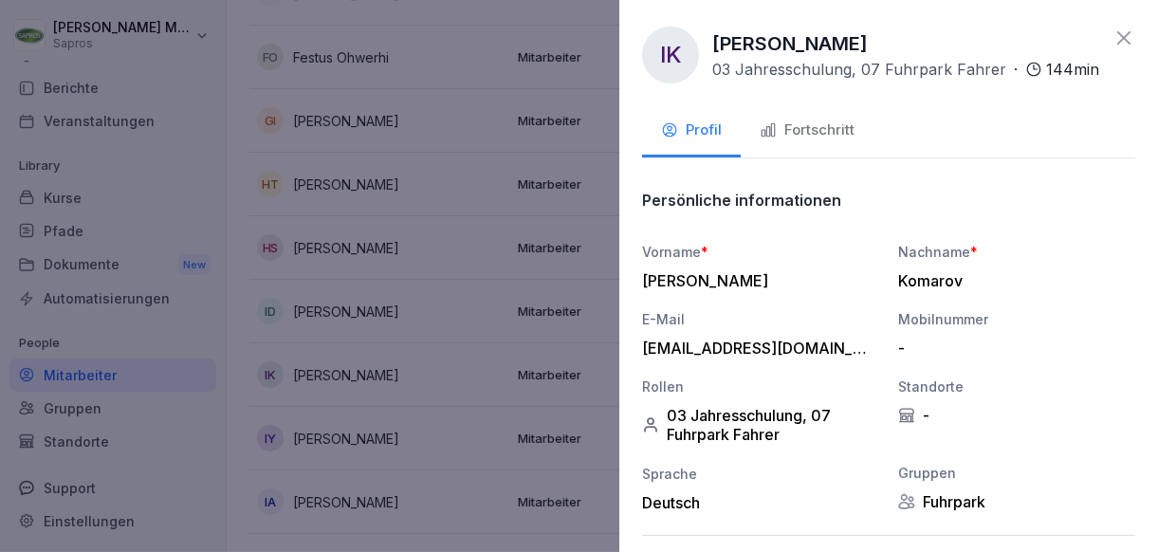
click at [788, 141] on div "Fortschritt" at bounding box center [806, 130] width 95 height 22
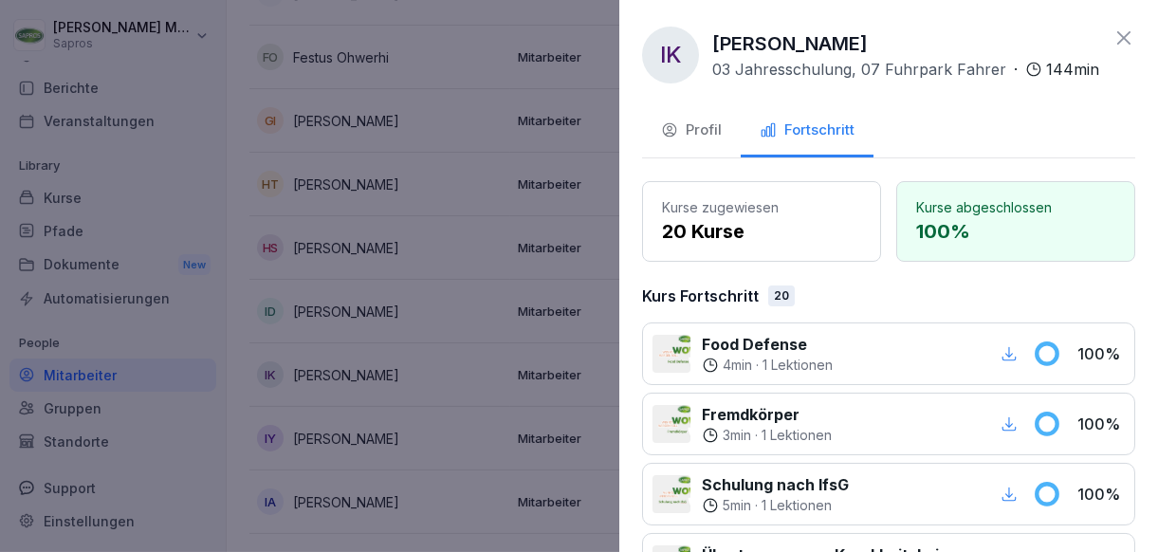
click at [545, 284] on div at bounding box center [579, 276] width 1158 height 552
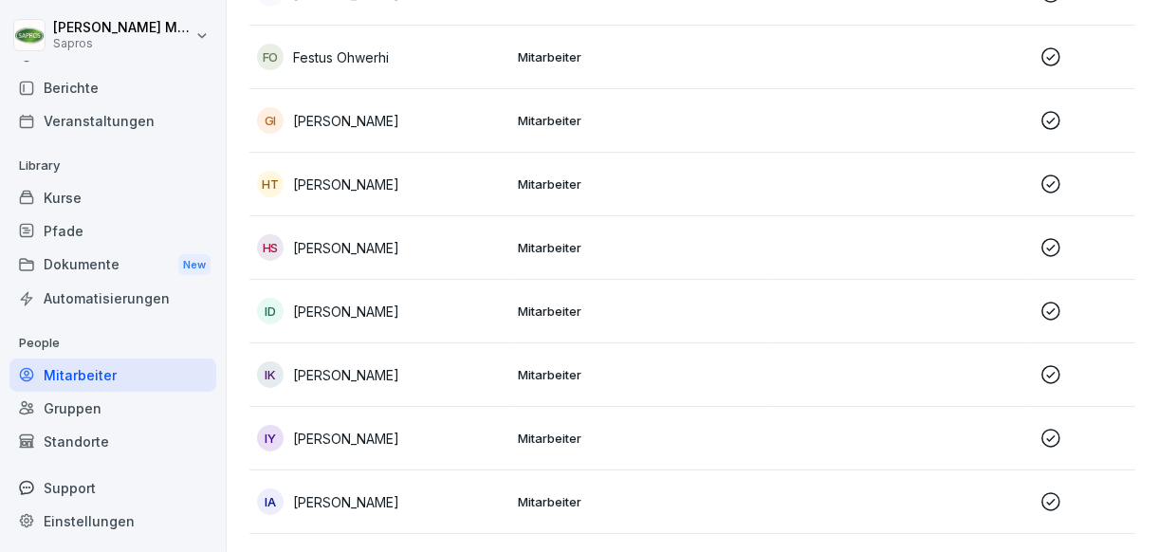
click at [539, 261] on td "Mitarbeiter" at bounding box center [640, 248] width 261 height 64
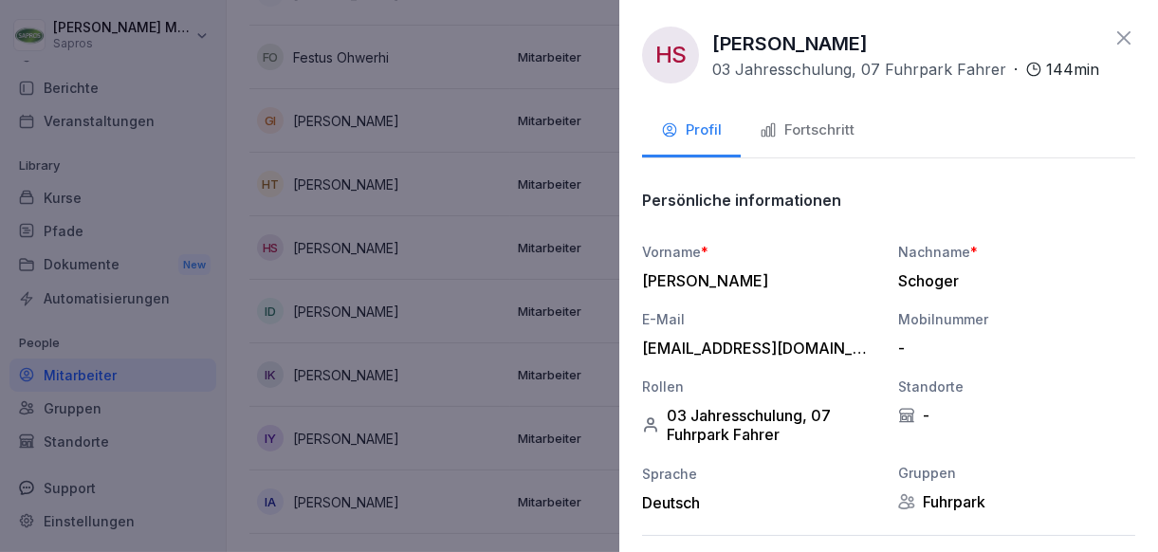
click at [777, 141] on div "Fortschritt" at bounding box center [806, 130] width 95 height 22
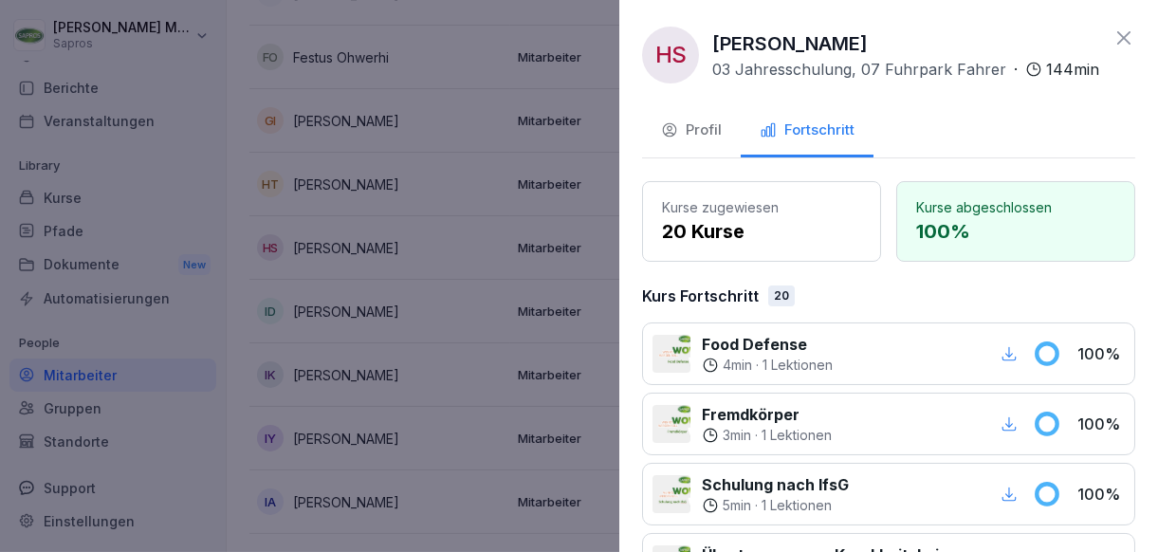
click at [588, 237] on div at bounding box center [579, 276] width 1158 height 552
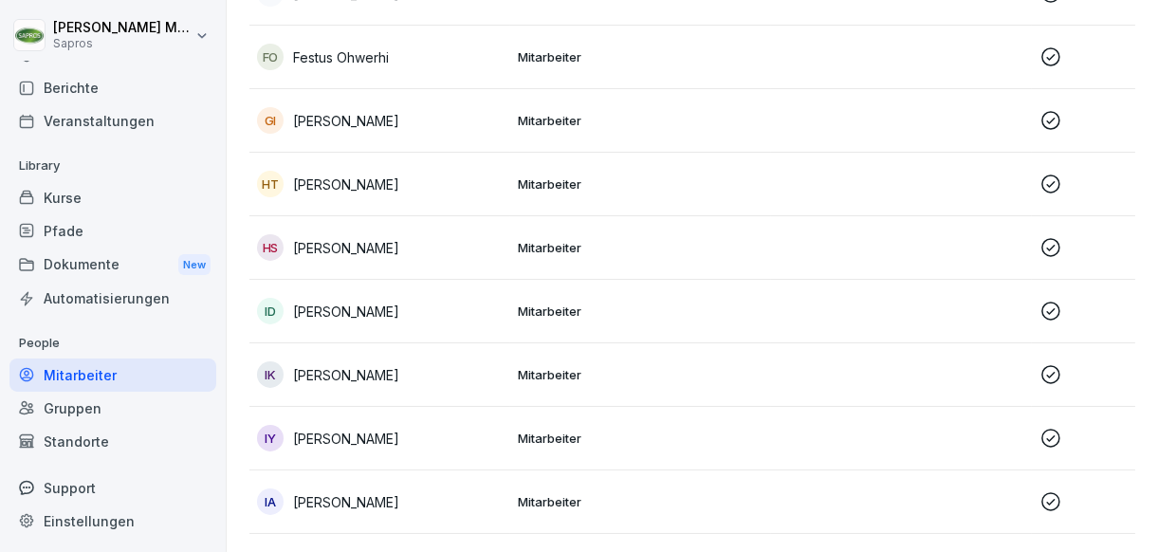
click at [580, 201] on td "Mitarbeiter" at bounding box center [640, 185] width 261 height 64
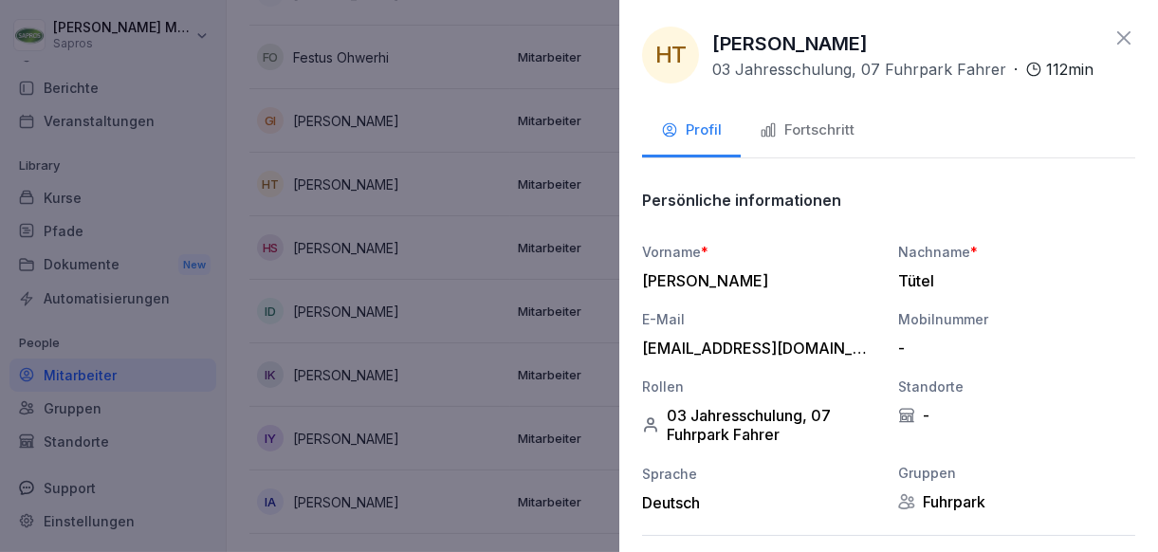
click at [800, 146] on button "Fortschritt" at bounding box center [806, 131] width 133 height 51
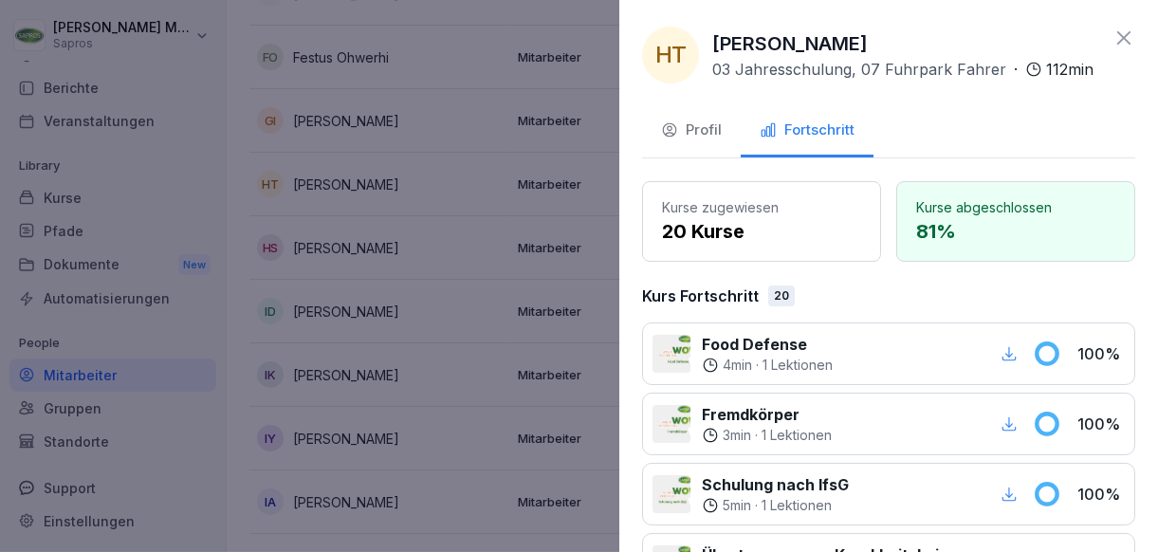
click at [551, 245] on div at bounding box center [579, 276] width 1158 height 552
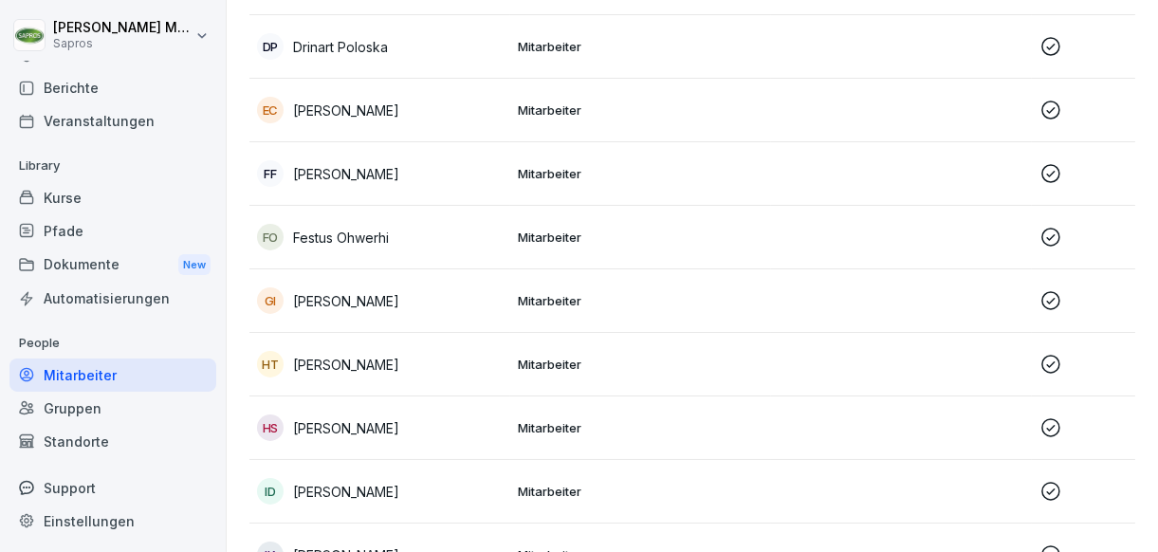
scroll to position [691, 0]
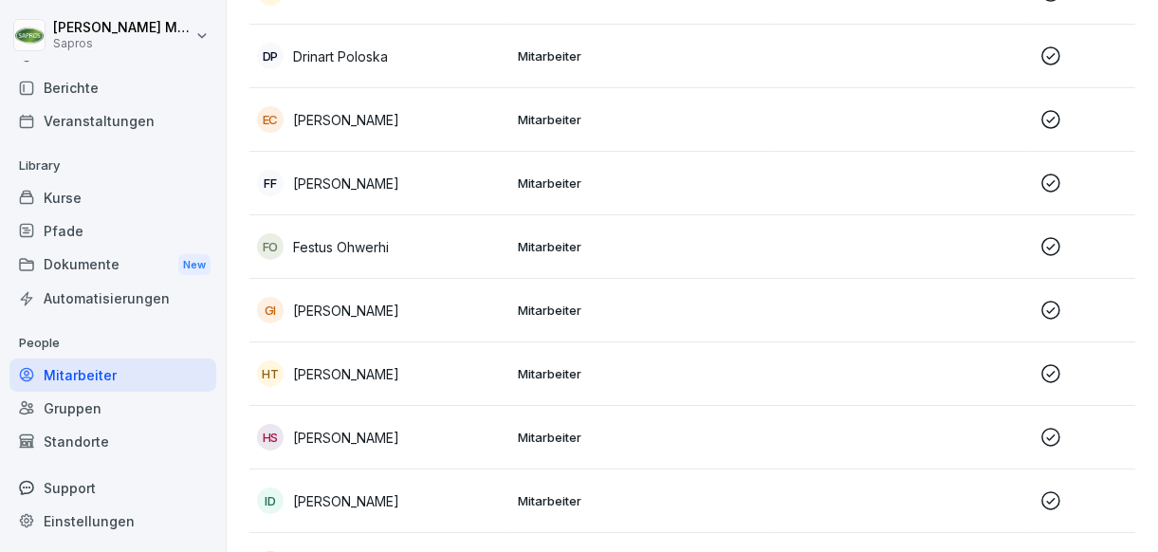
click at [539, 302] on p "Mitarbeiter" at bounding box center [641, 309] width 246 height 17
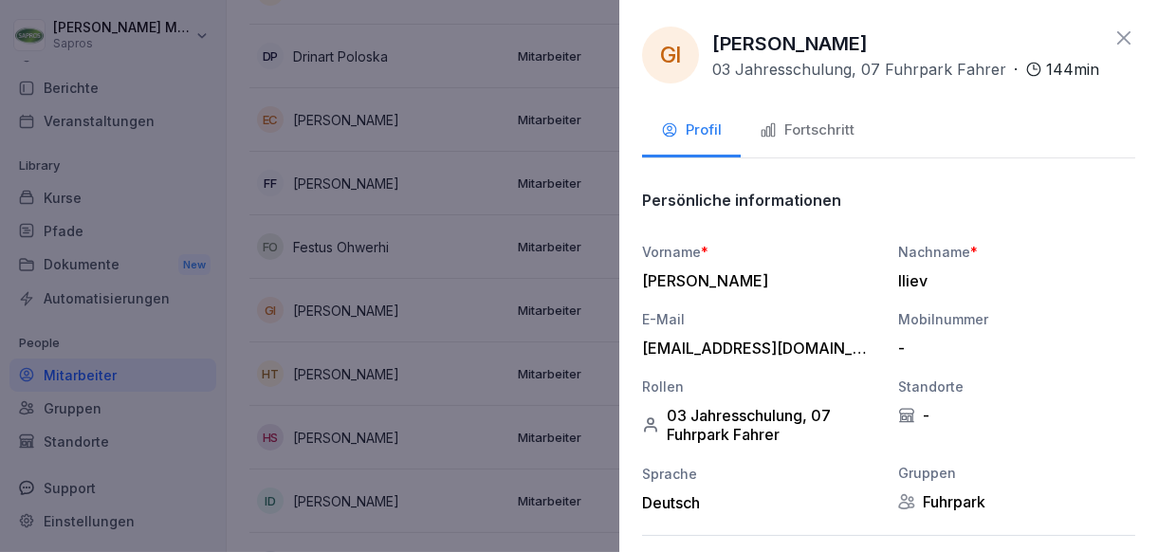
click at [771, 157] on button "Fortschritt" at bounding box center [806, 131] width 133 height 51
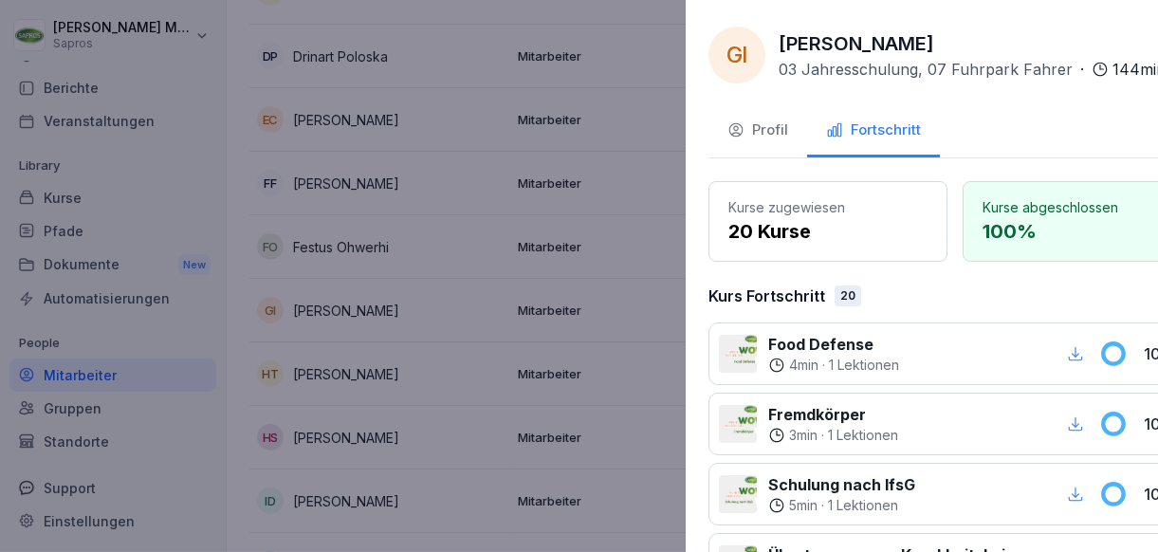
click at [557, 292] on div at bounding box center [579, 276] width 1158 height 552
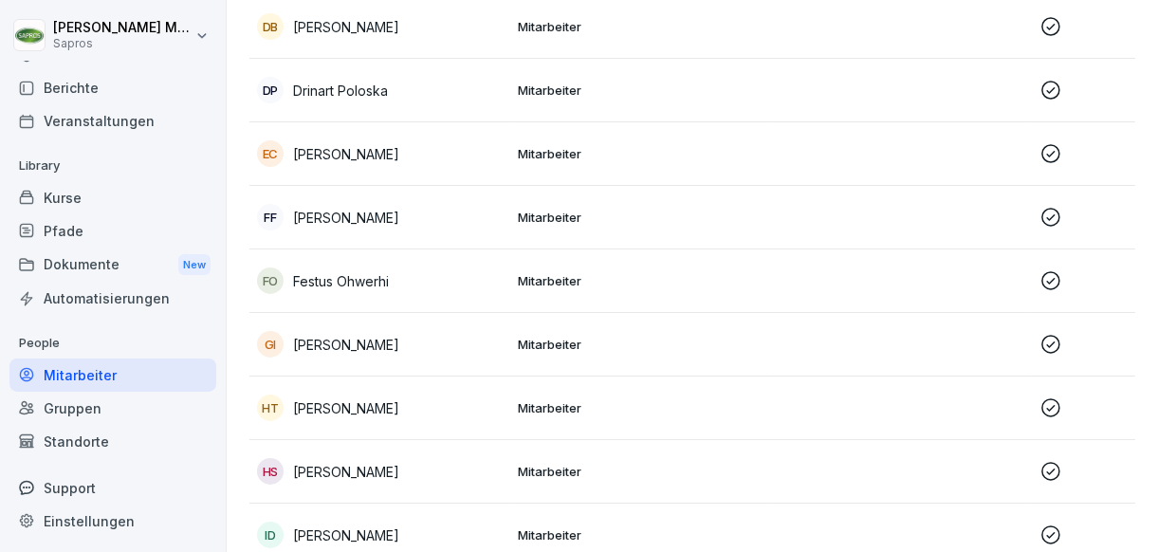
scroll to position [596, 0]
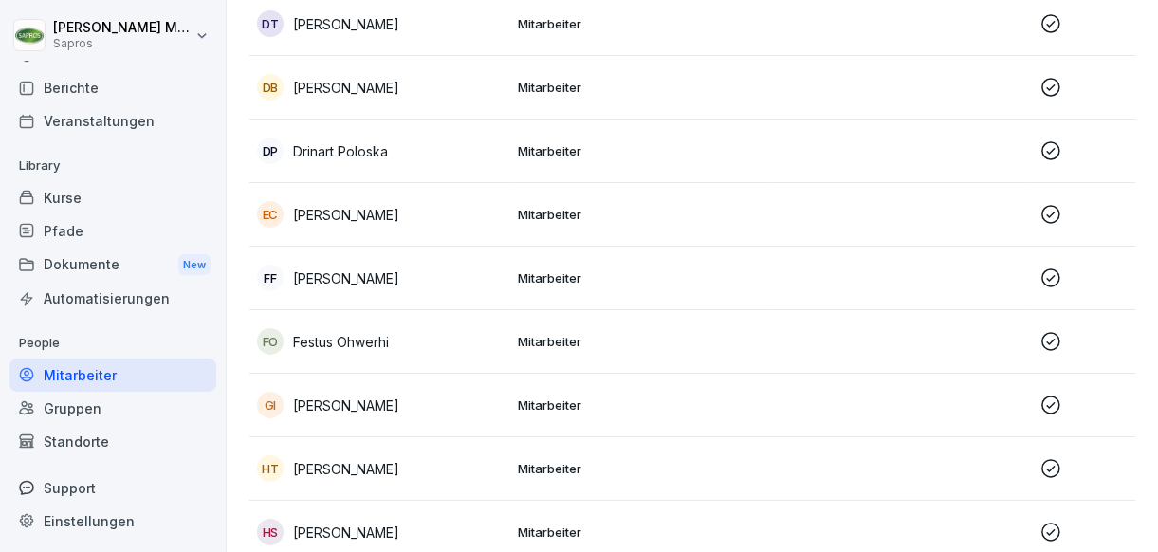
click at [557, 223] on td "Mitarbeiter" at bounding box center [640, 215] width 261 height 64
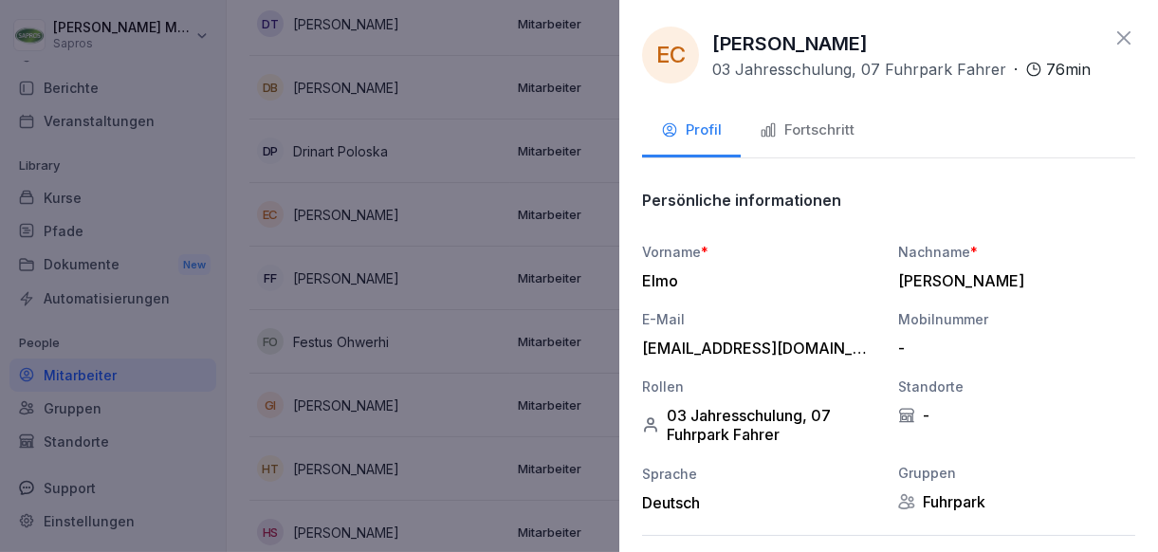
click at [766, 151] on button "Fortschritt" at bounding box center [806, 131] width 133 height 51
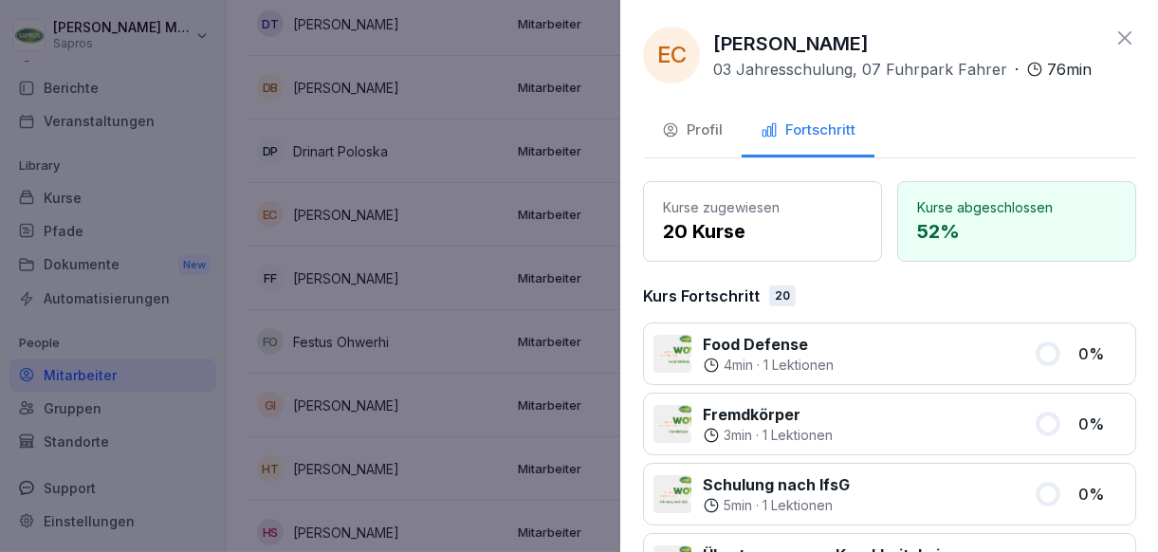
click at [461, 225] on div at bounding box center [579, 276] width 1158 height 552
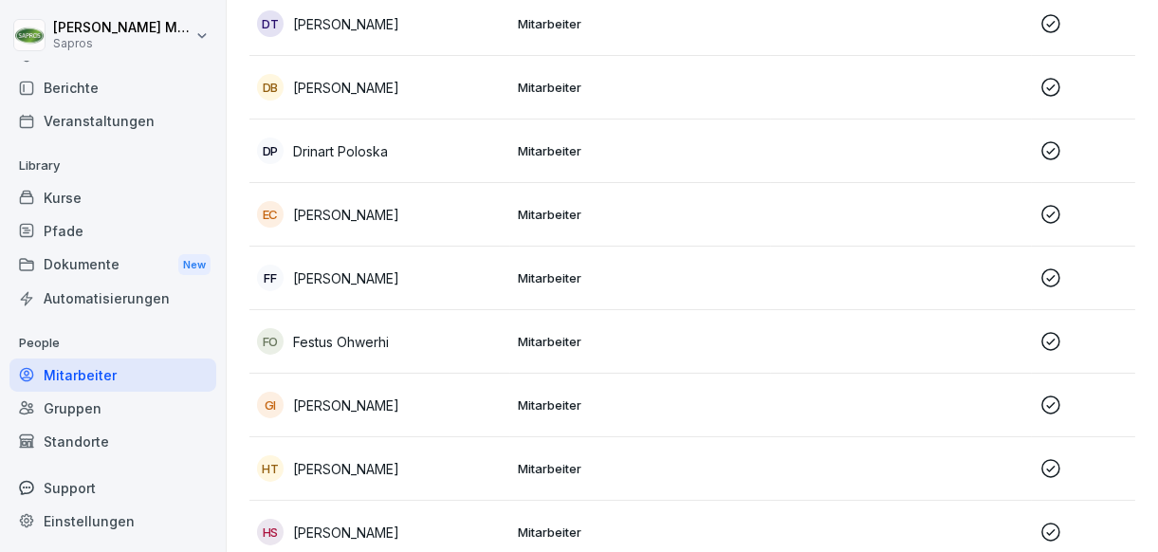
click at [532, 158] on td "Mitarbeiter" at bounding box center [640, 151] width 261 height 64
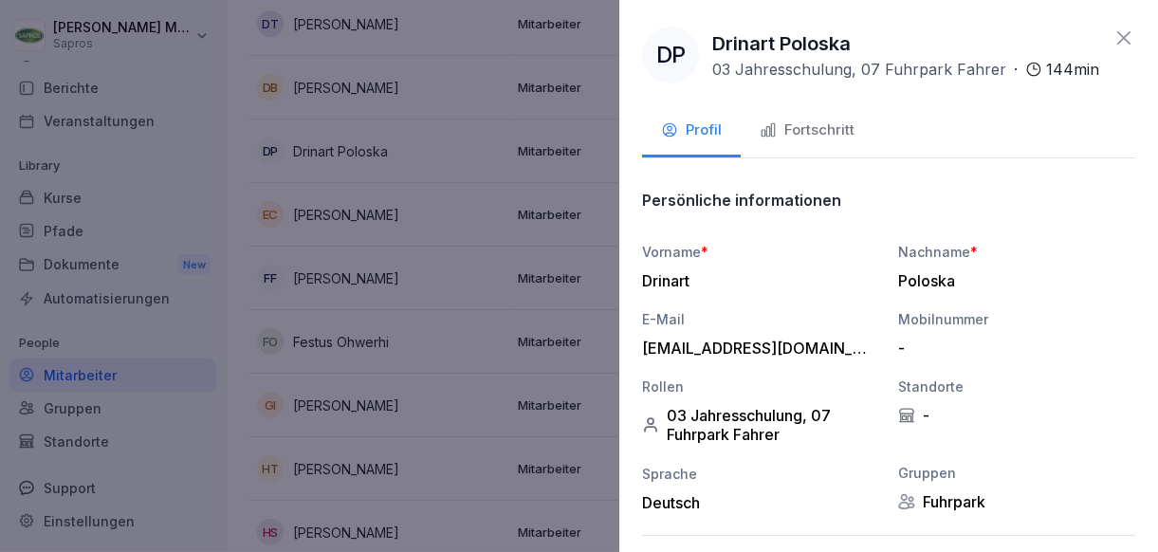
click at [775, 141] on div "Fortschritt" at bounding box center [806, 130] width 95 height 22
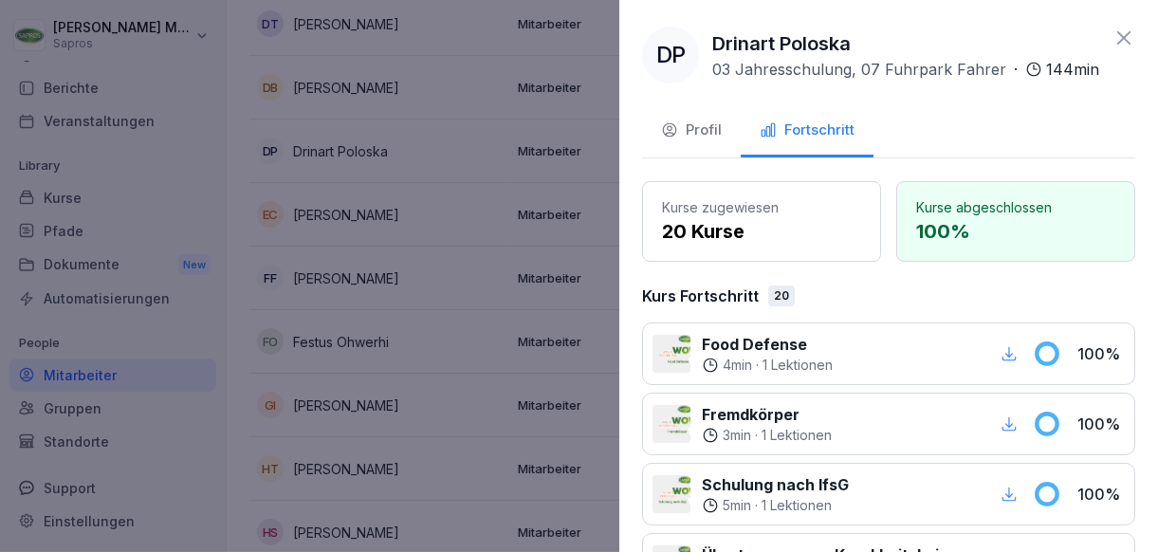
click at [451, 194] on div at bounding box center [579, 276] width 1158 height 552
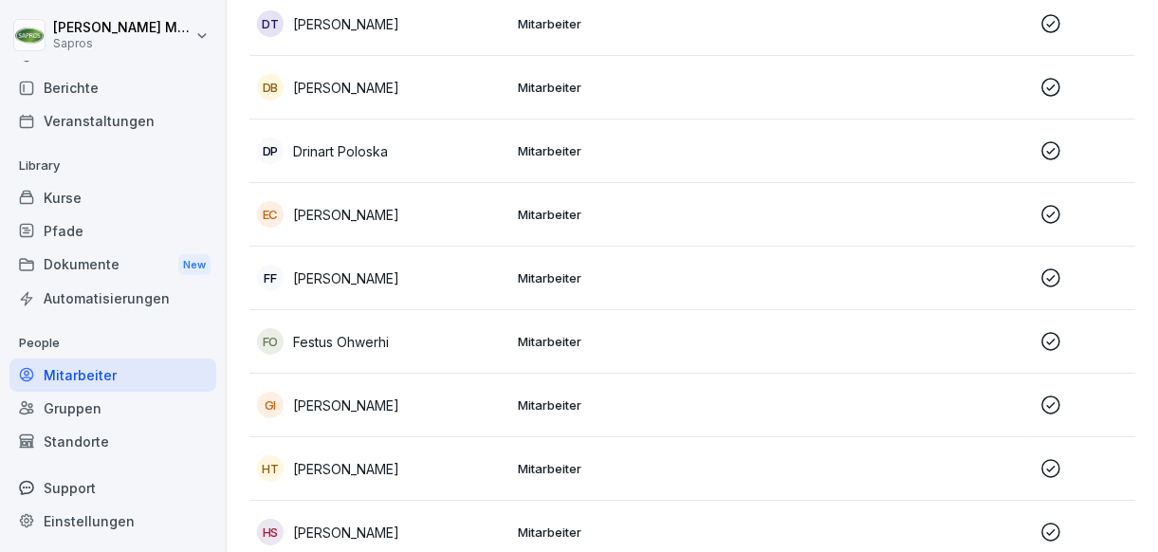
scroll to position [407, 0]
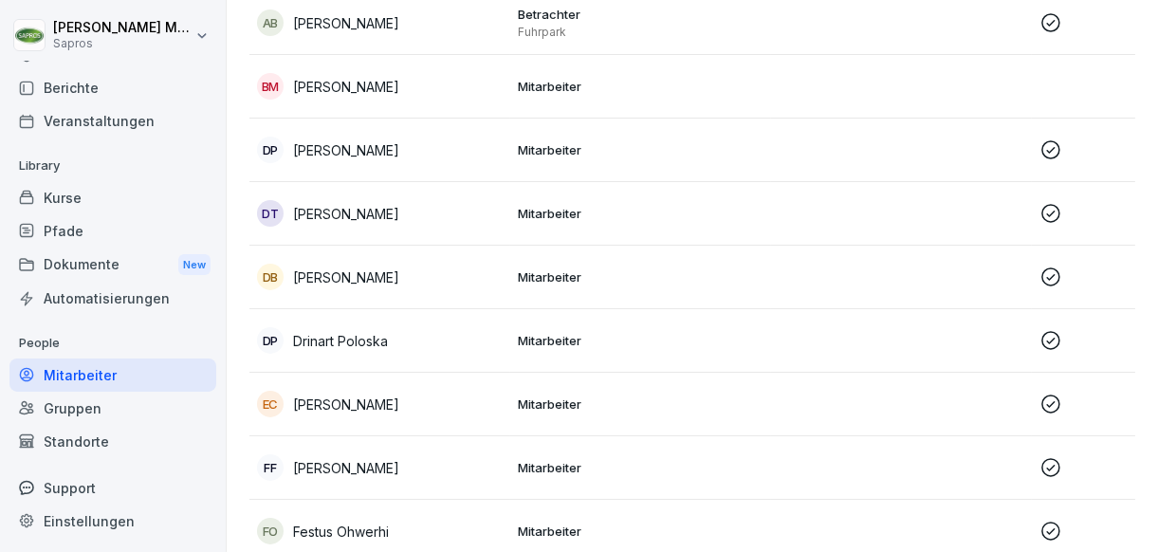
click at [502, 290] on td "[PERSON_NAME]" at bounding box center [379, 278] width 261 height 64
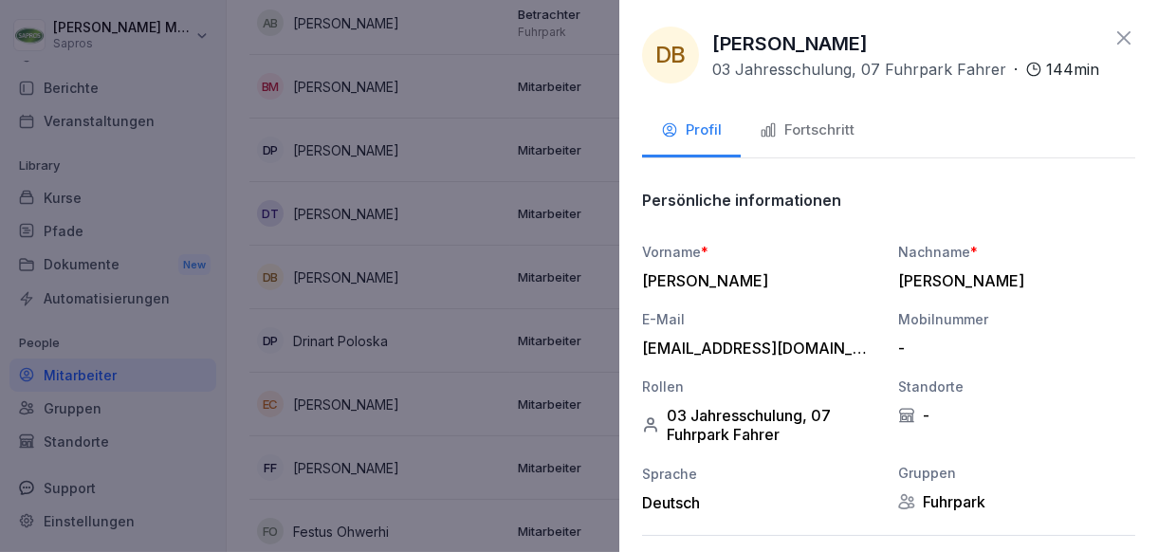
click at [799, 157] on button "Fortschritt" at bounding box center [806, 131] width 133 height 51
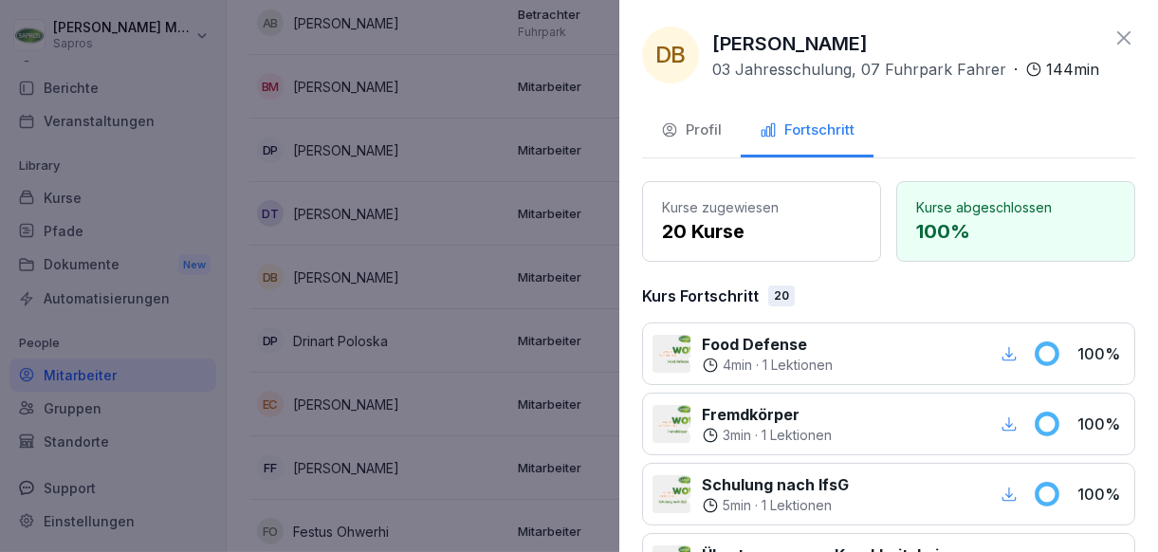
click at [499, 291] on div at bounding box center [579, 276] width 1158 height 552
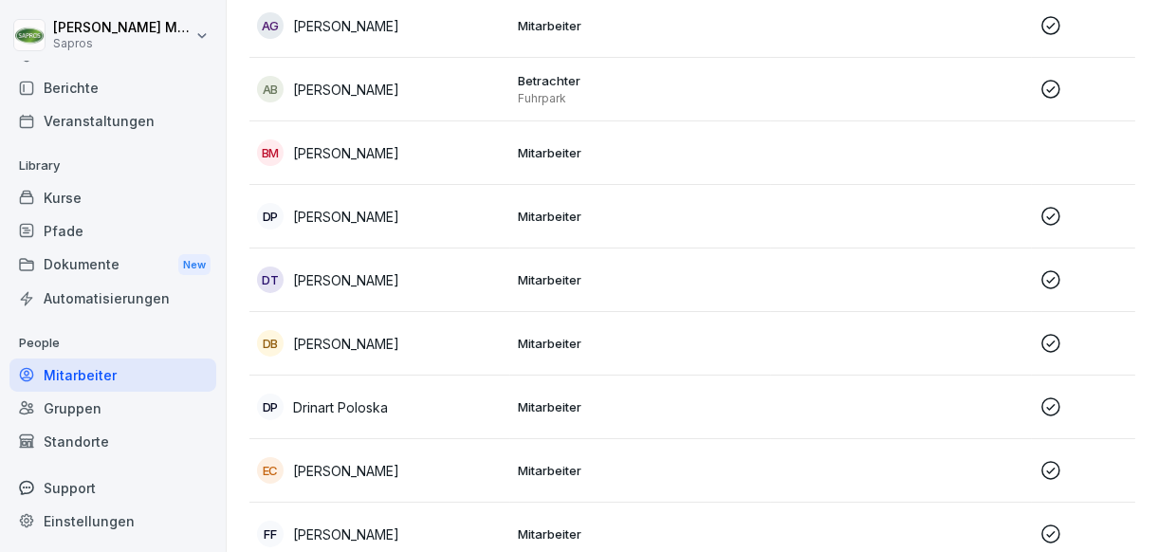
scroll to position [312, 0]
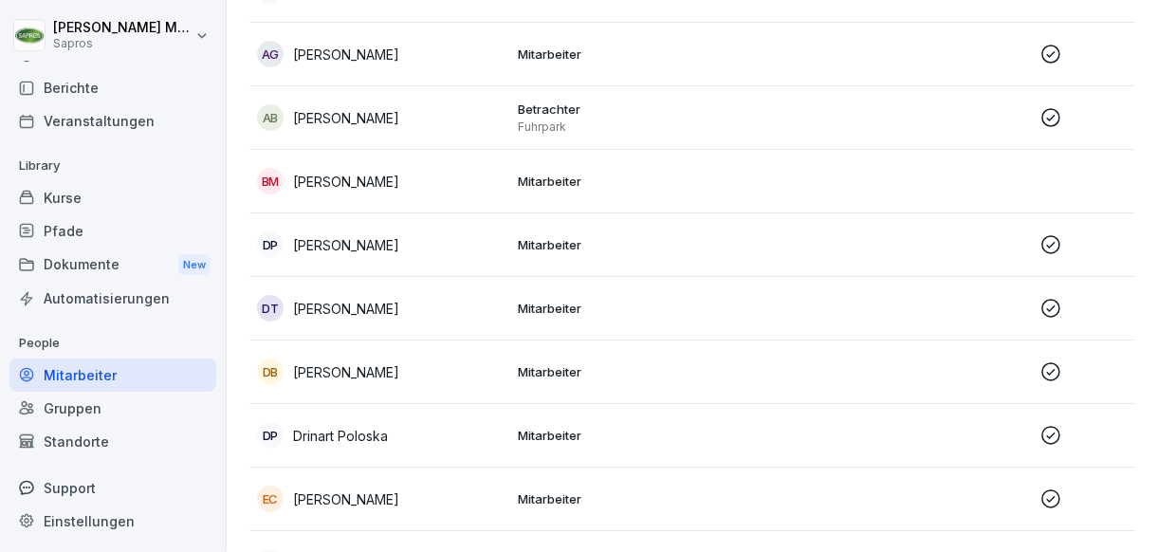
click at [528, 310] on p "Mitarbeiter" at bounding box center [641, 308] width 246 height 17
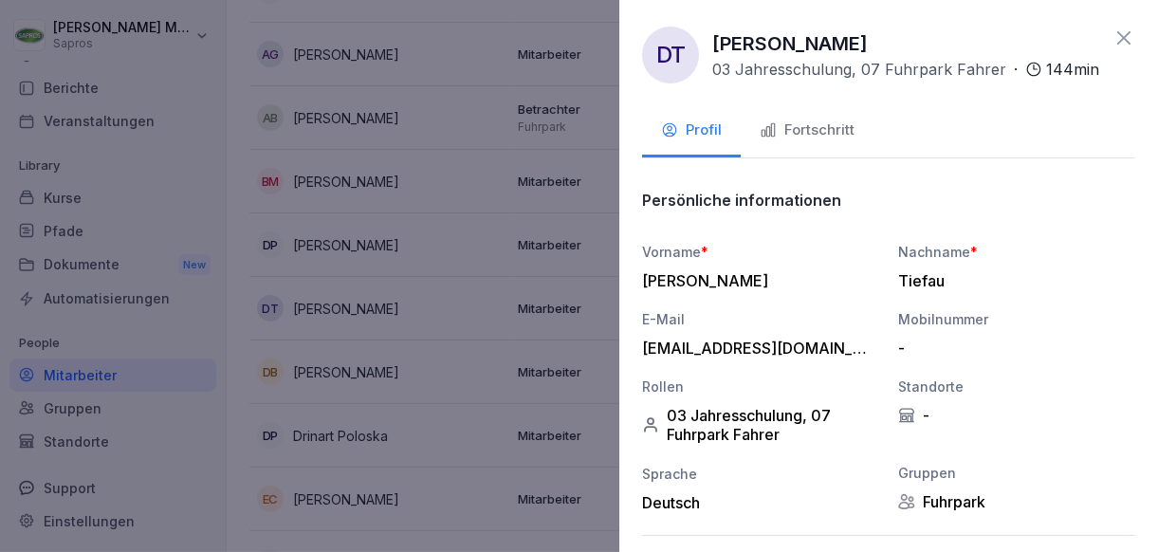
click at [776, 138] on icon "button" at bounding box center [767, 129] width 17 height 17
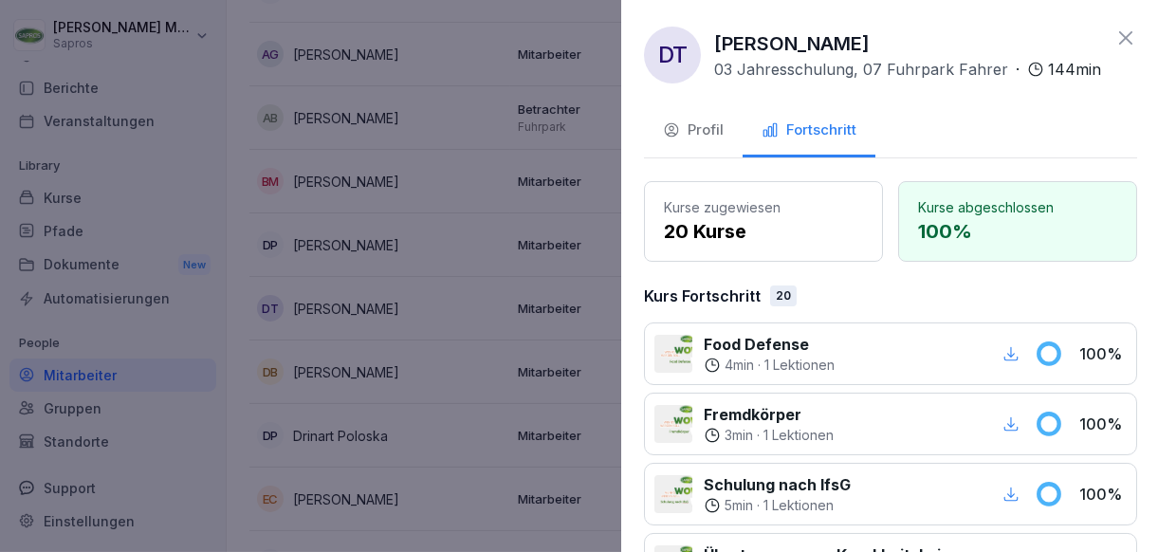
click at [594, 223] on div at bounding box center [579, 276] width 1158 height 552
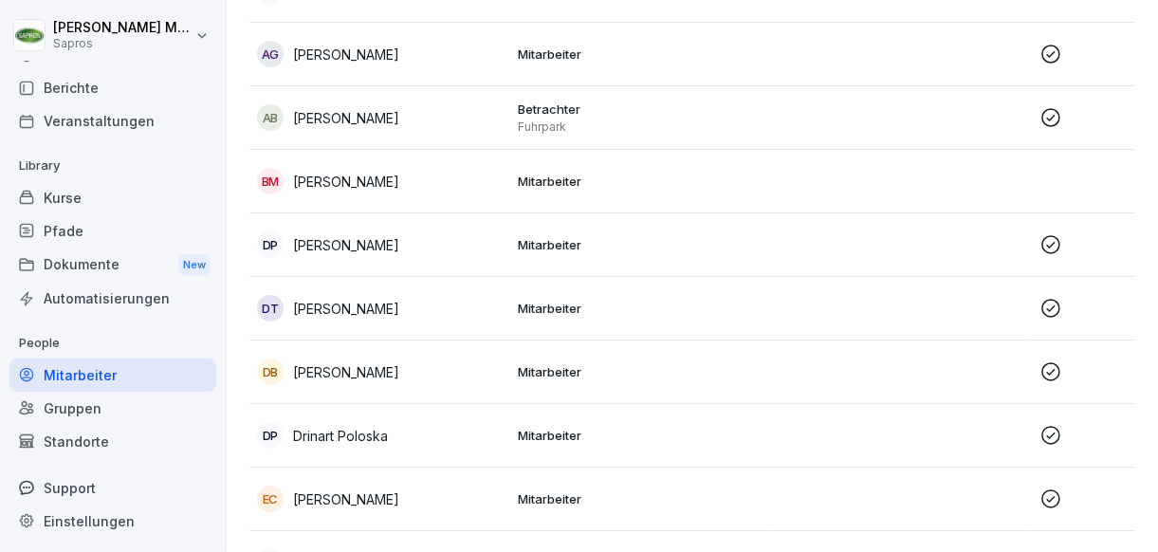
click at [579, 236] on p "Mitarbeiter" at bounding box center [641, 244] width 246 height 17
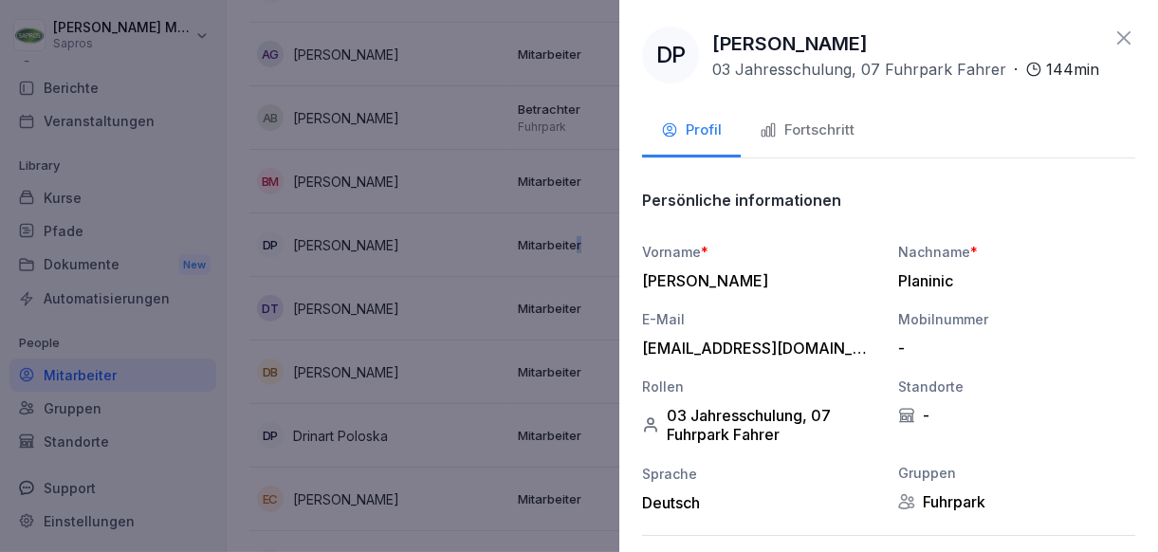
drag, startPoint x: 579, startPoint y: 236, endPoint x: 779, endPoint y: 145, distance: 219.8
click at [779, 141] on div "Fortschritt" at bounding box center [806, 130] width 95 height 22
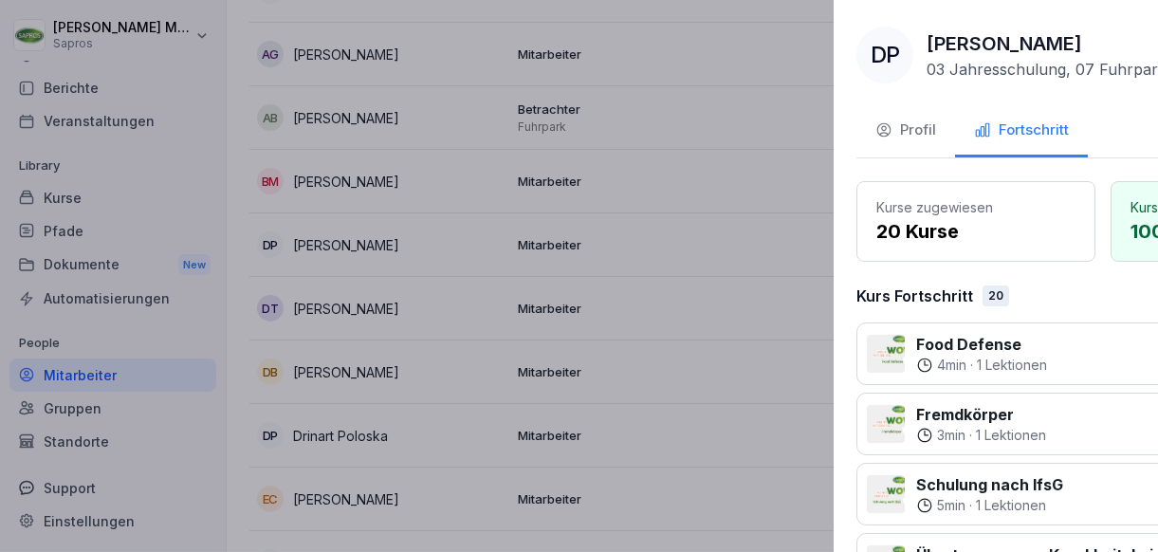
click at [597, 214] on div at bounding box center [579, 276] width 1158 height 552
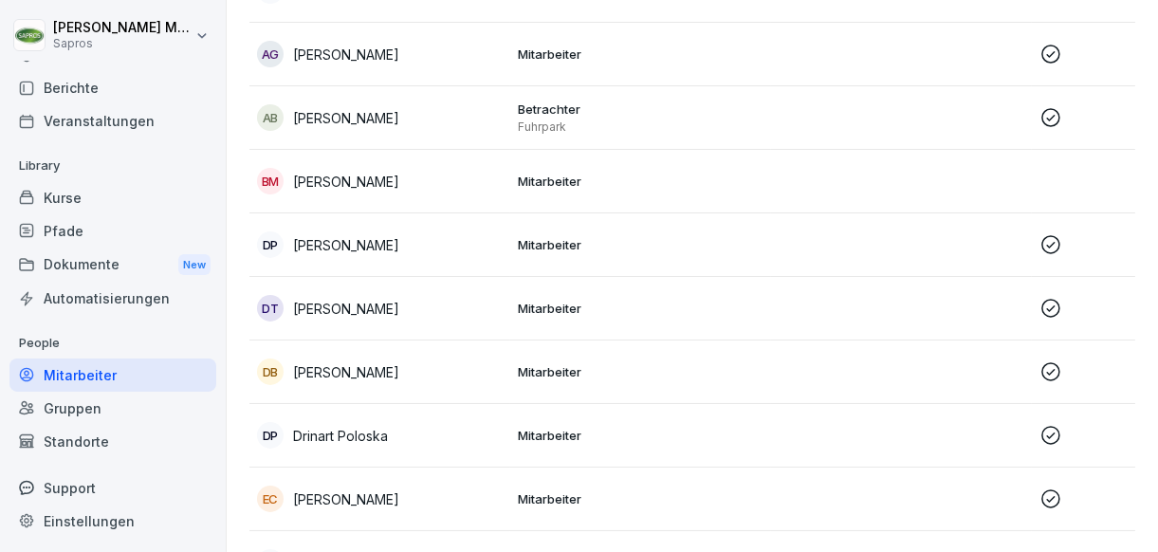
click at [582, 197] on td "Mitarbeiter" at bounding box center [640, 182] width 261 height 64
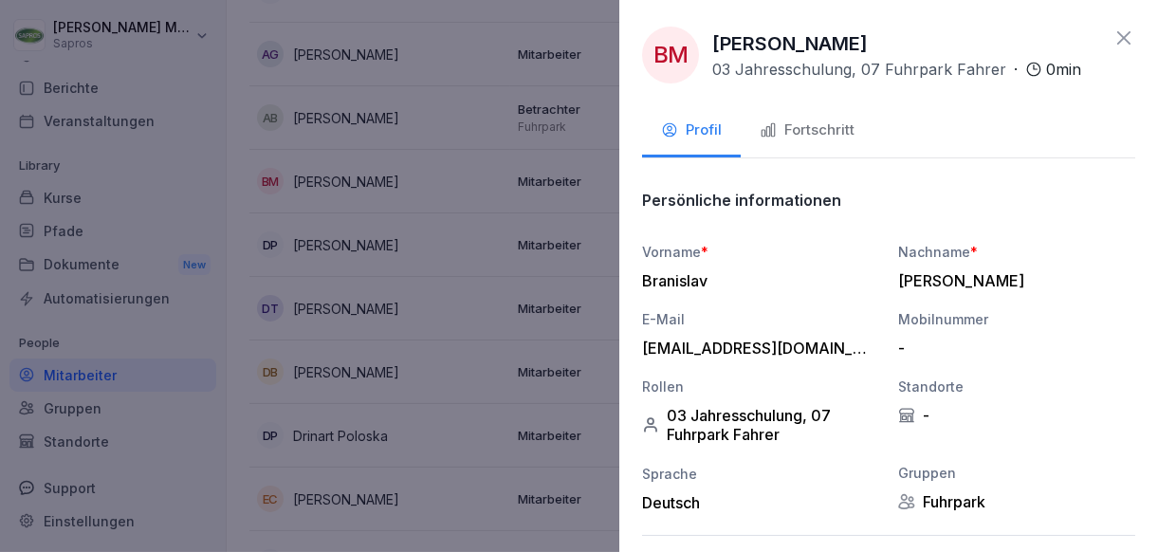
click at [759, 139] on div "Fortschritt" at bounding box center [806, 130] width 95 height 22
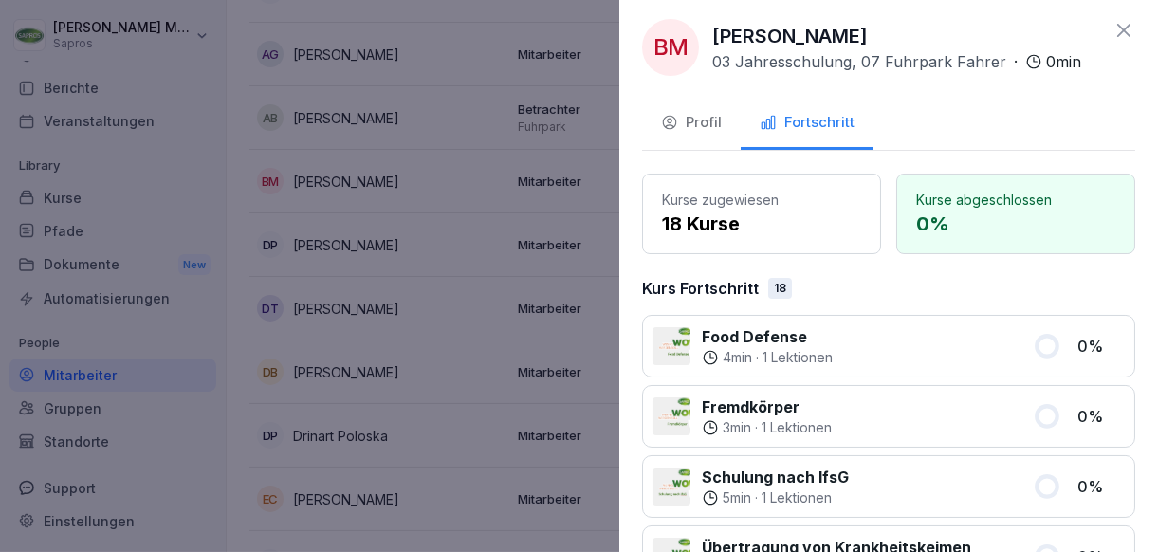
scroll to position [0, 0]
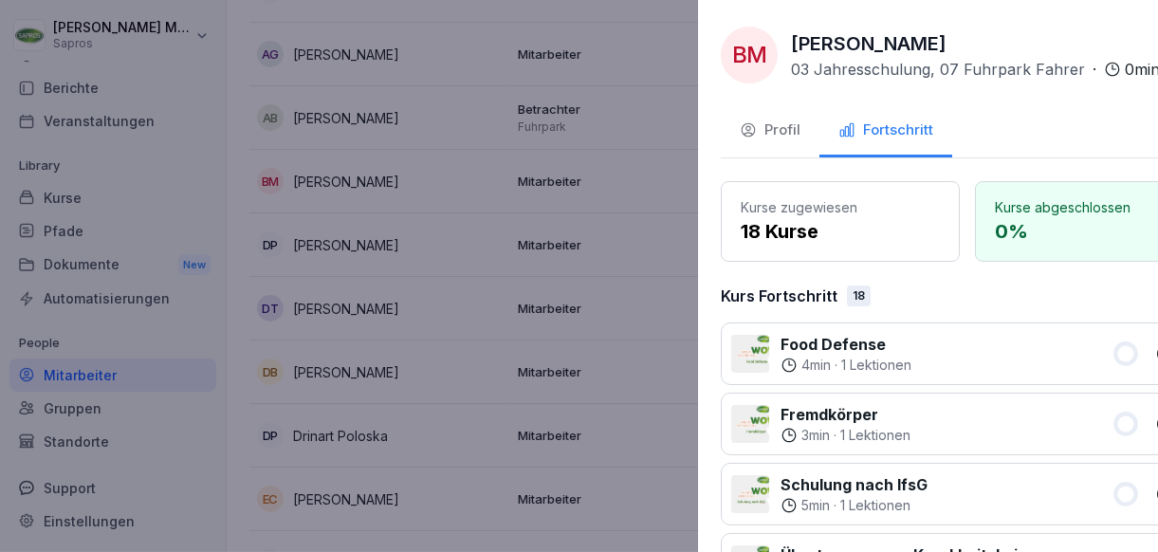
click at [419, 201] on div at bounding box center [579, 276] width 1158 height 552
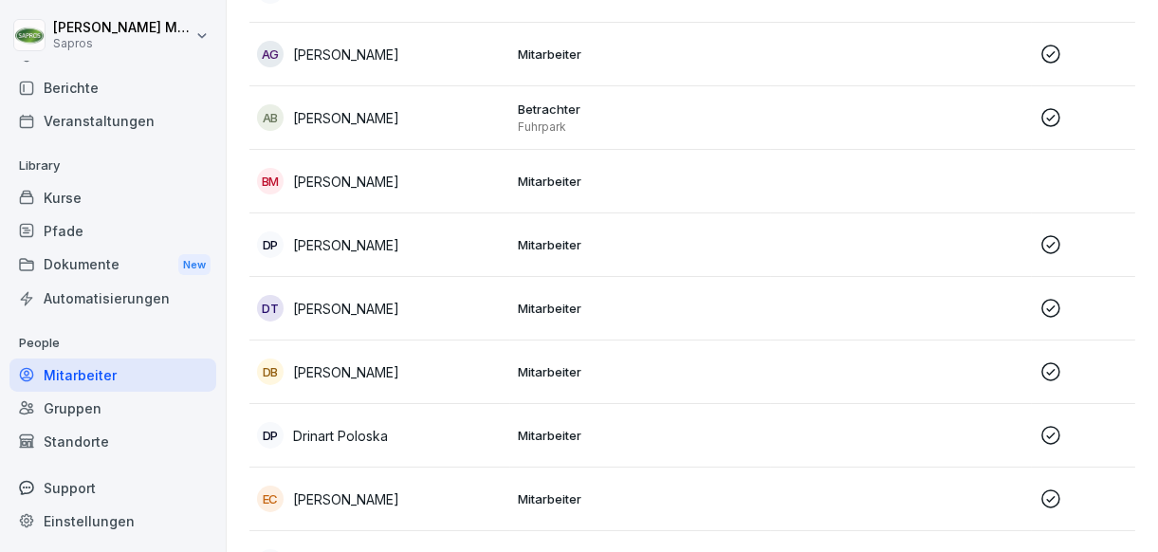
scroll to position [217, 0]
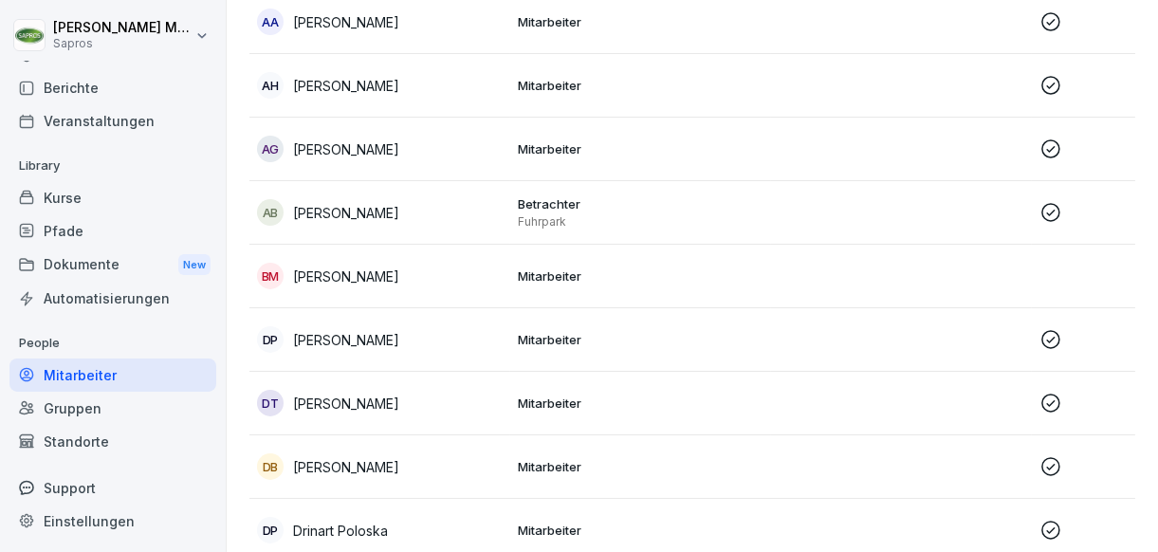
click at [399, 212] on p "[PERSON_NAME]" at bounding box center [346, 213] width 106 height 20
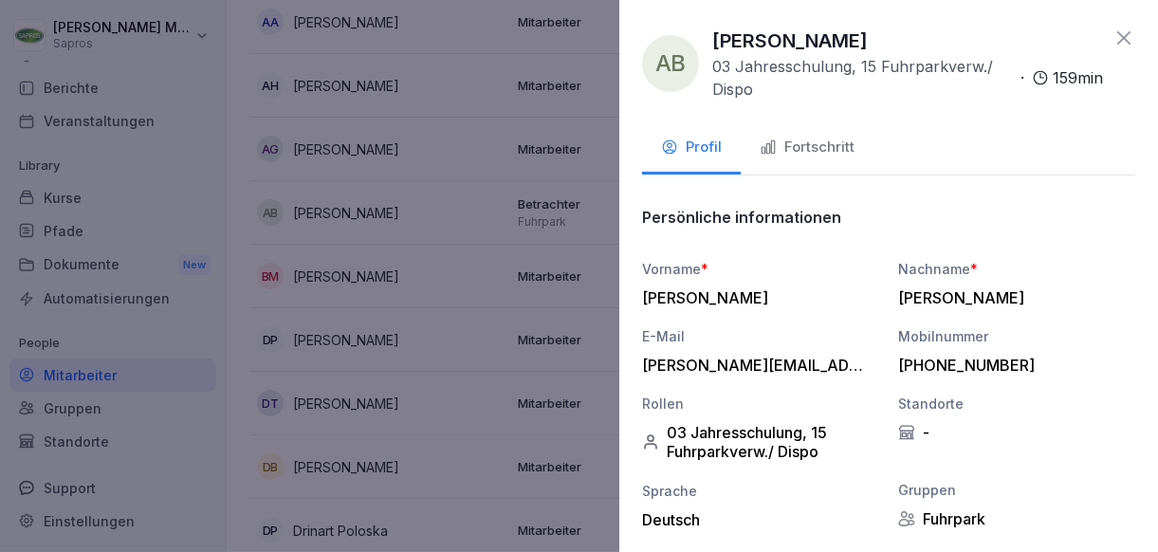
click at [834, 140] on div "Fortschritt" at bounding box center [806, 148] width 95 height 22
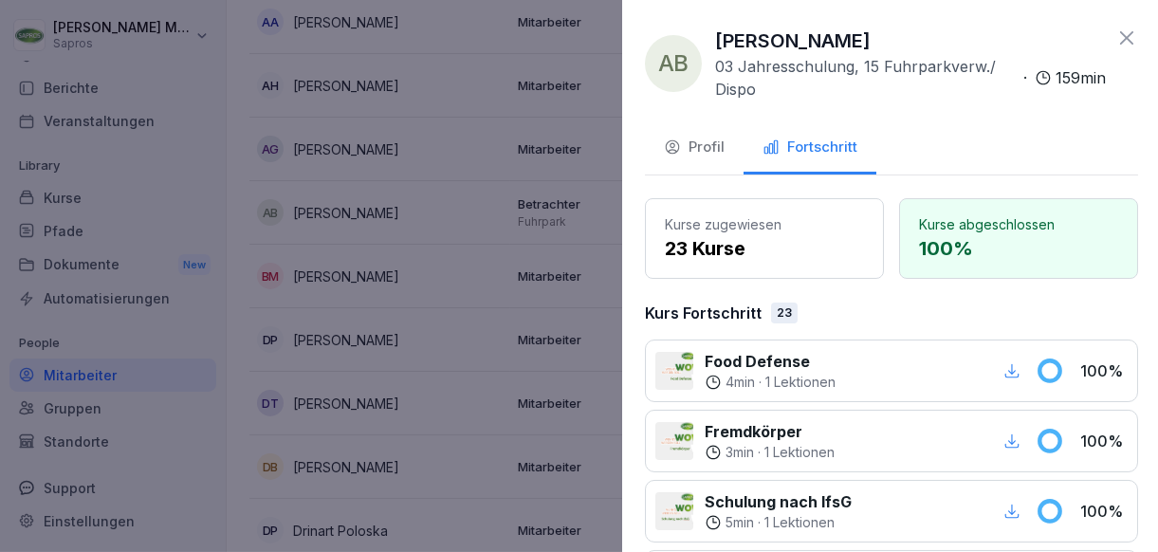
drag, startPoint x: 554, startPoint y: 192, endPoint x: 497, endPoint y: 189, distance: 57.0
click at [552, 192] on div at bounding box center [579, 276] width 1158 height 552
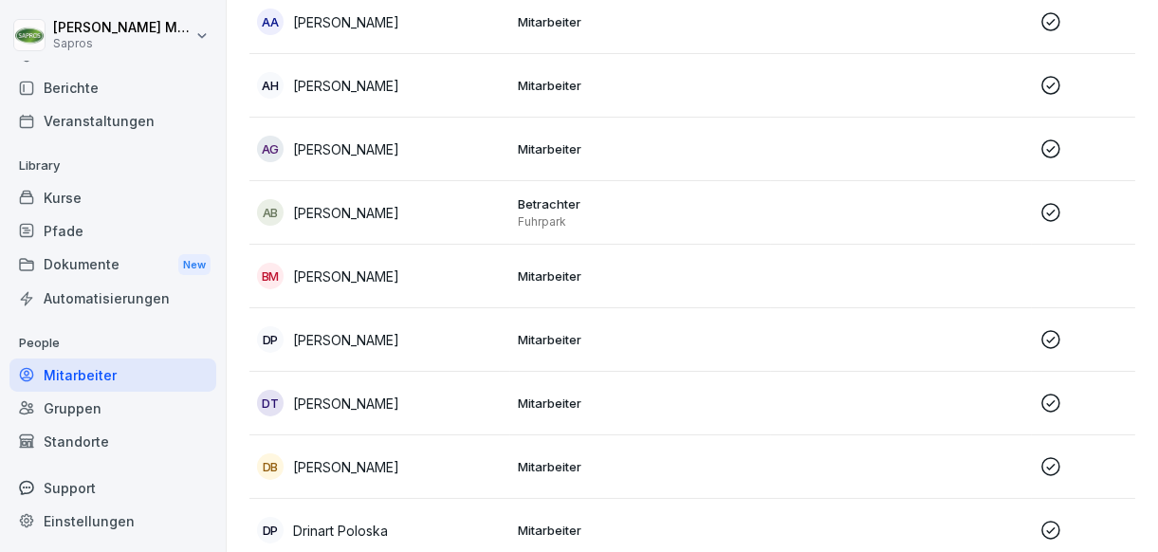
click at [483, 167] on td "[PERSON_NAME]" at bounding box center [379, 150] width 261 height 64
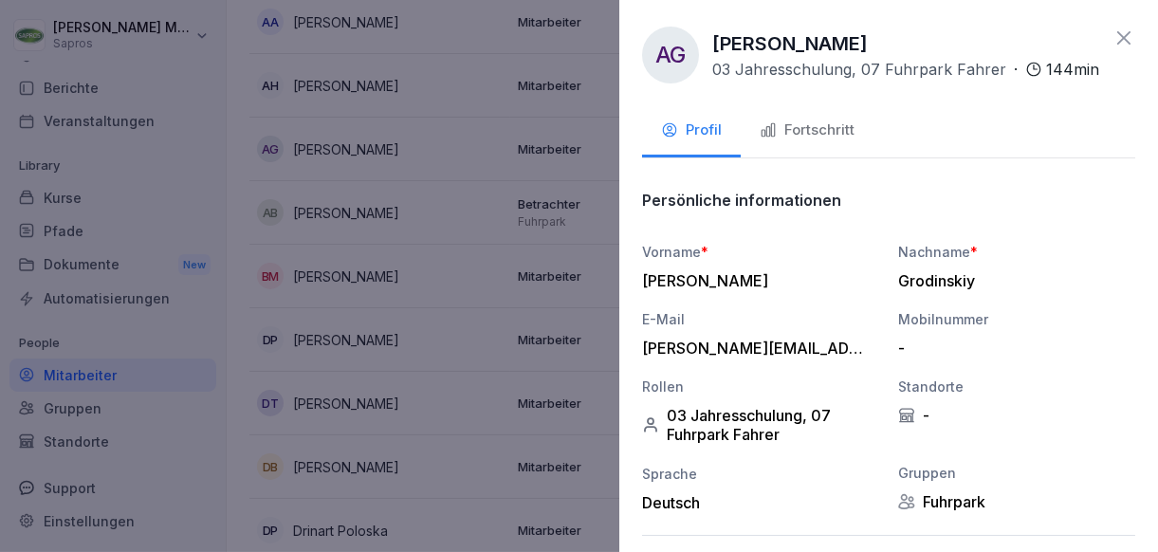
click at [770, 137] on icon "button" at bounding box center [767, 130] width 13 height 13
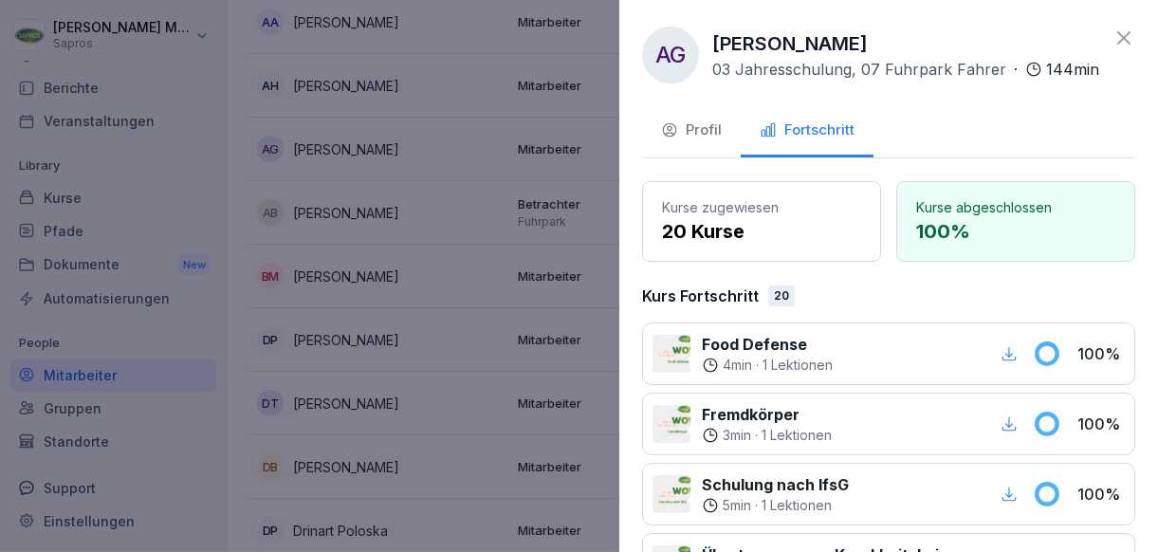
click at [524, 191] on div at bounding box center [579, 276] width 1158 height 552
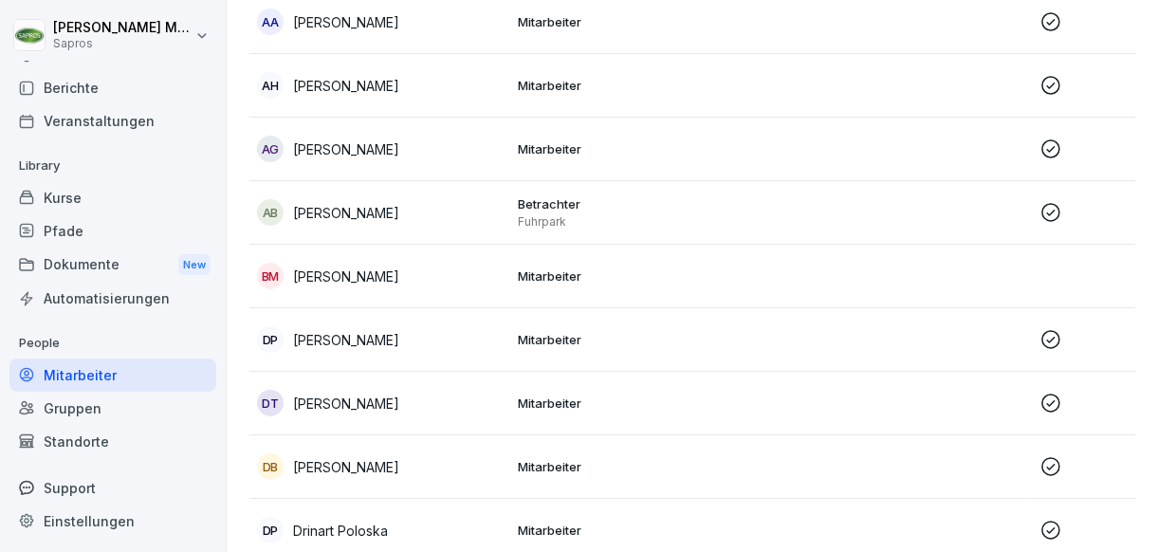
scroll to position [27, 0]
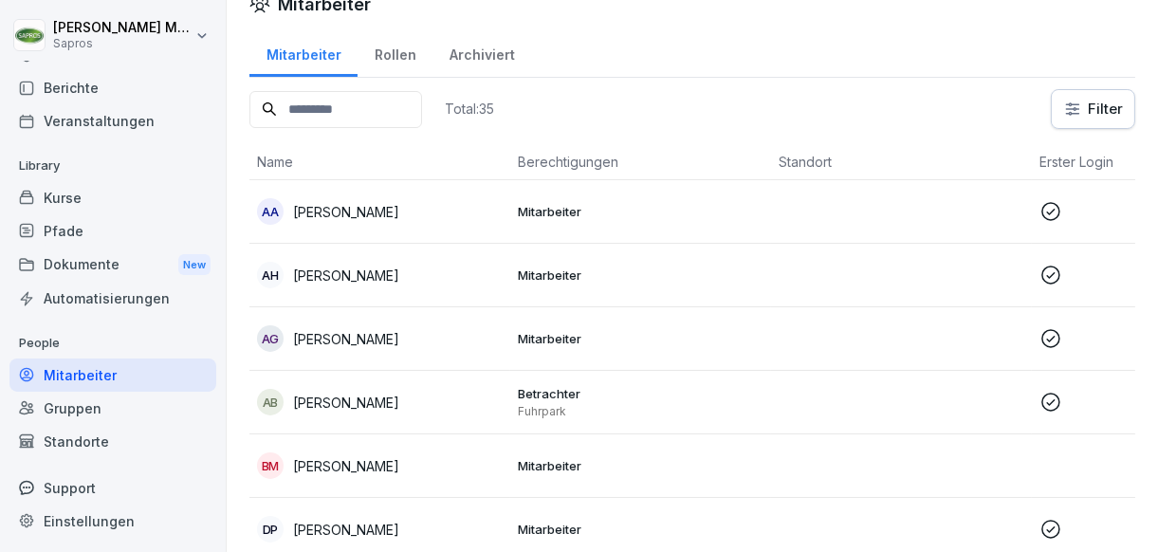
click at [530, 298] on td "Mitarbeiter" at bounding box center [640, 276] width 261 height 64
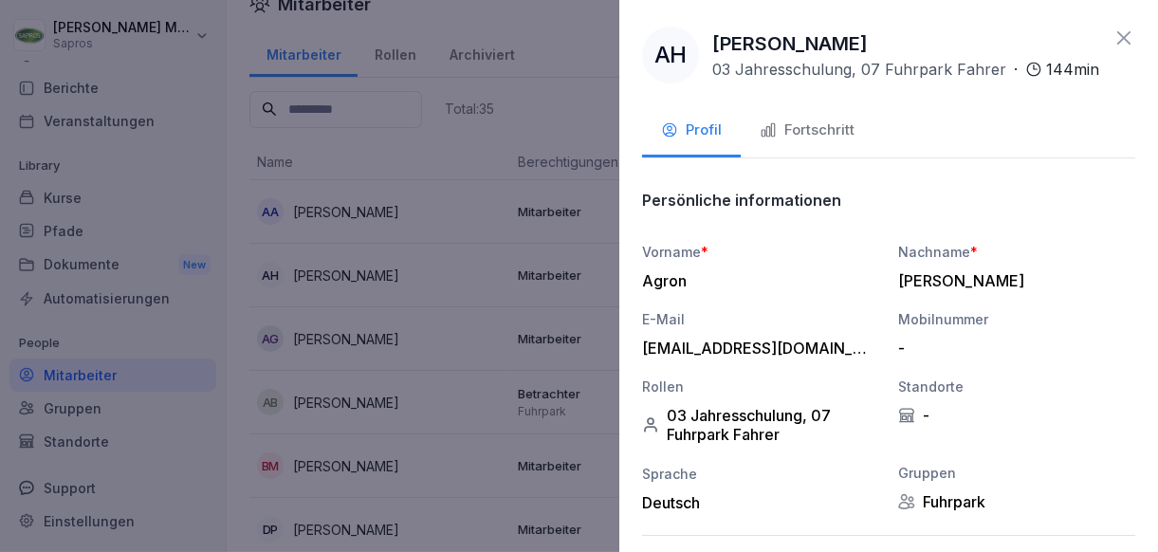
click at [842, 141] on div "Fortschritt" at bounding box center [806, 130] width 95 height 22
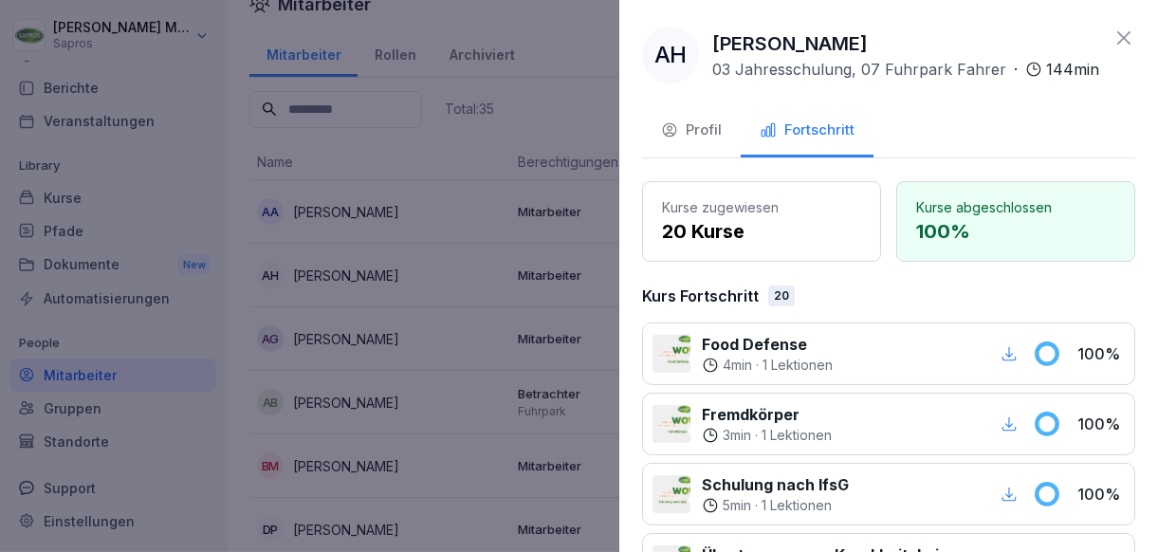
click at [545, 247] on div at bounding box center [579, 276] width 1158 height 552
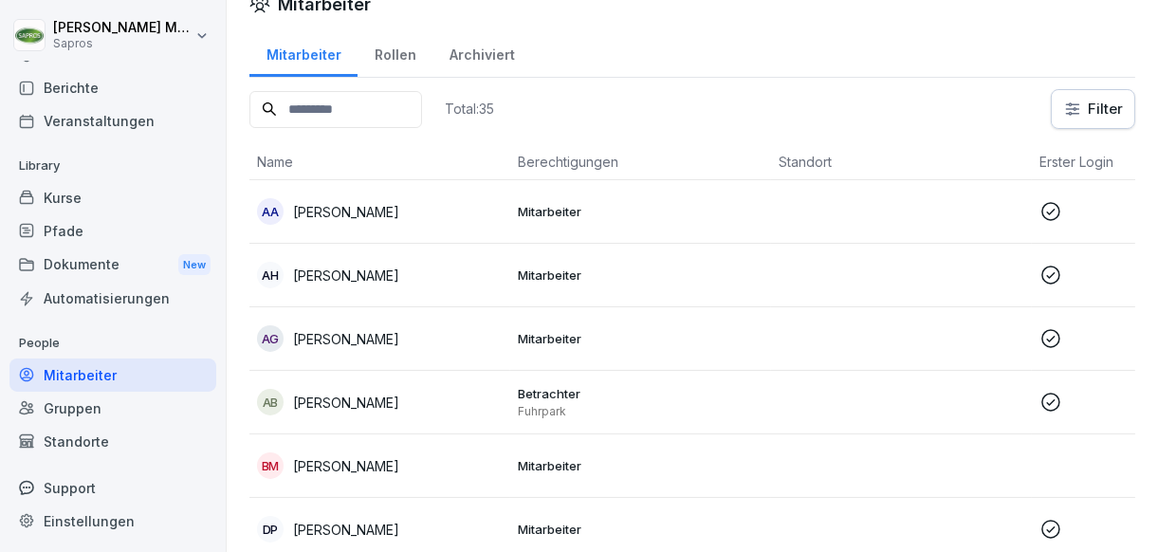
click at [548, 210] on p "Mitarbeiter" at bounding box center [641, 211] width 246 height 17
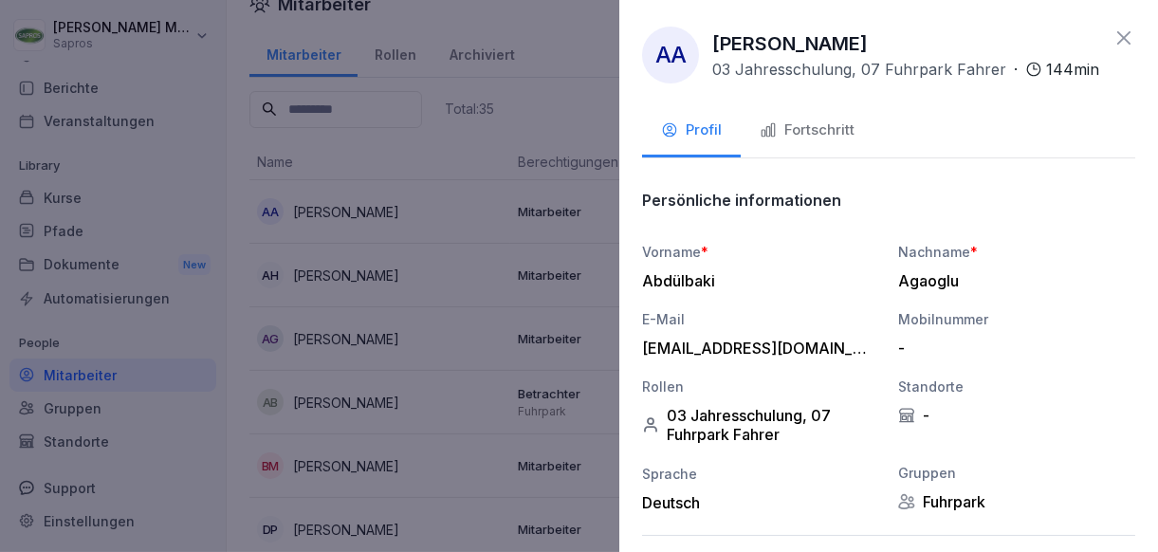
click at [771, 137] on div "Fortschritt" at bounding box center [806, 130] width 95 height 22
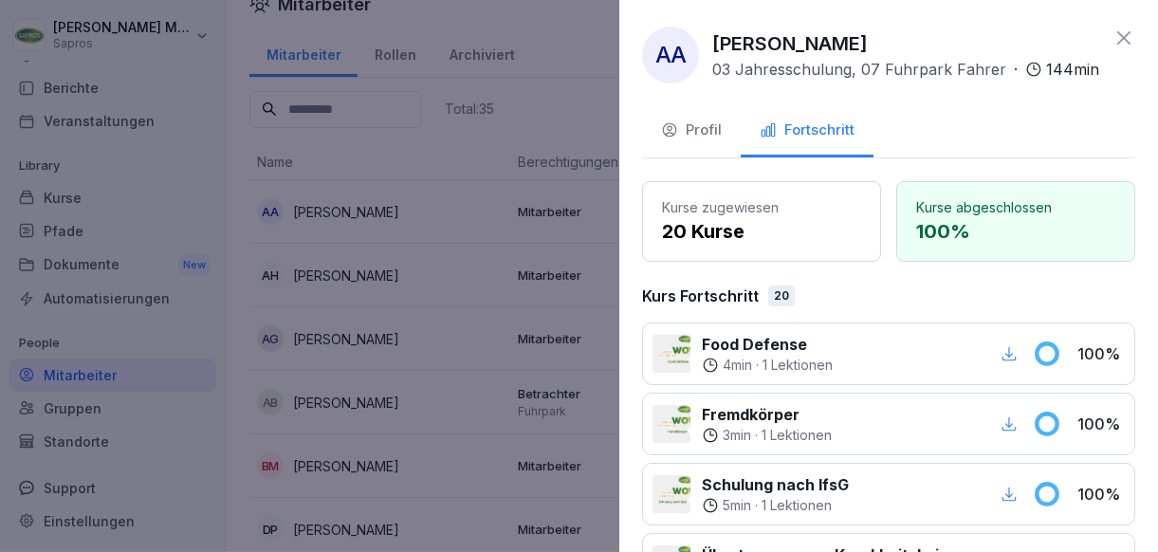
click at [452, 232] on div at bounding box center [579, 276] width 1158 height 552
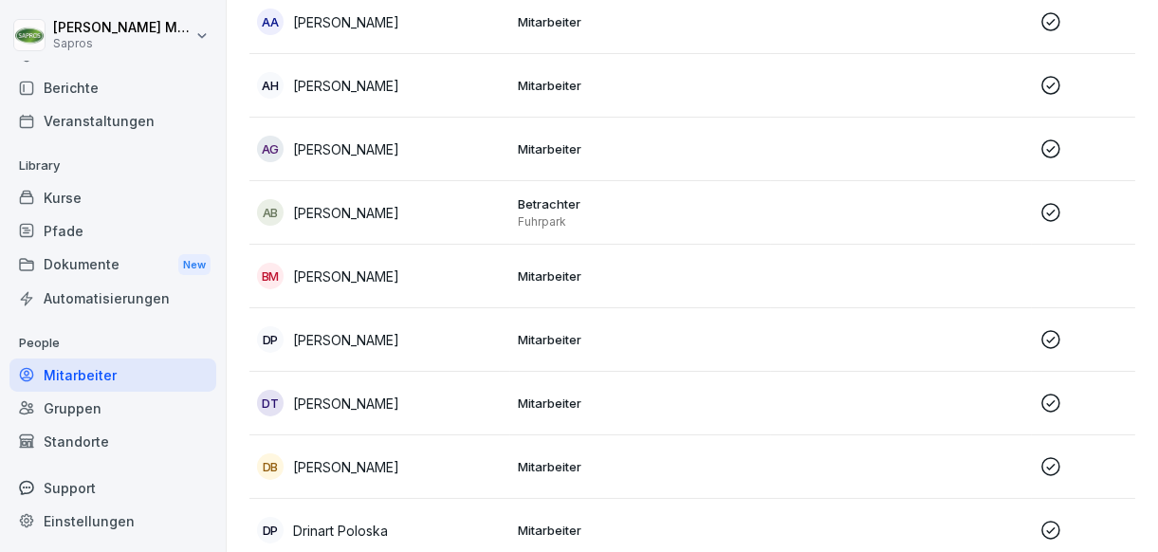
scroll to position [122, 0]
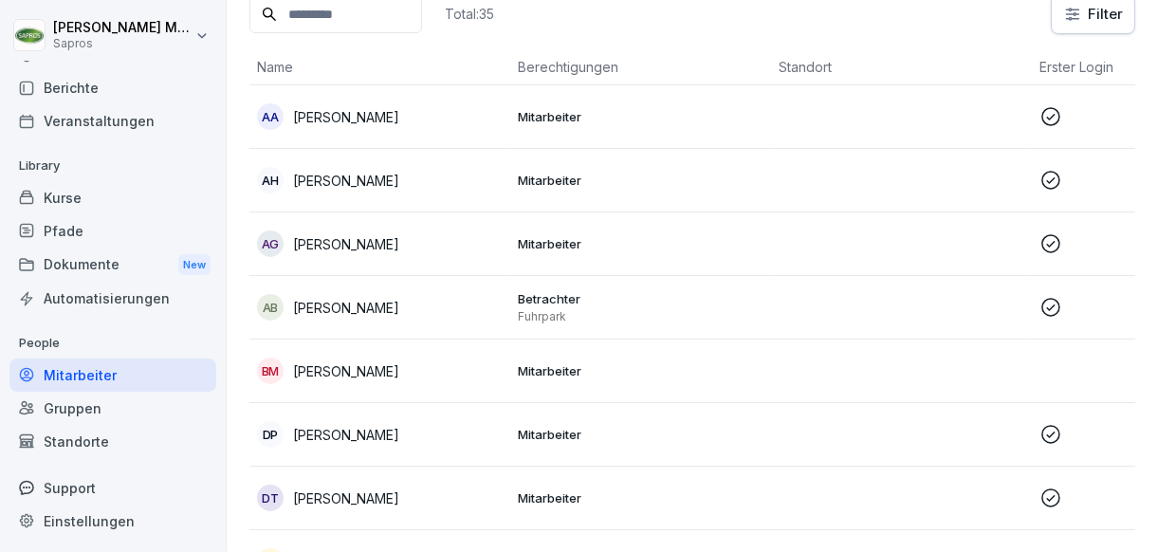
click at [1041, 363] on td at bounding box center [1162, 371] width 261 height 64
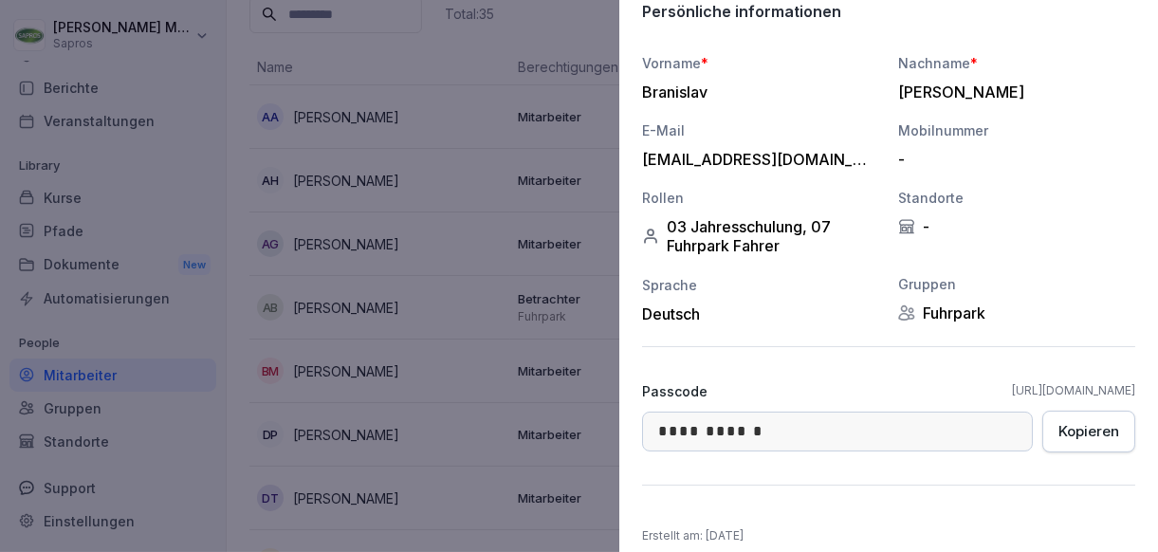
scroll to position [190, 0]
click at [404, 362] on div at bounding box center [579, 276] width 1158 height 552
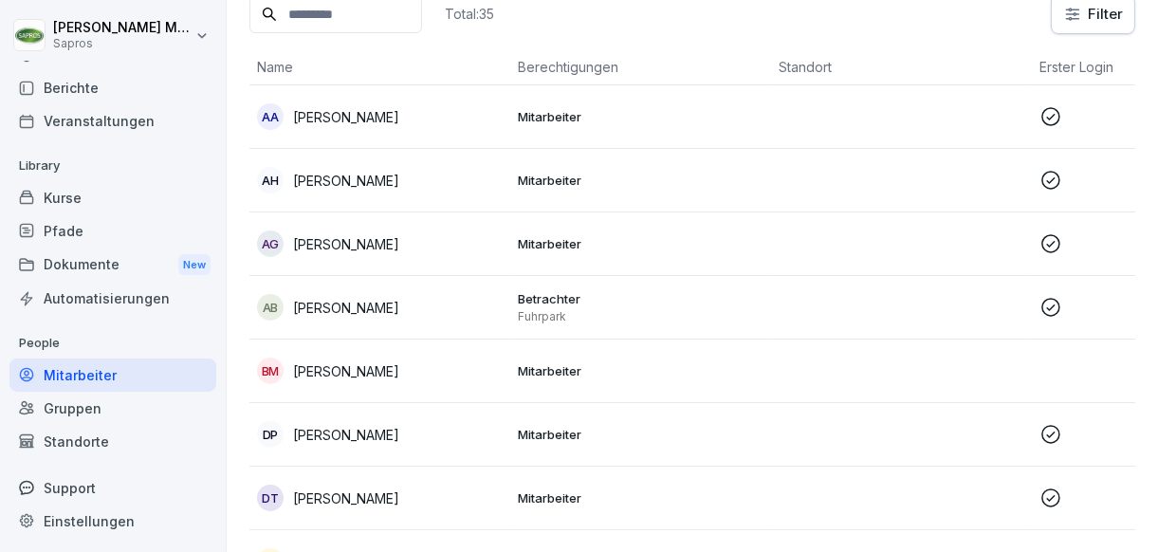
click at [168, 492] on div "Support" at bounding box center [112, 487] width 207 height 33
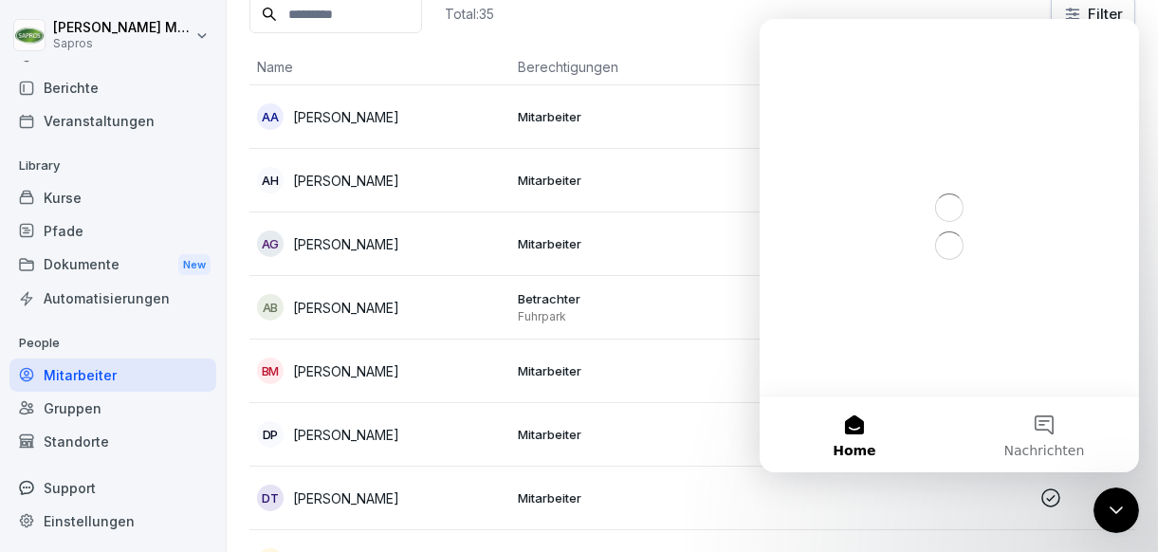
scroll to position [0, 0]
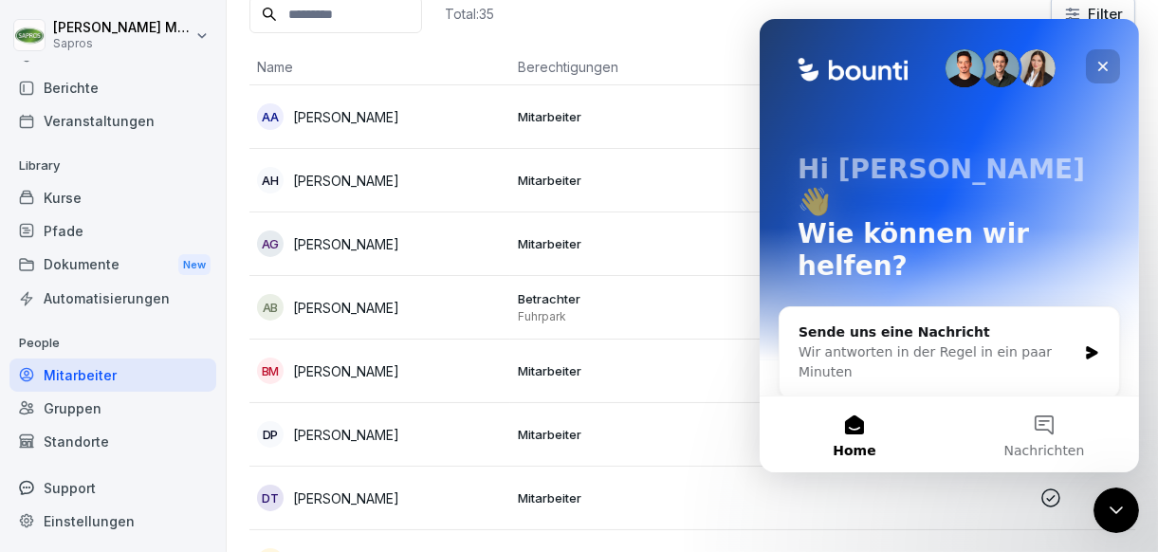
click at [1102, 69] on icon "Schließen" at bounding box center [1101, 66] width 15 height 15
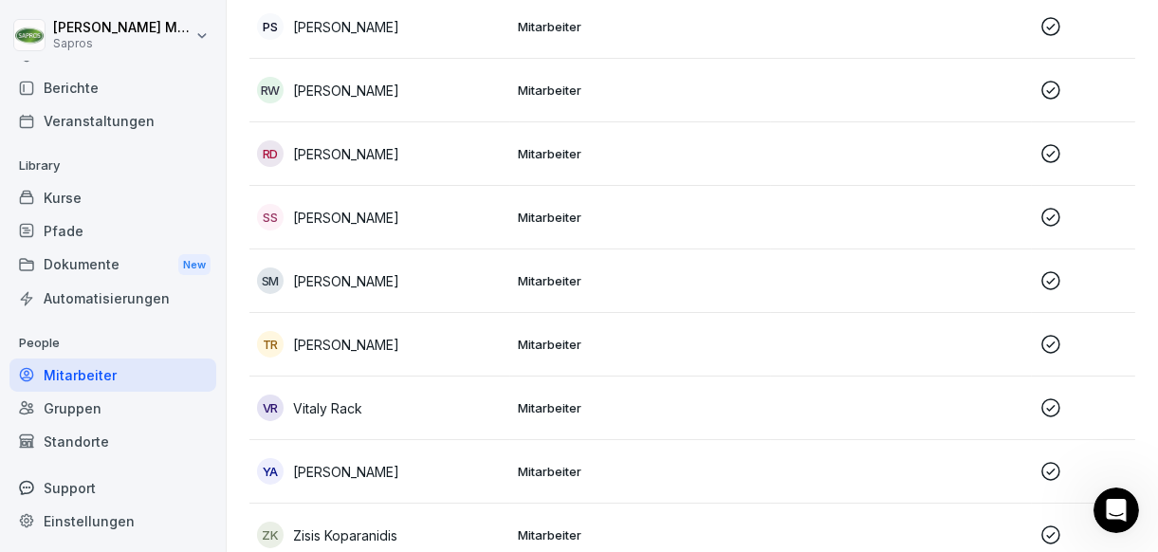
scroll to position [2019, 0]
